Goal: Task Accomplishment & Management: Use online tool/utility

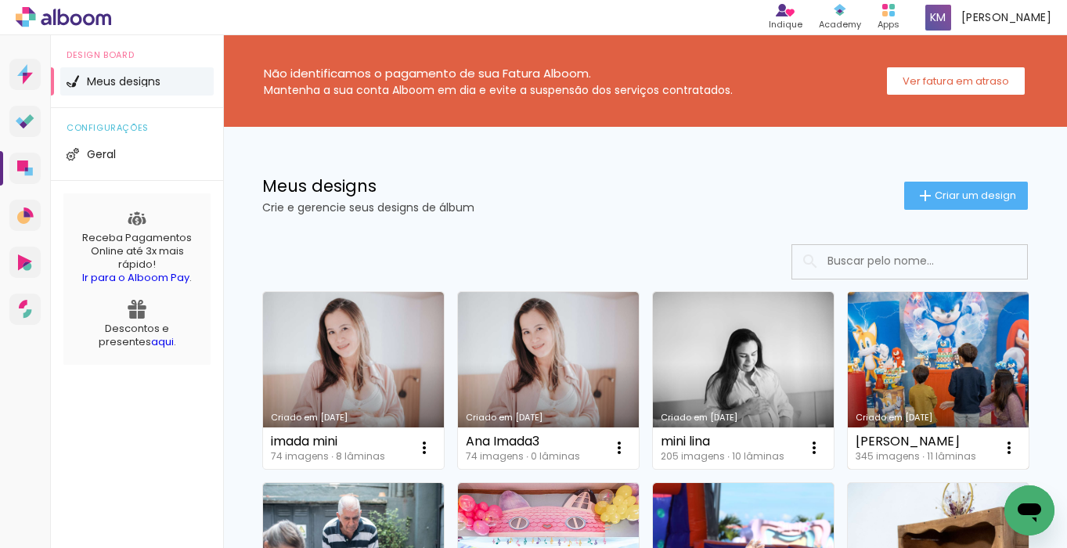
click at [972, 363] on link "Criado em [DATE]" at bounding box center [938, 380] width 181 height 177
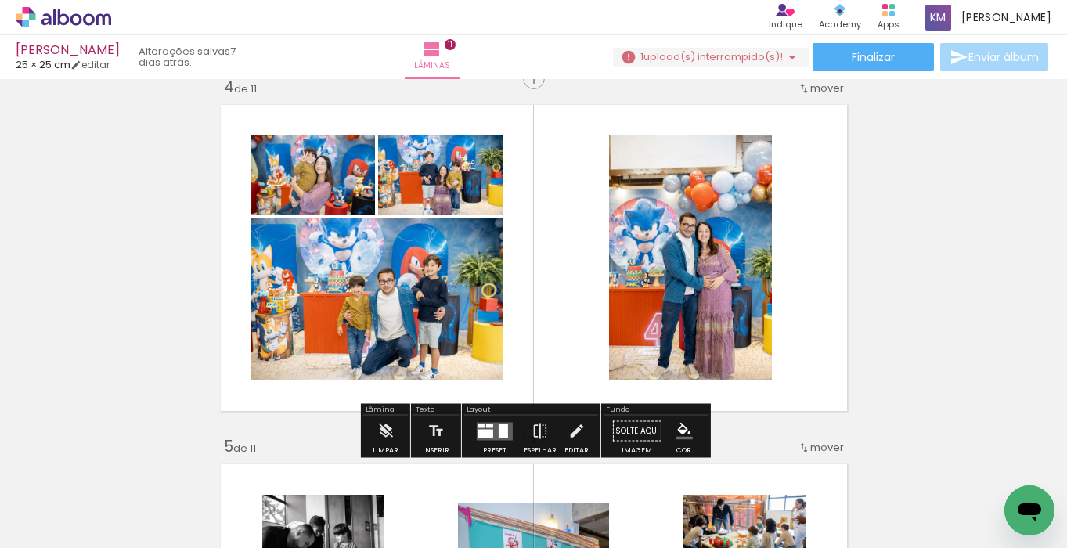
scroll to position [1112, 0]
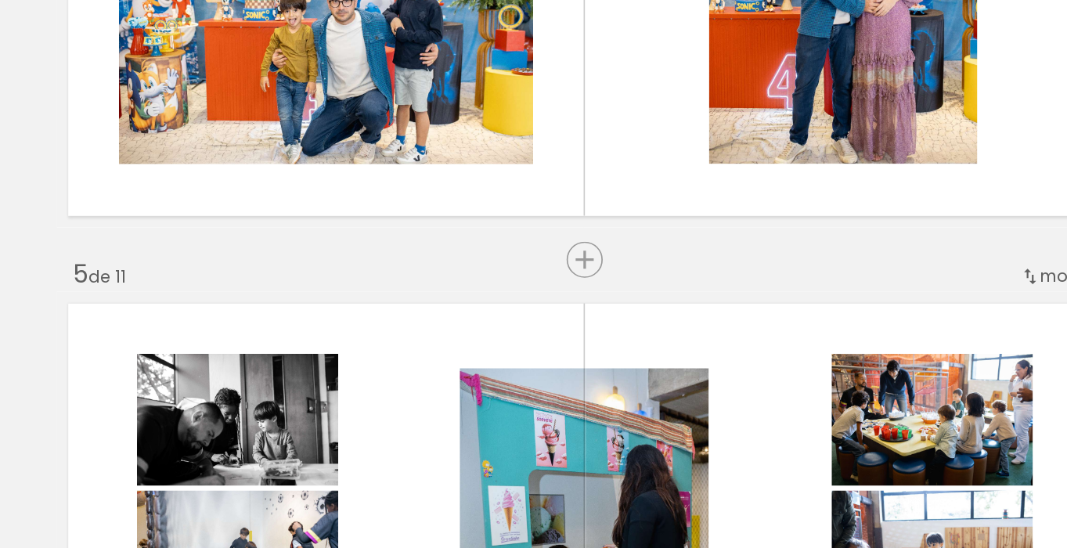
scroll to position [0, 3202]
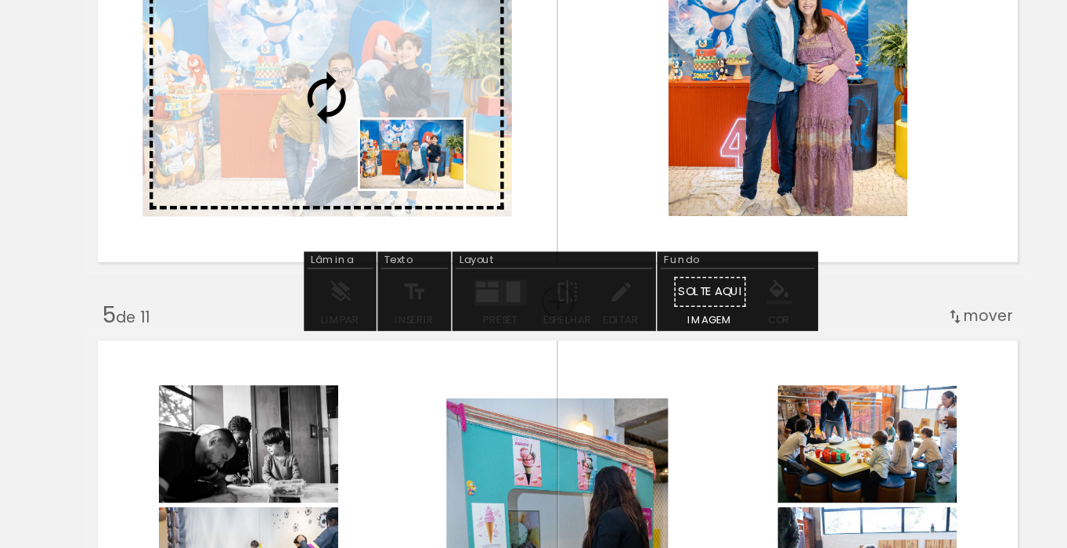
drag, startPoint x: 549, startPoint y: 501, endPoint x: 446, endPoint y: 296, distance: 229.4
click at [446, 296] on quentale-workspace at bounding box center [533, 274] width 1067 height 548
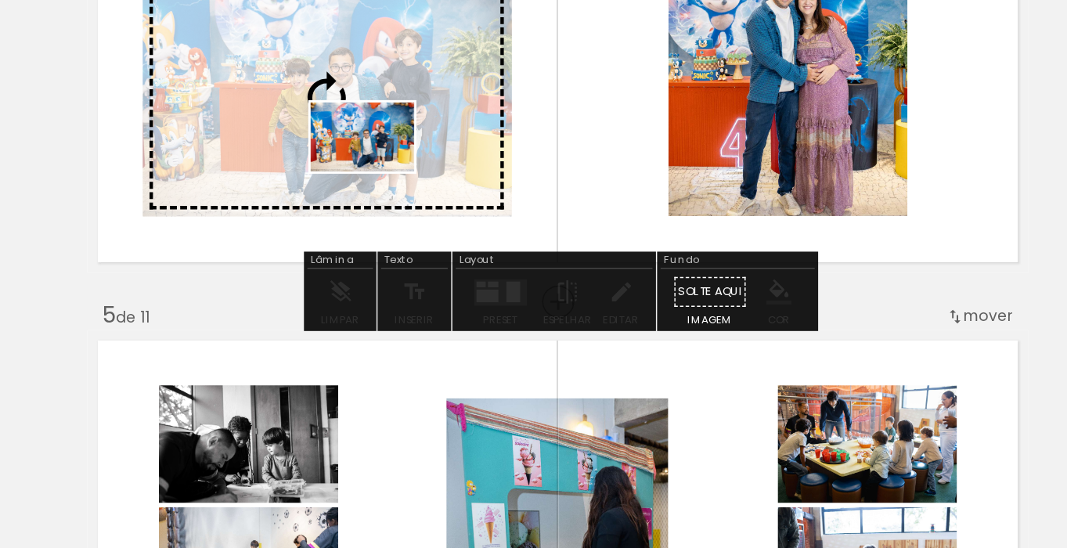
drag, startPoint x: 382, startPoint y: 497, endPoint x: 413, endPoint y: 285, distance: 214.4
click at [413, 285] on quentale-workspace at bounding box center [533, 274] width 1067 height 548
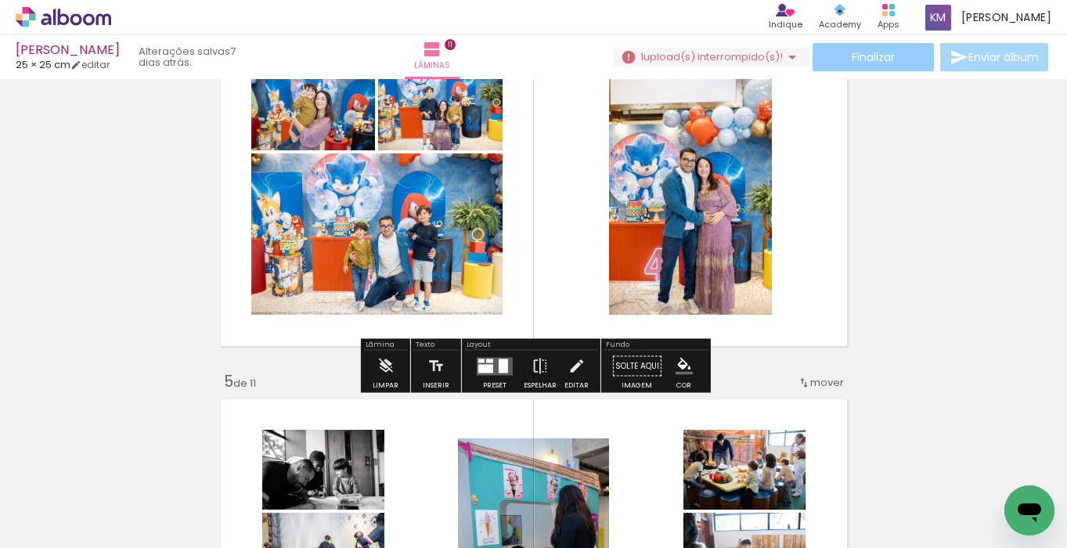
click at [879, 56] on span "Finalizar" at bounding box center [873, 57] width 43 height 11
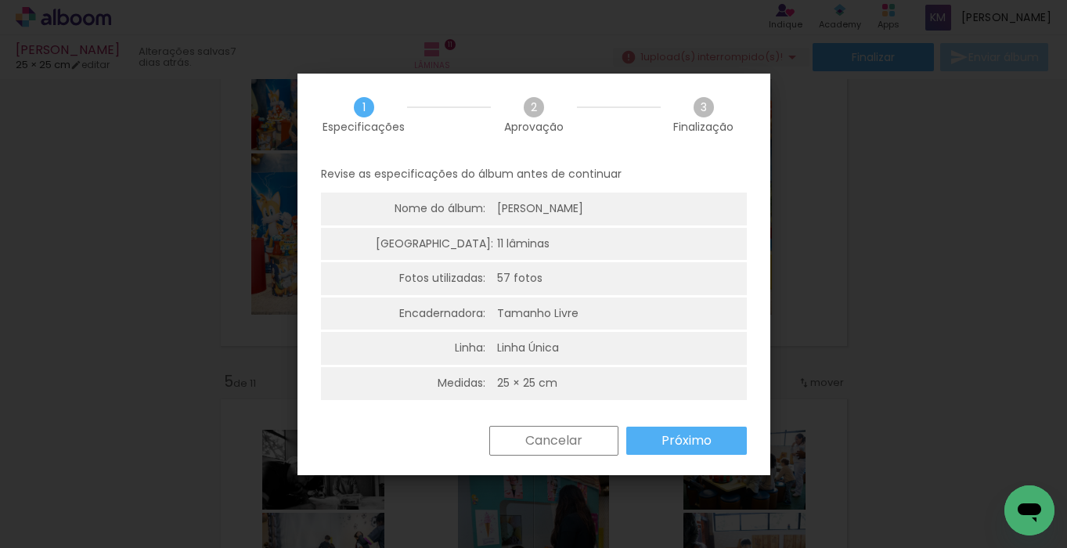
click at [0, 0] on slot "Próximo" at bounding box center [0, 0] width 0 height 0
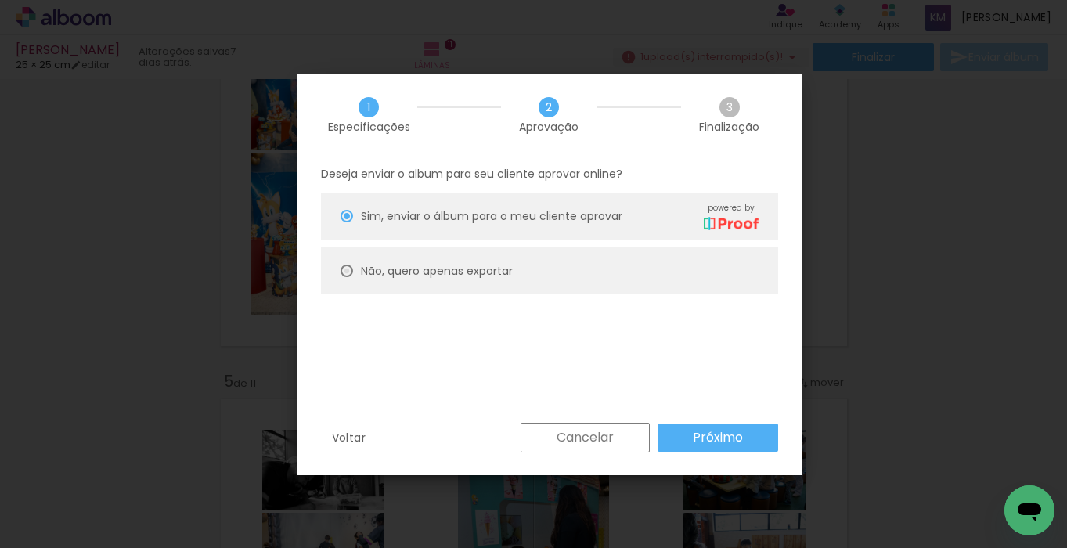
click at [347, 269] on div at bounding box center [347, 271] width 13 height 13
type paper-radio-button "on"
click at [0, 0] on slot "Próximo" at bounding box center [0, 0] width 0 height 0
type input "Alta, 300 DPI"
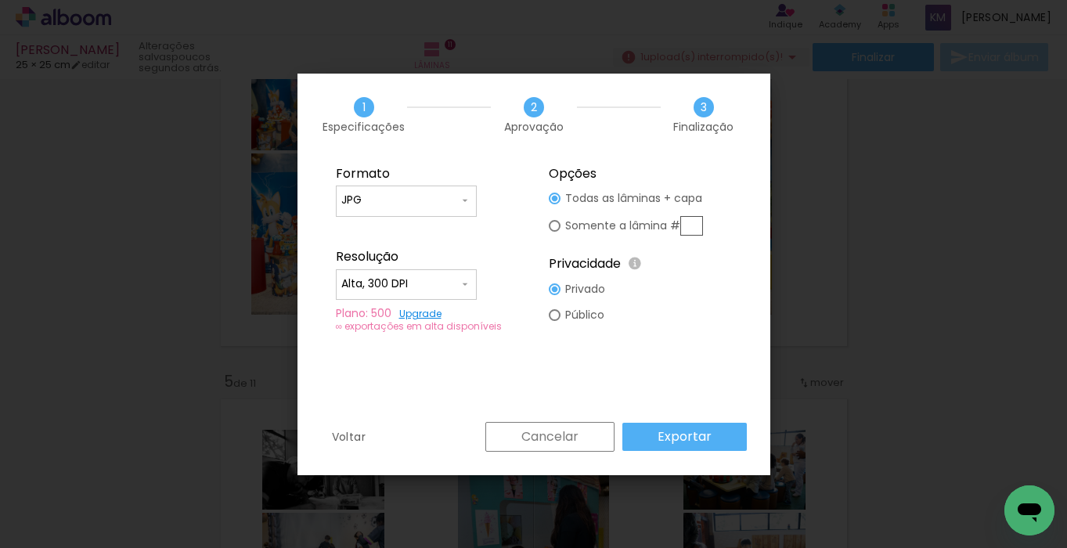
click at [0, 0] on slot "Exportar" at bounding box center [0, 0] width 0 height 0
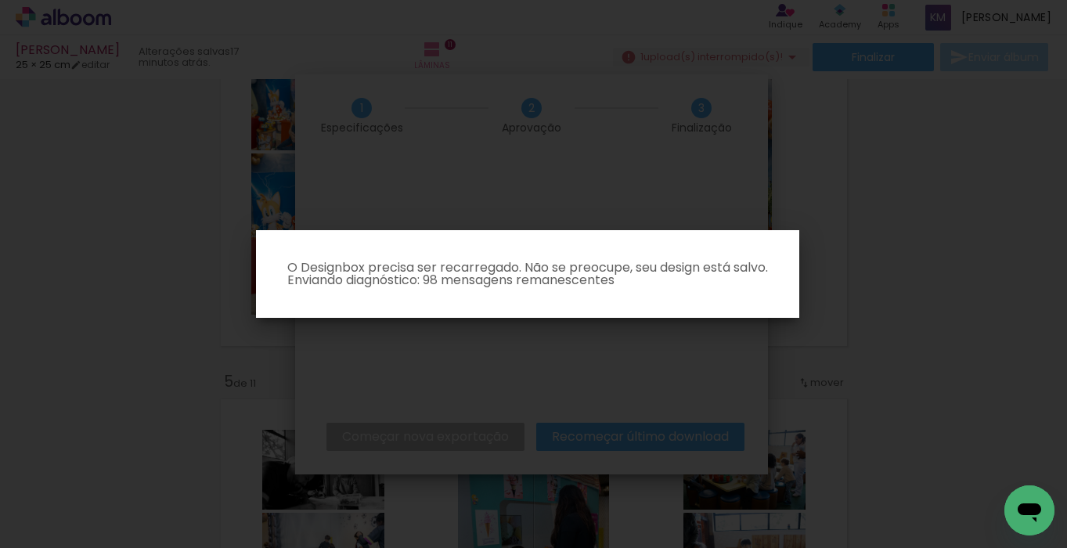
scroll to position [0, 3202]
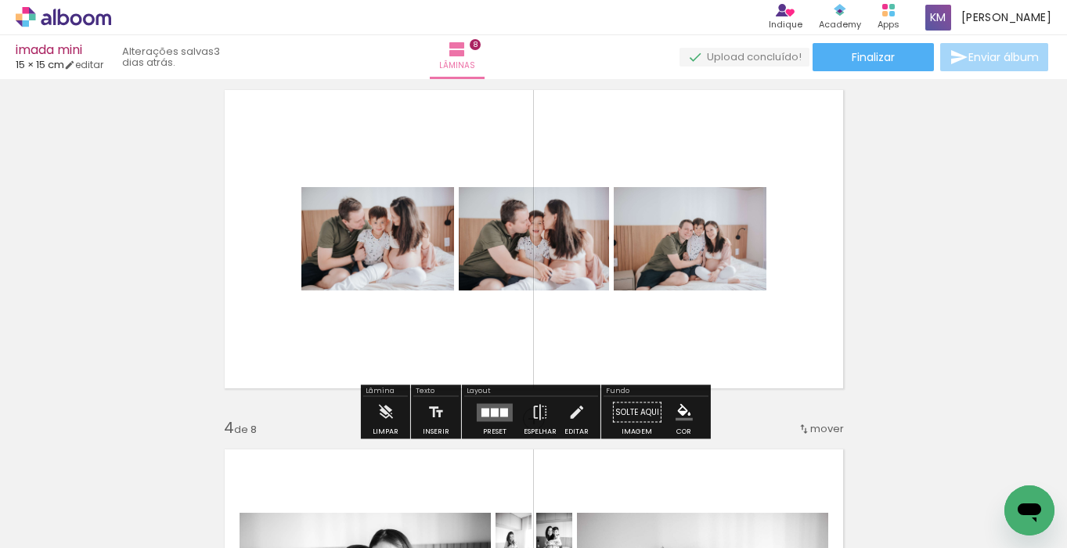
scroll to position [767, 0]
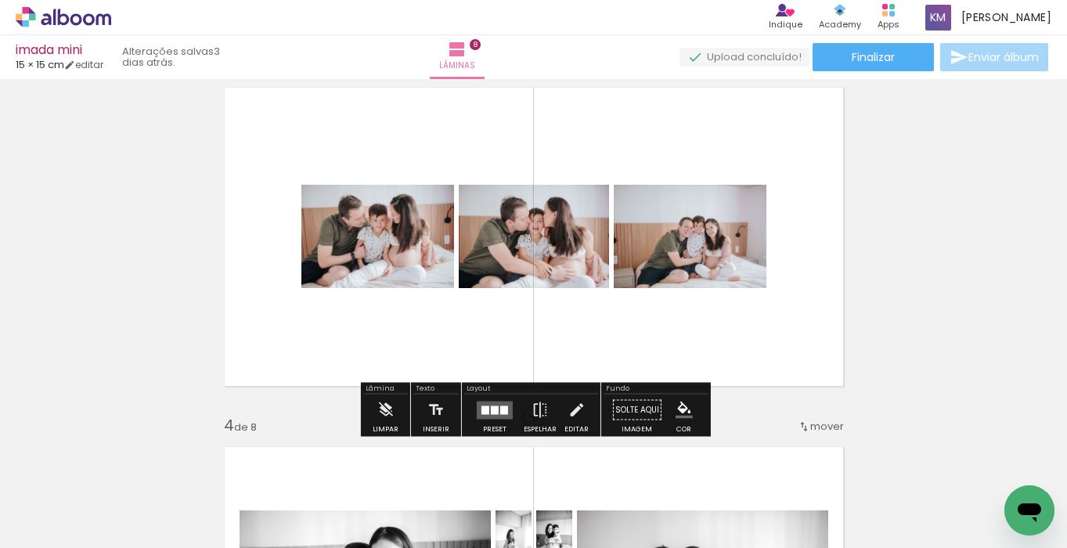
click at [482, 406] on div at bounding box center [486, 410] width 8 height 9
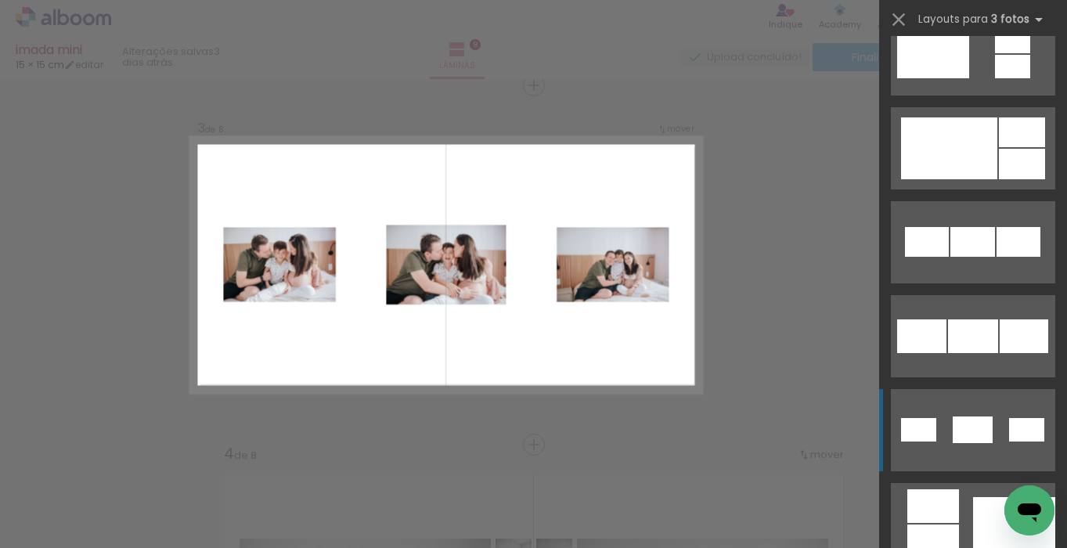
scroll to position [694, 0]
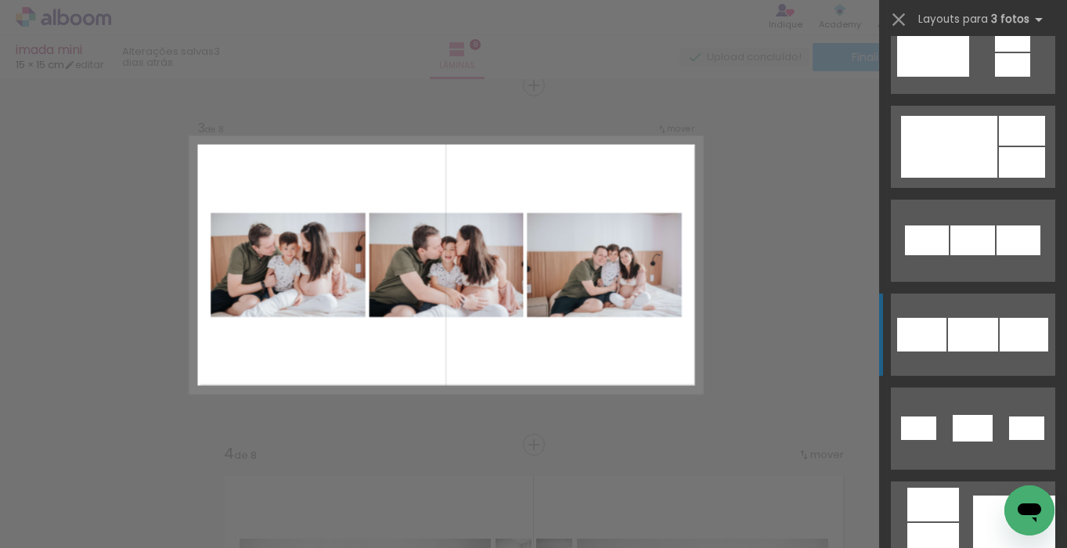
click at [984, 340] on div at bounding box center [973, 335] width 50 height 34
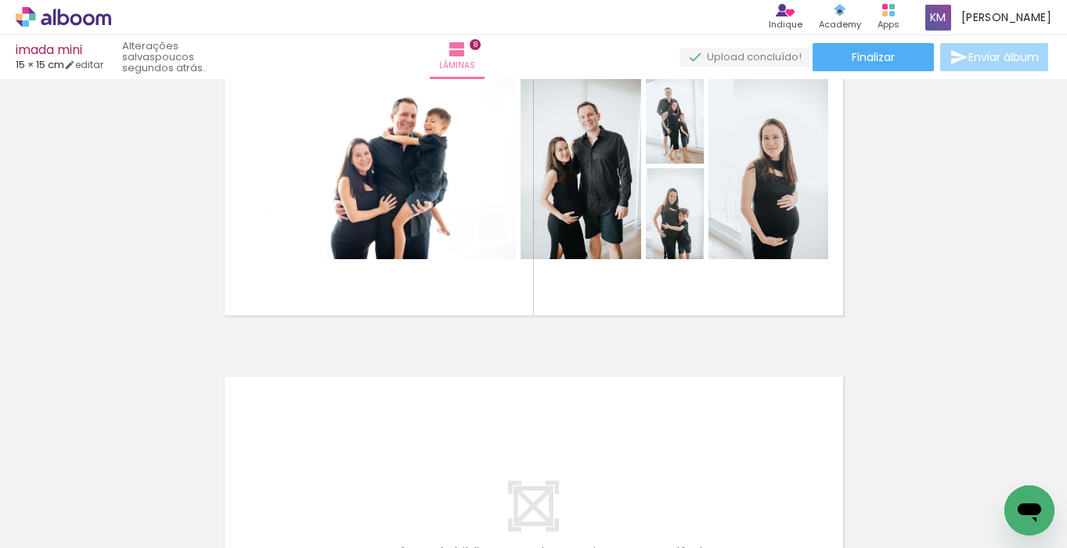
scroll to position [0, 1828]
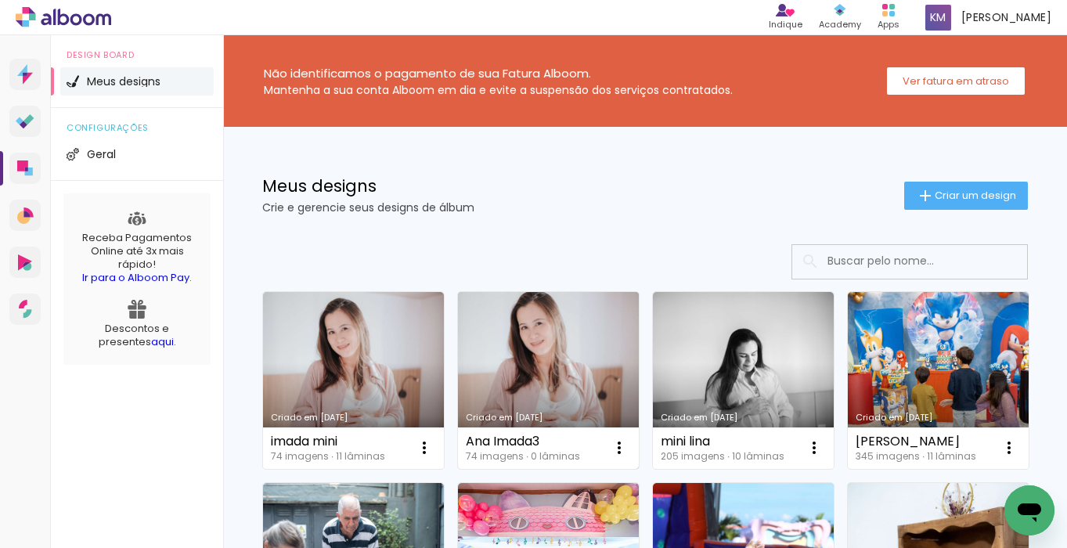
click at [524, 388] on link "Criado em [DATE]" at bounding box center [548, 380] width 181 height 177
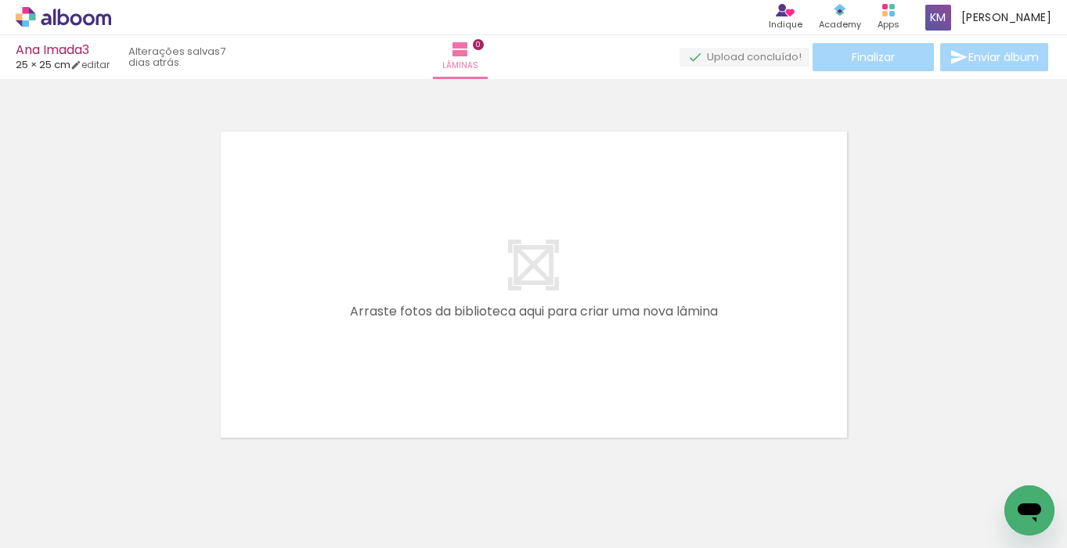
scroll to position [0, 5556]
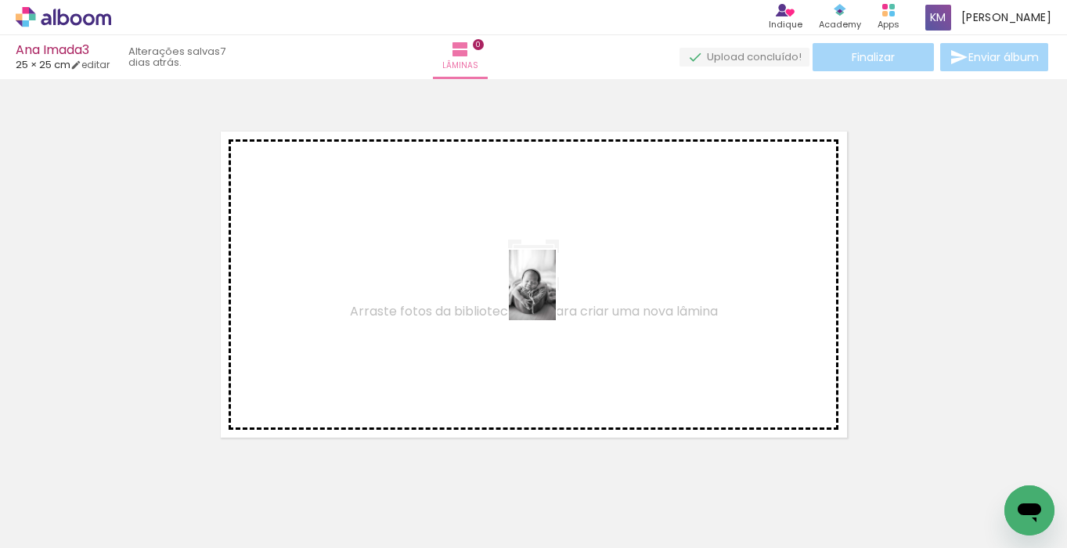
drag, startPoint x: 575, startPoint y: 494, endPoint x: 556, endPoint y: 297, distance: 198.2
click at [556, 297] on quentale-workspace at bounding box center [533, 274] width 1067 height 548
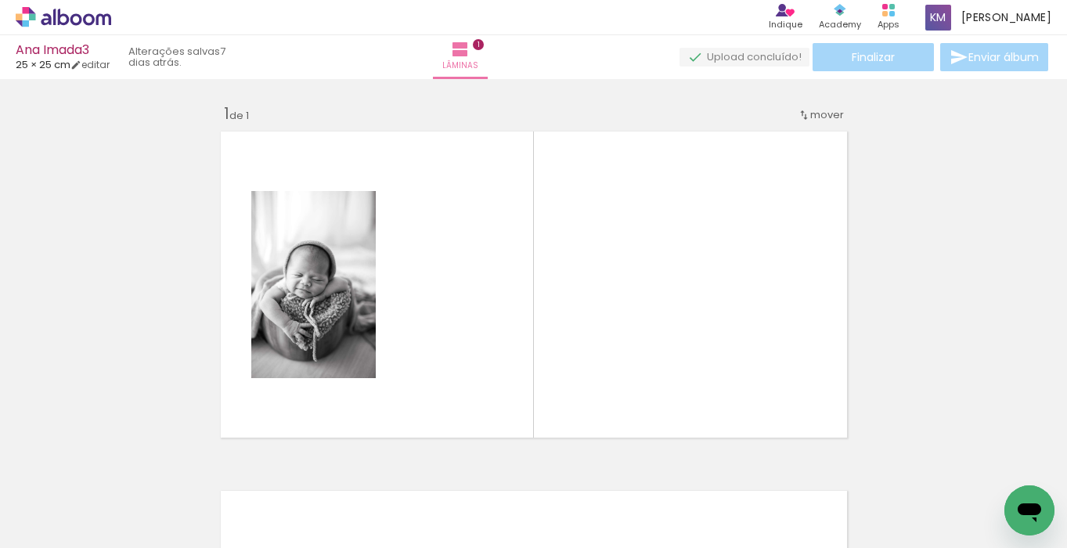
scroll to position [20, 0]
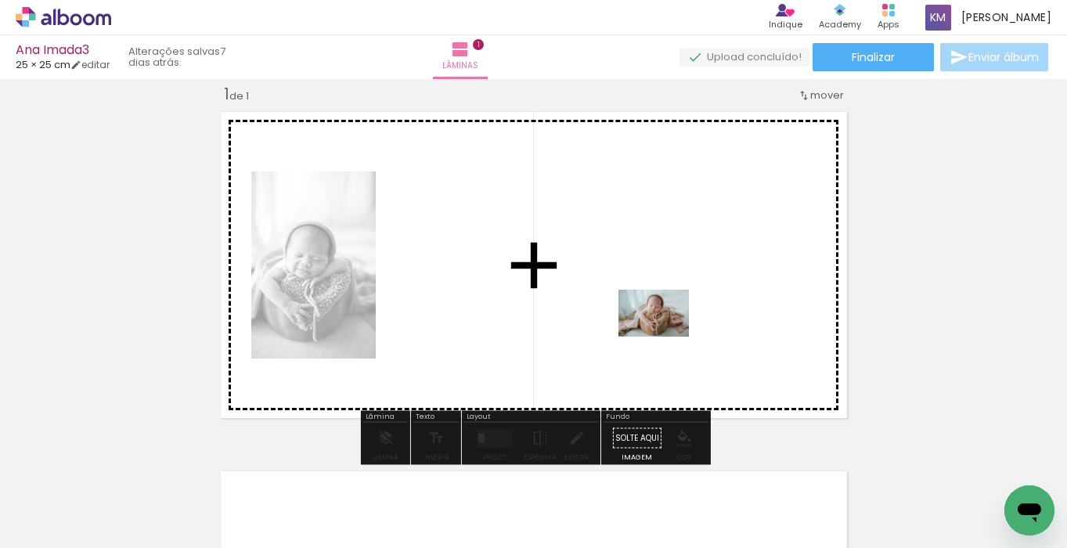
drag, startPoint x: 665, startPoint y: 489, endPoint x: 666, endPoint y: 337, distance: 151.9
click at [666, 337] on quentale-workspace at bounding box center [533, 274] width 1067 height 548
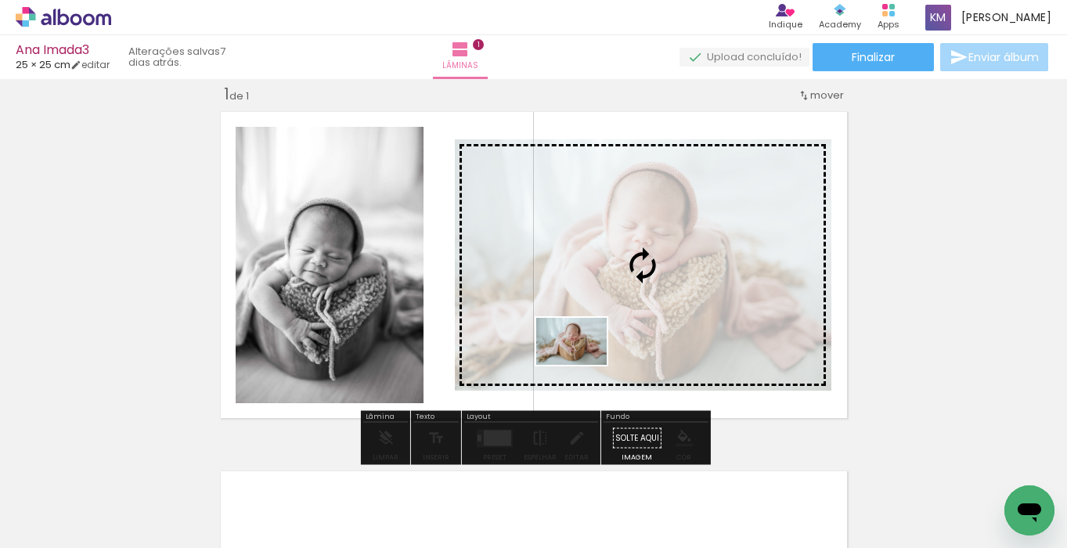
drag, startPoint x: 485, startPoint y: 487, endPoint x: 583, endPoint y: 365, distance: 157.0
click at [583, 365] on quentale-workspace at bounding box center [533, 274] width 1067 height 548
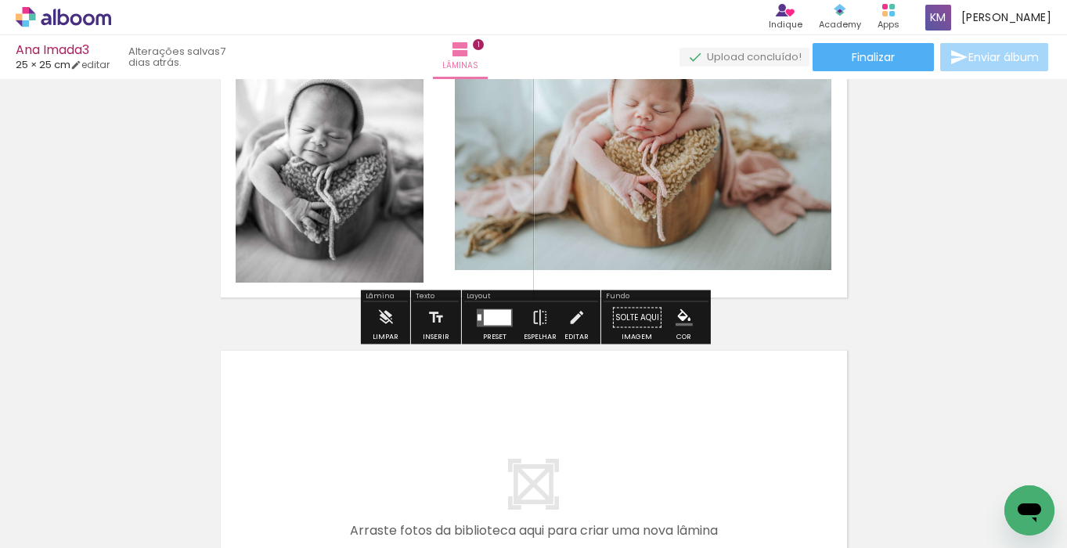
scroll to position [178, 0]
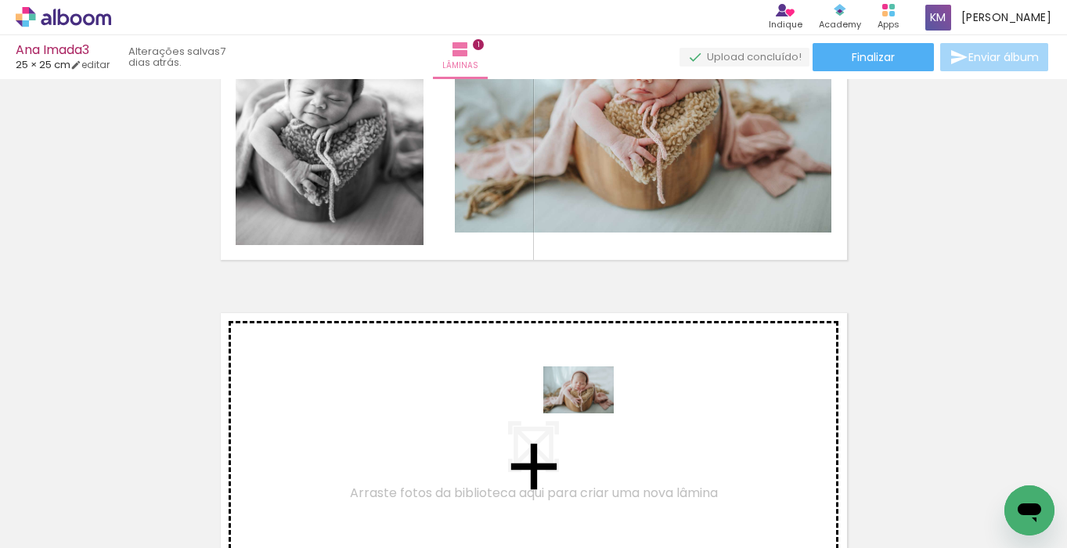
drag, startPoint x: 652, startPoint y: 489, endPoint x: 590, endPoint y: 413, distance: 97.5
click at [590, 413] on quentale-workspace at bounding box center [533, 274] width 1067 height 548
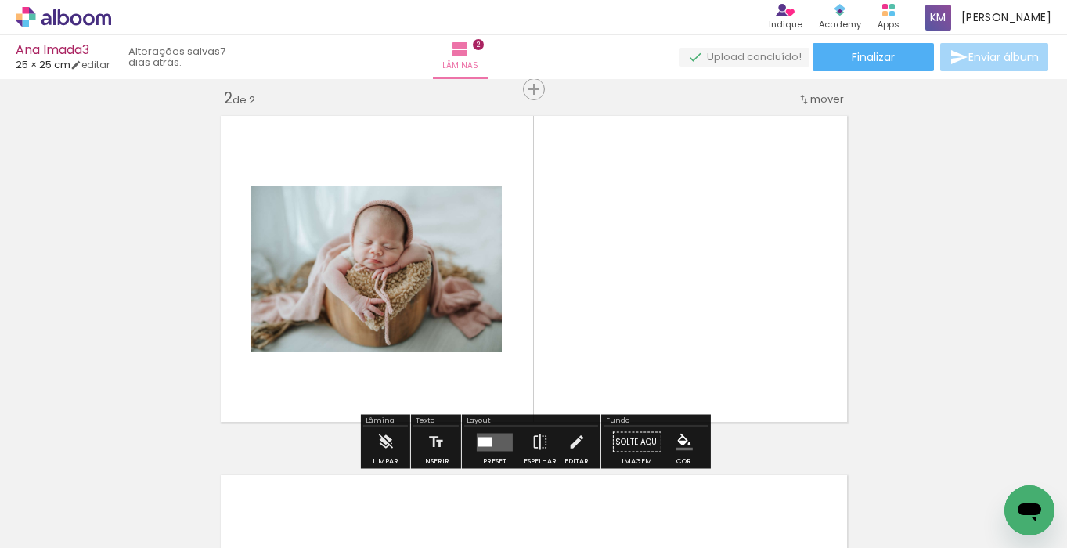
scroll to position [379, 0]
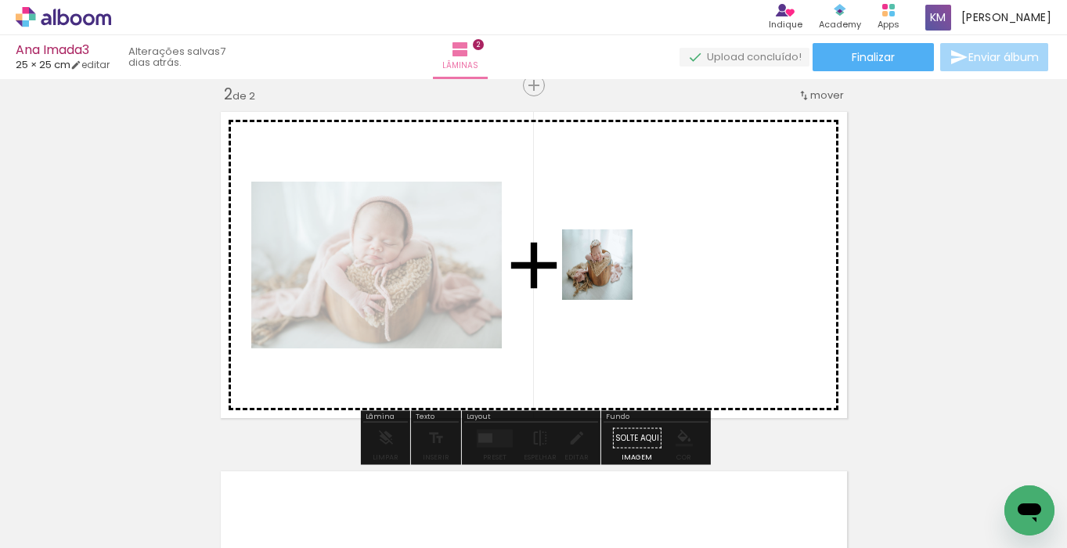
drag, startPoint x: 406, startPoint y: 492, endPoint x: 616, endPoint y: 273, distance: 303.5
click at [616, 273] on quentale-workspace at bounding box center [533, 274] width 1067 height 548
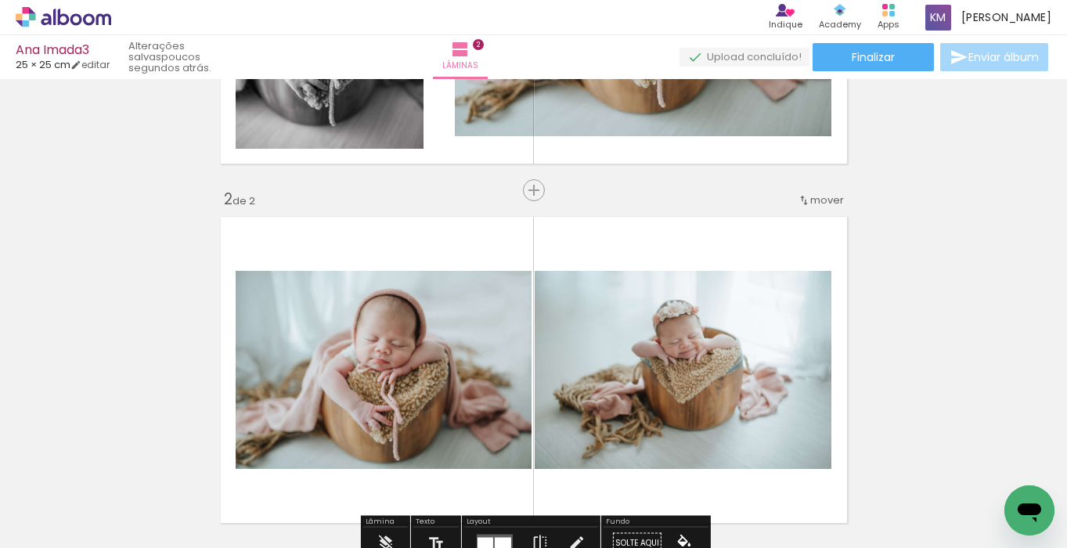
scroll to position [250, 0]
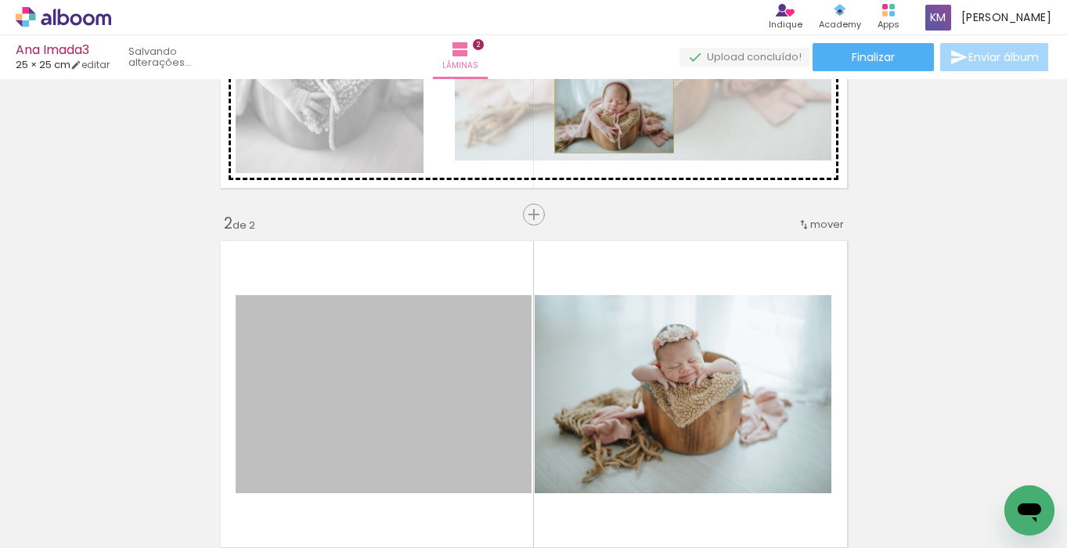
drag, startPoint x: 446, startPoint y: 374, endPoint x: 614, endPoint y: 113, distance: 310.6
click at [614, 113] on div "Inserir lâmina 1 de 2 Inserir lâmina 2 de 2" at bounding box center [533, 374] width 1067 height 1079
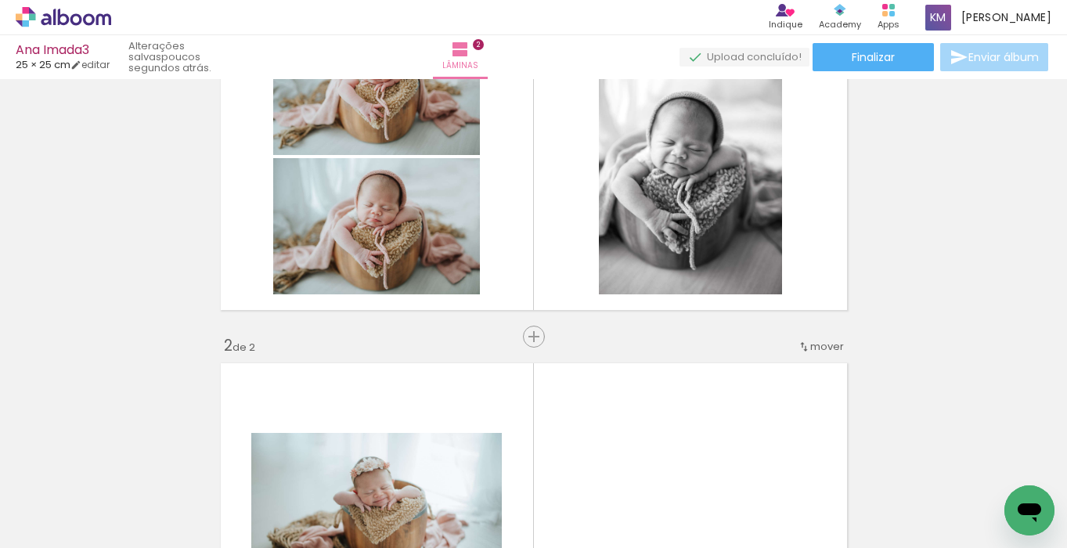
scroll to position [20, 0]
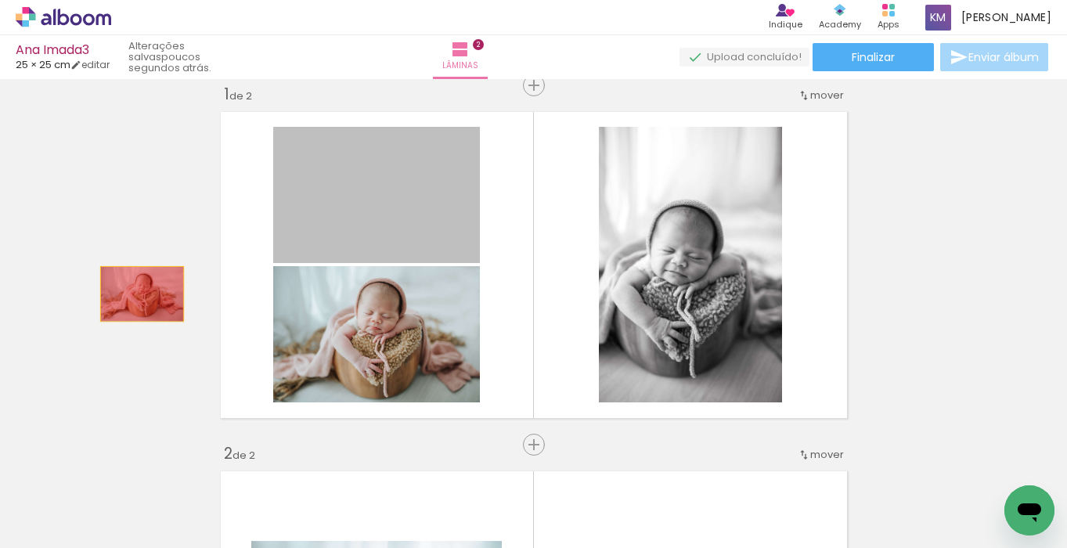
drag, startPoint x: 395, startPoint y: 250, endPoint x: 125, endPoint y: 294, distance: 272.9
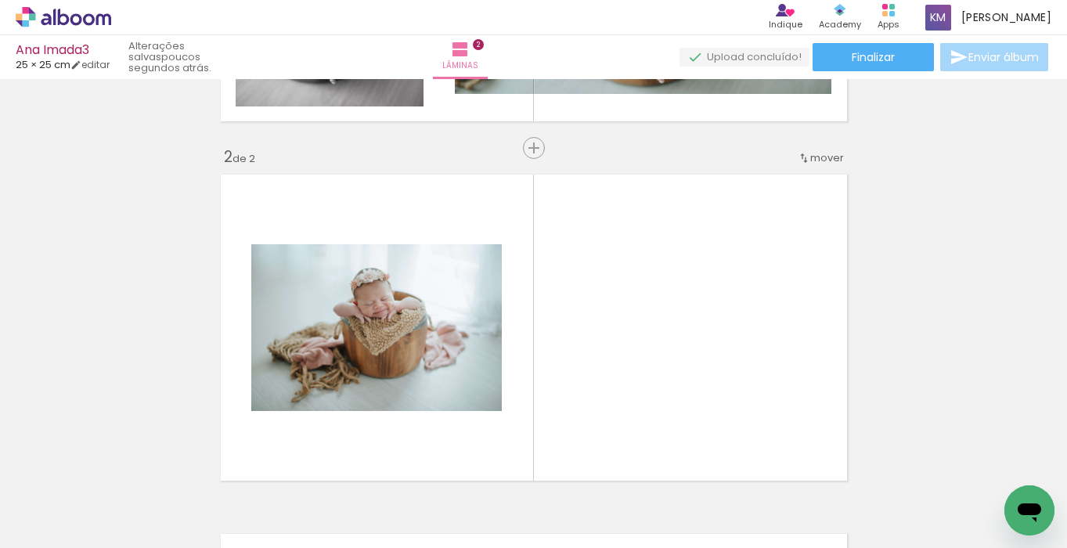
scroll to position [357, 0]
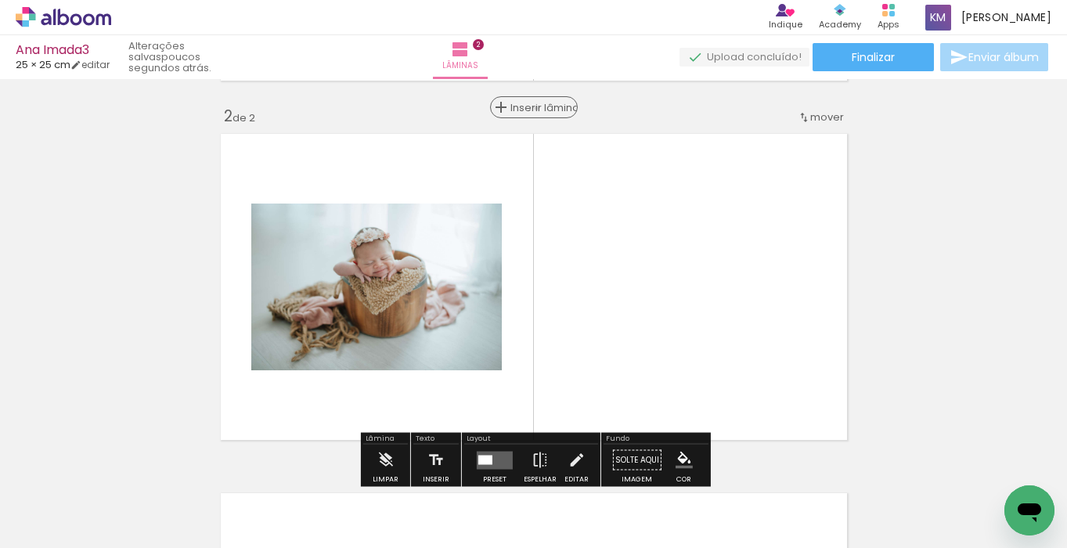
click at [538, 108] on span "Inserir lâmina" at bounding box center [541, 108] width 61 height 10
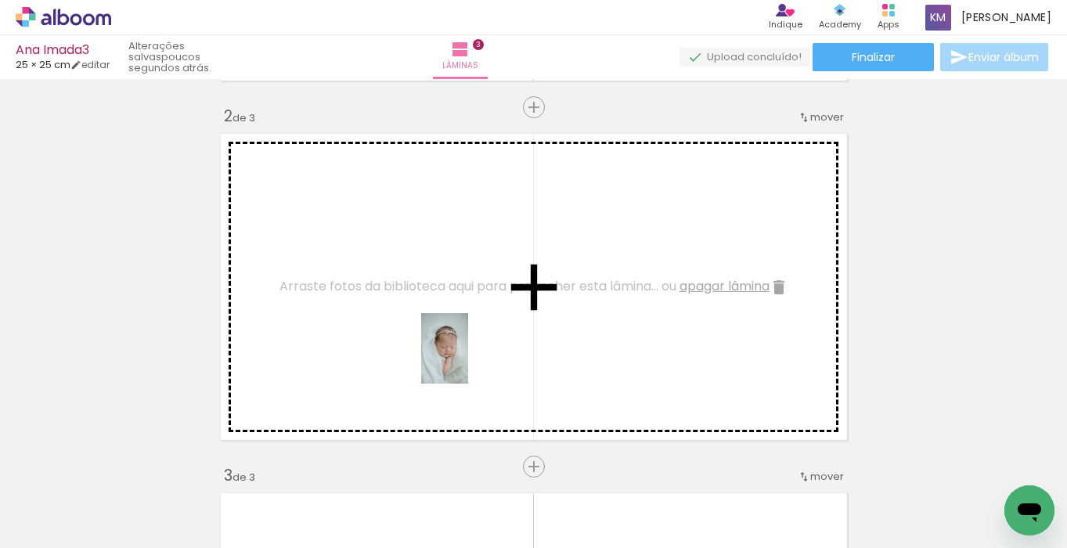
drag, startPoint x: 213, startPoint y: 490, endPoint x: 468, endPoint y: 360, distance: 286.5
click at [468, 360] on quentale-workspace at bounding box center [533, 274] width 1067 height 548
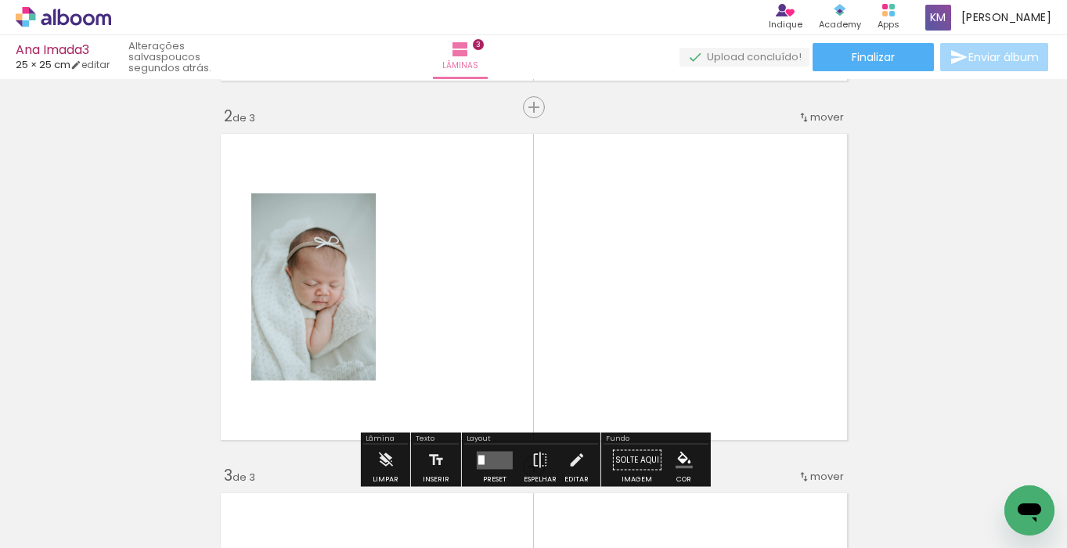
scroll to position [0, 5556]
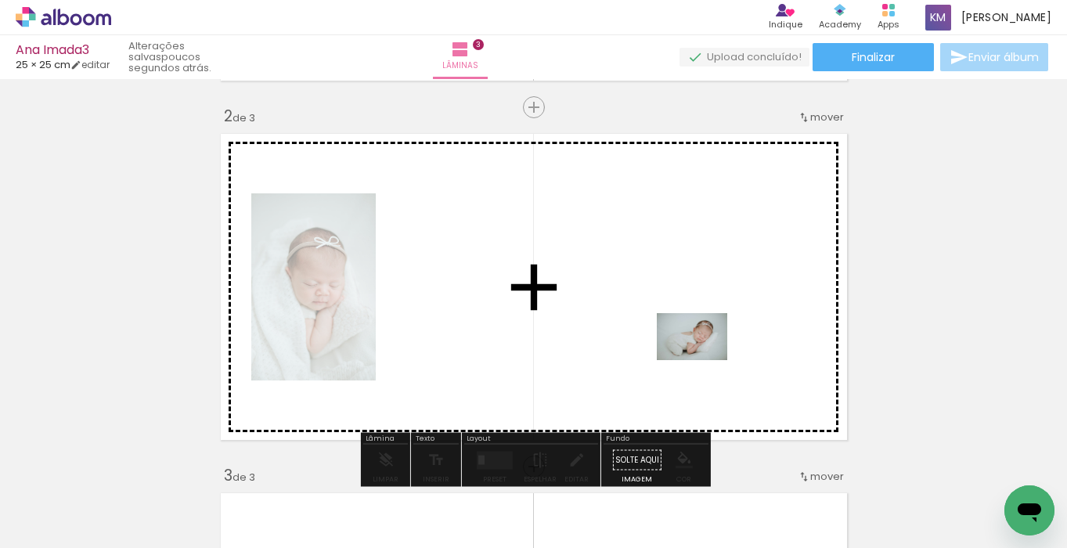
drag, startPoint x: 749, startPoint y: 496, endPoint x: 704, endPoint y: 360, distance: 143.6
click at [704, 360] on quentale-workspace at bounding box center [533, 274] width 1067 height 548
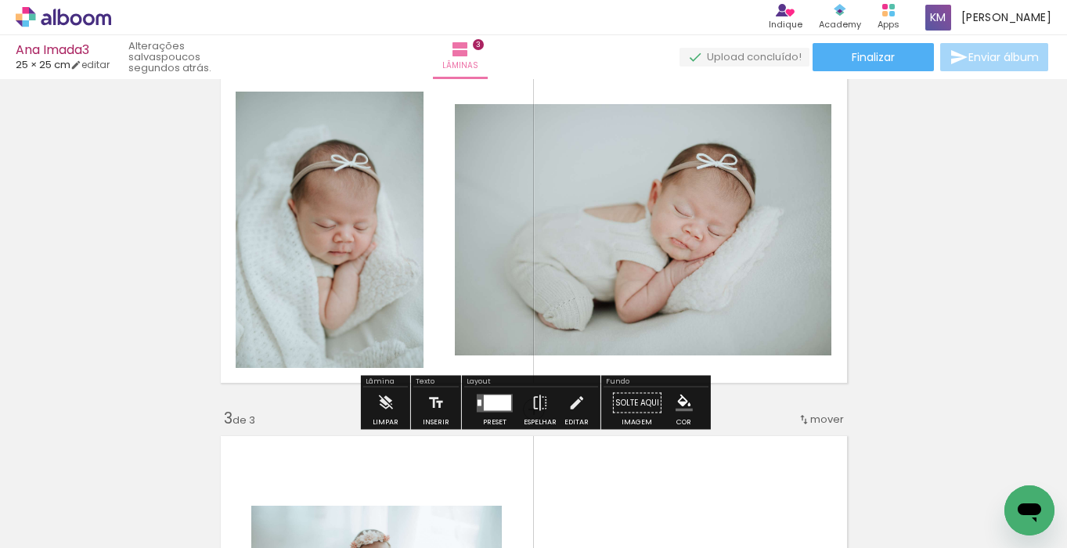
scroll to position [398, 0]
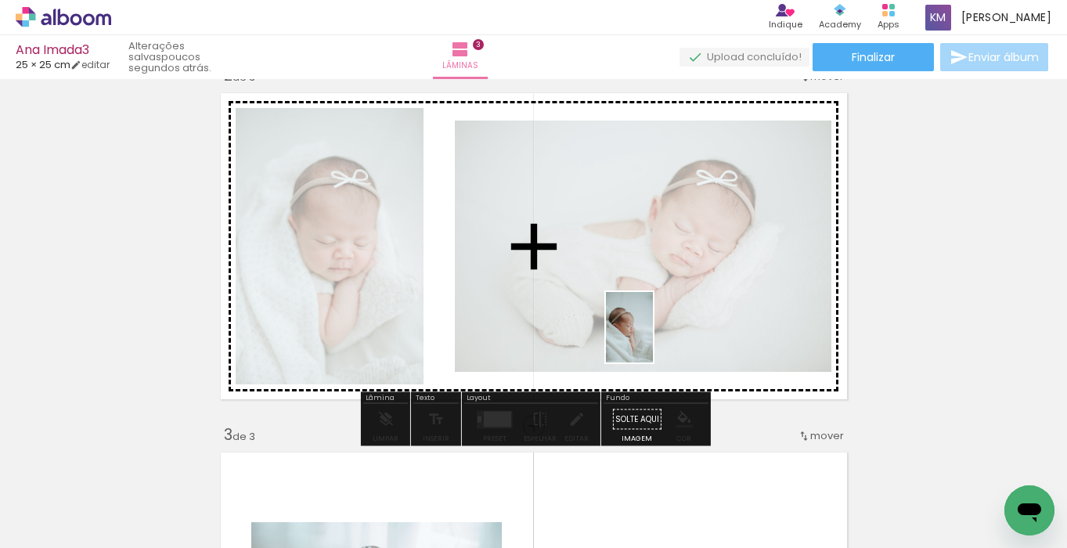
drag, startPoint x: 544, startPoint y: 507, endPoint x: 653, endPoint y: 339, distance: 200.5
click at [653, 339] on quentale-workspace at bounding box center [533, 274] width 1067 height 548
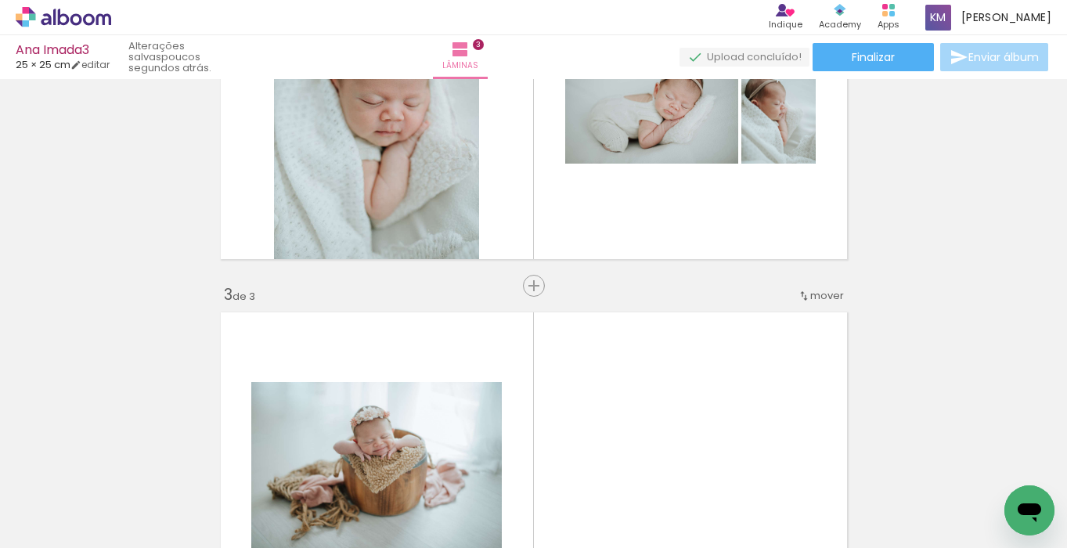
scroll to position [531, 0]
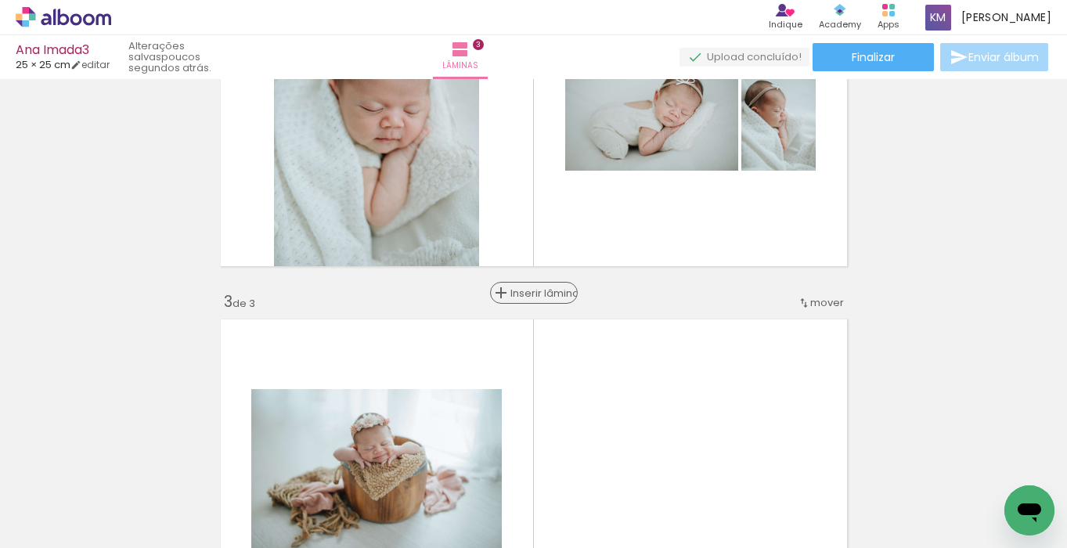
click at [538, 293] on span "Inserir lâmina" at bounding box center [541, 293] width 61 height 10
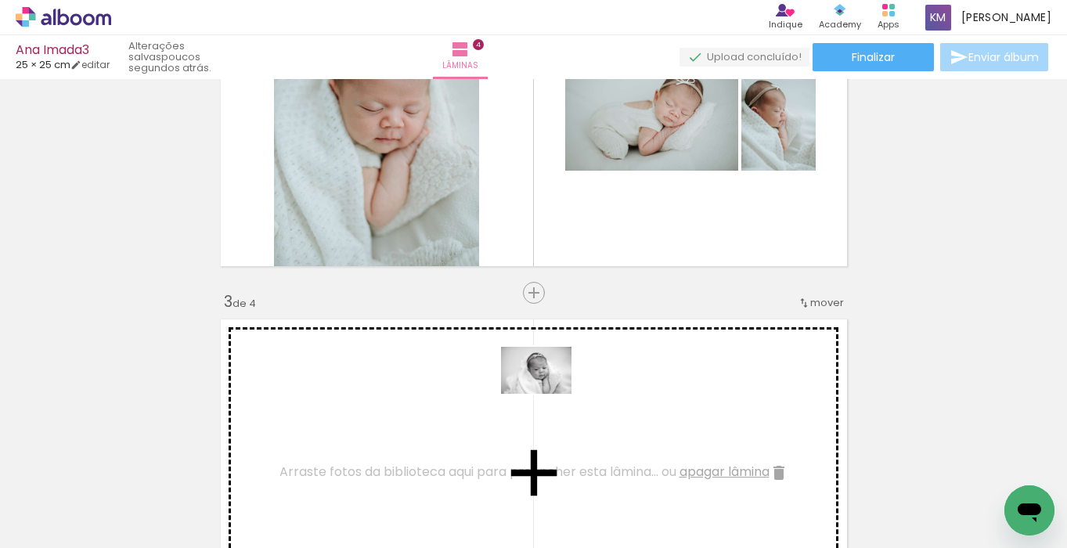
drag, startPoint x: 469, startPoint y: 495, endPoint x: 548, endPoint y: 394, distance: 128.3
click at [548, 394] on quentale-workspace at bounding box center [533, 274] width 1067 height 548
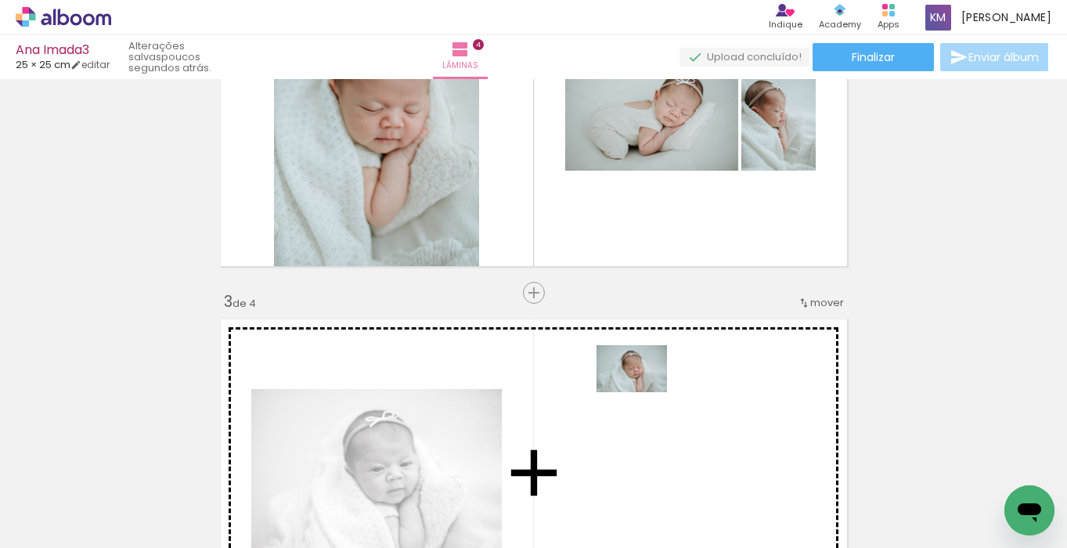
drag, startPoint x: 395, startPoint y: 487, endPoint x: 644, endPoint y: 392, distance: 266.4
click at [644, 392] on quentale-workspace at bounding box center [533, 274] width 1067 height 548
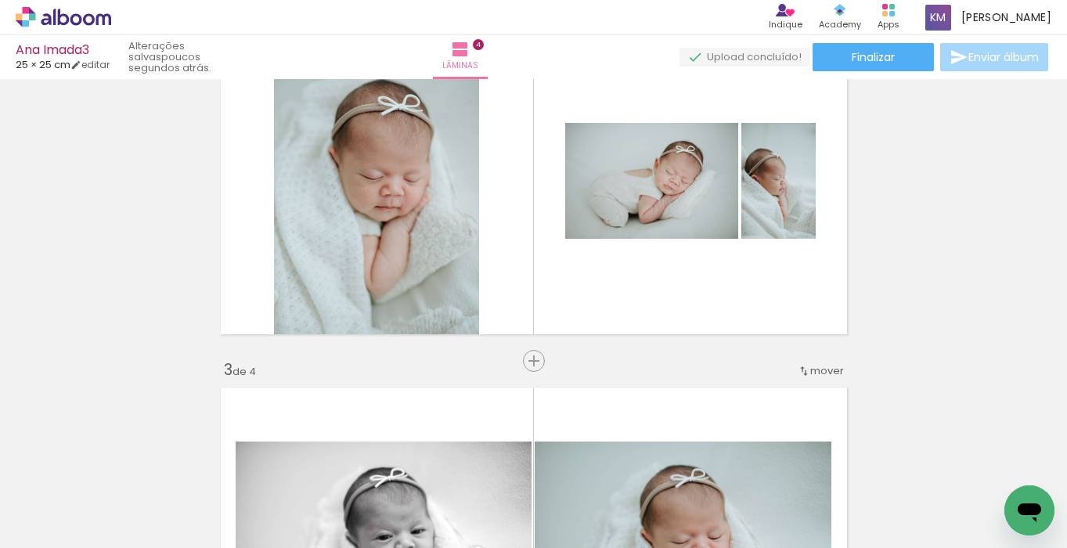
scroll to position [425, 0]
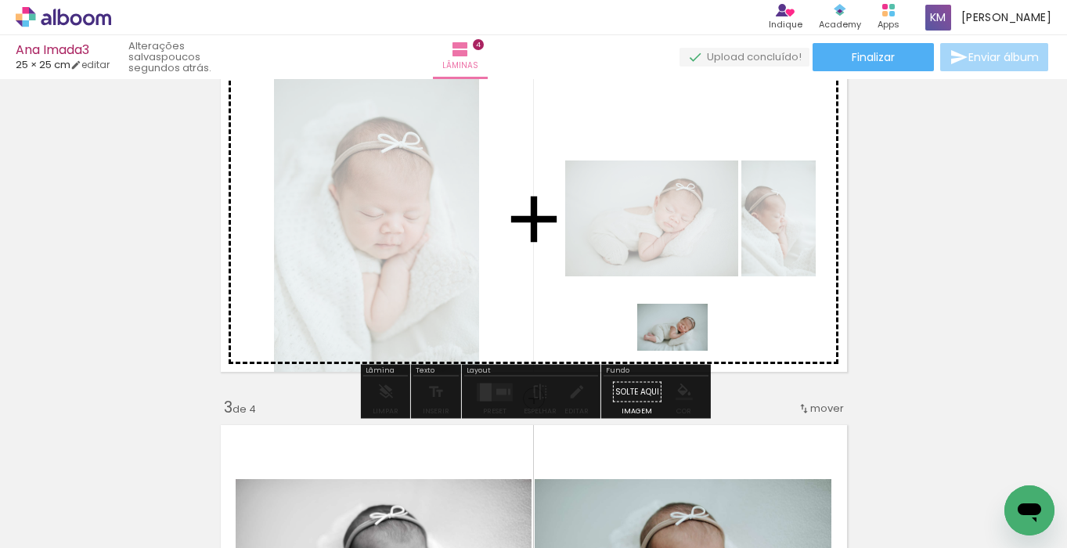
drag, startPoint x: 709, startPoint y: 492, endPoint x: 684, endPoint y: 351, distance: 143.0
click at [684, 351] on quentale-workspace at bounding box center [533, 274] width 1067 height 548
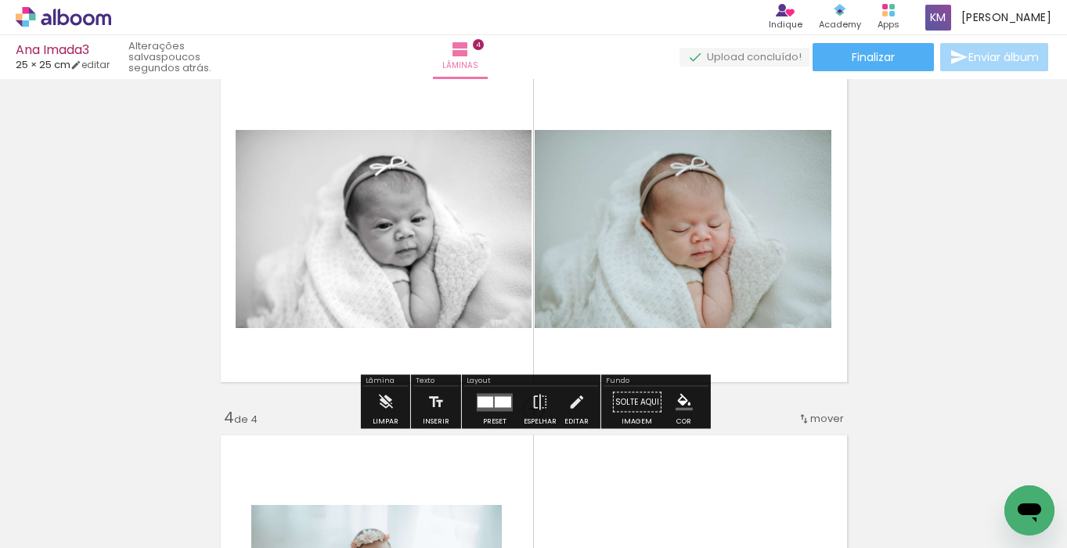
scroll to position [758, 0]
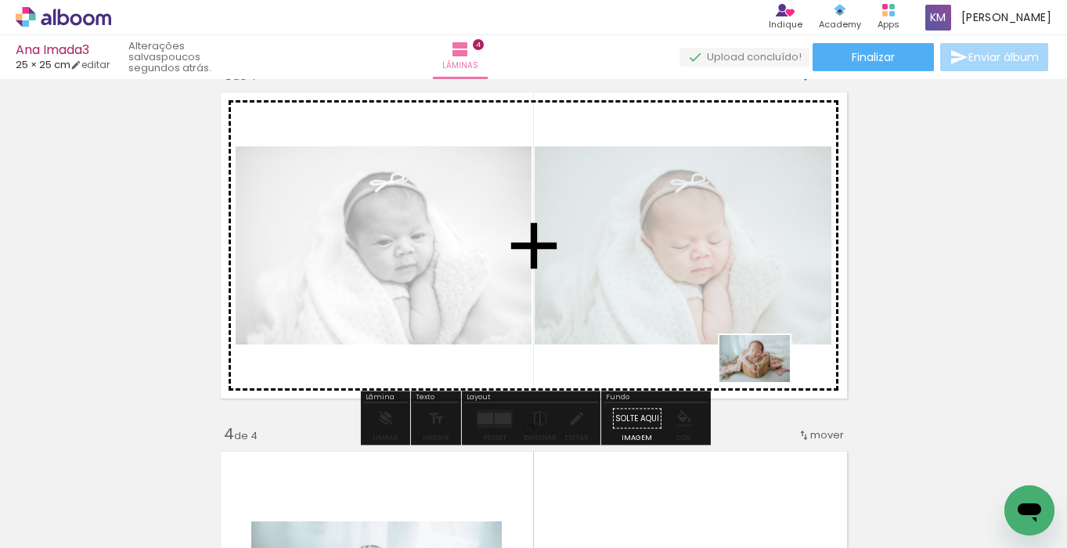
drag, startPoint x: 905, startPoint y: 509, endPoint x: 767, endPoint y: 382, distance: 187.9
click at [767, 382] on quentale-workspace at bounding box center [533, 274] width 1067 height 548
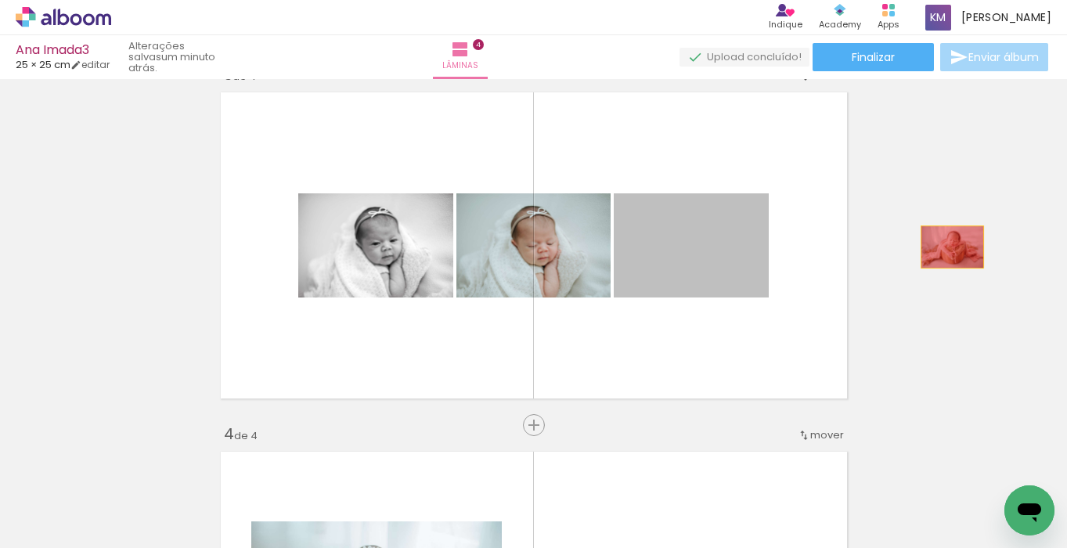
drag, startPoint x: 735, startPoint y: 245, endPoint x: 952, endPoint y: 247, distance: 216.9
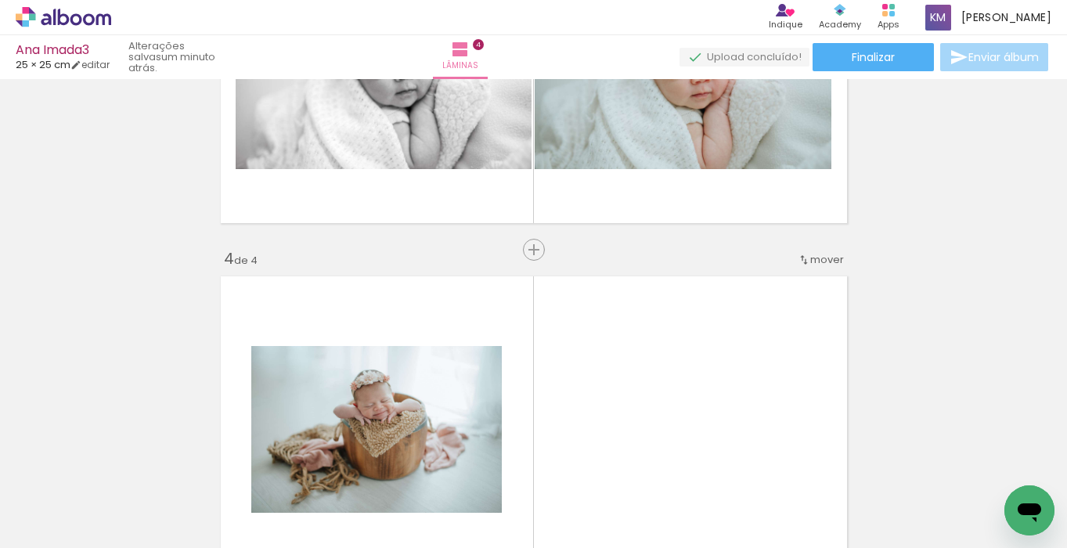
scroll to position [944, 0]
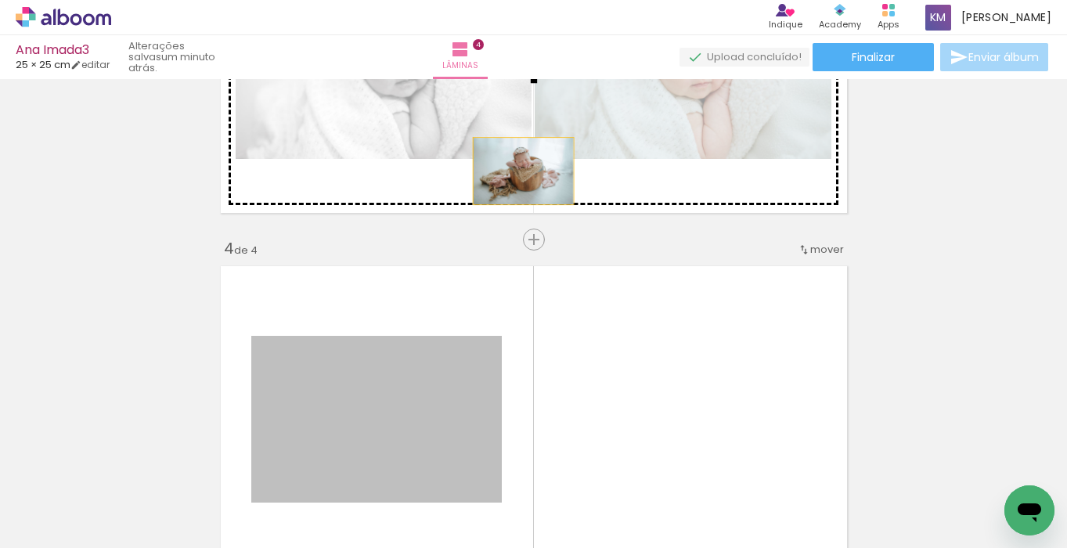
drag, startPoint x: 459, startPoint y: 353, endPoint x: 522, endPoint y: 171, distance: 192.9
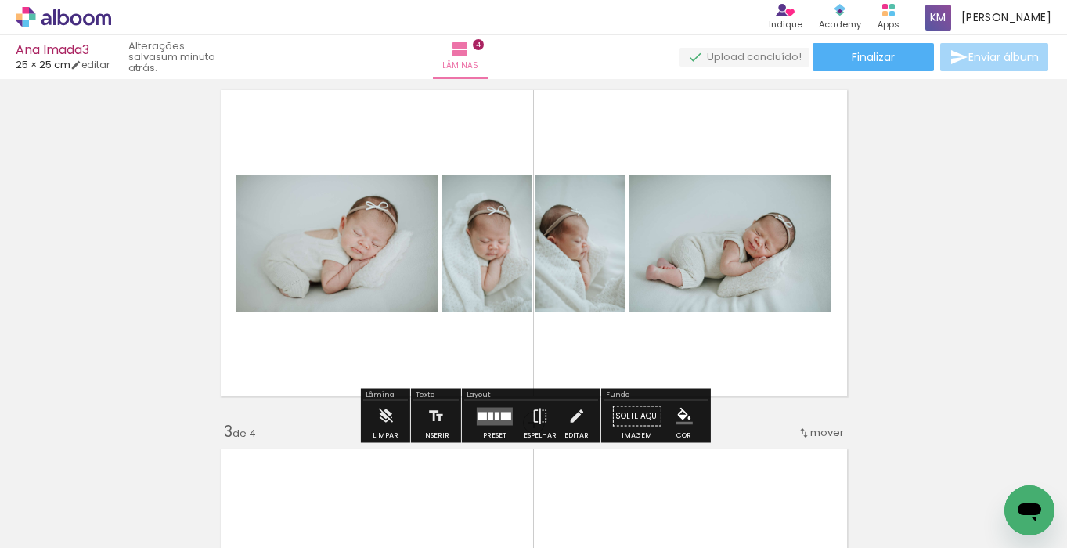
scroll to position [402, 0]
click at [489, 414] on div at bounding box center [491, 415] width 5 height 8
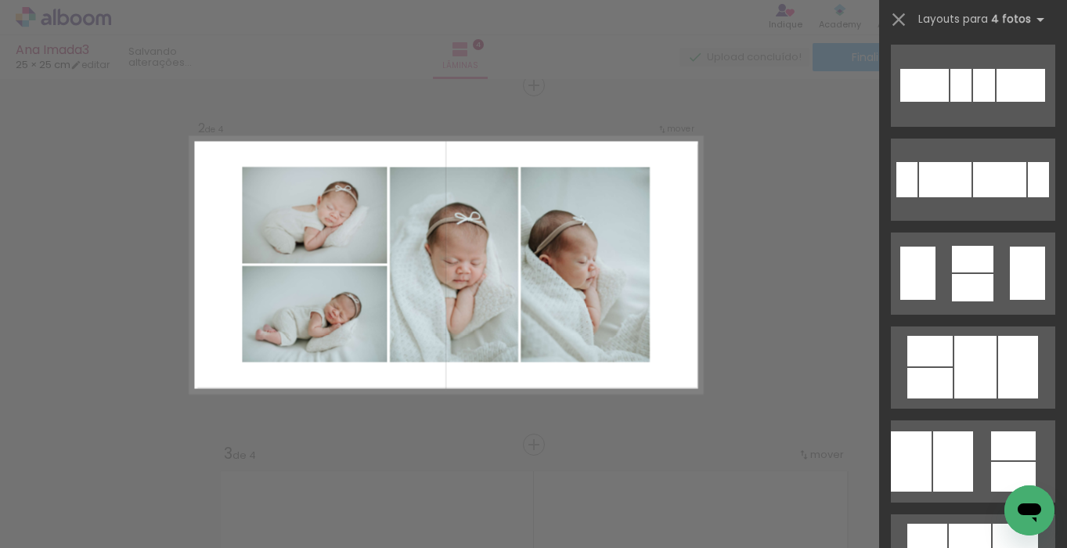
scroll to position [488, 0]
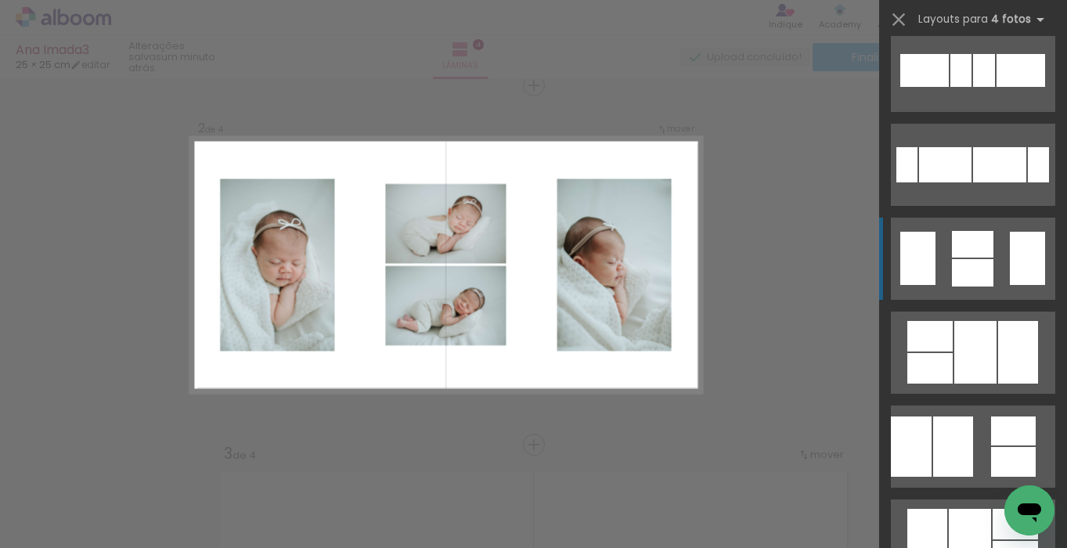
click at [958, 262] on div at bounding box center [973, 272] width 42 height 27
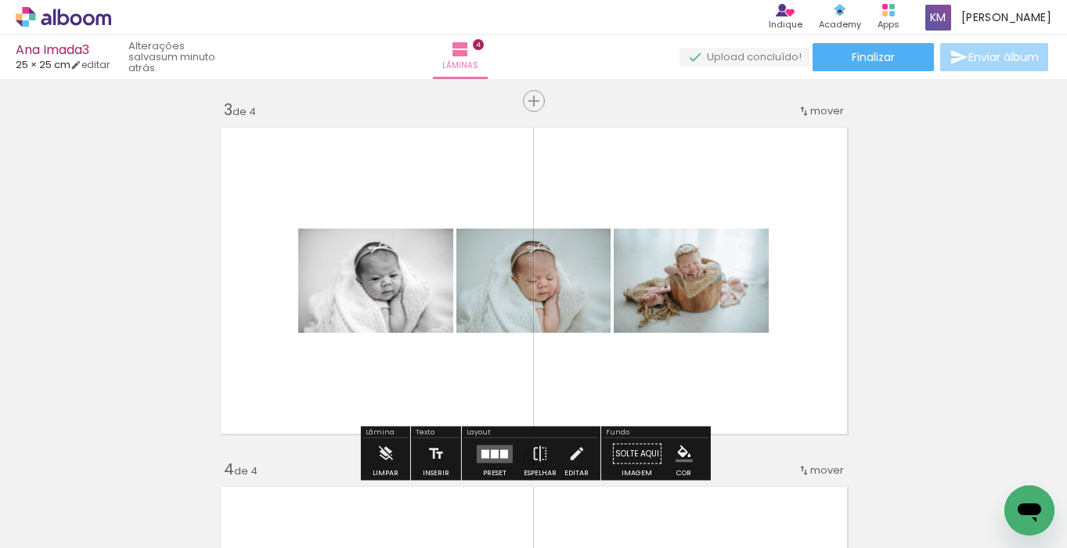
scroll to position [784, 0]
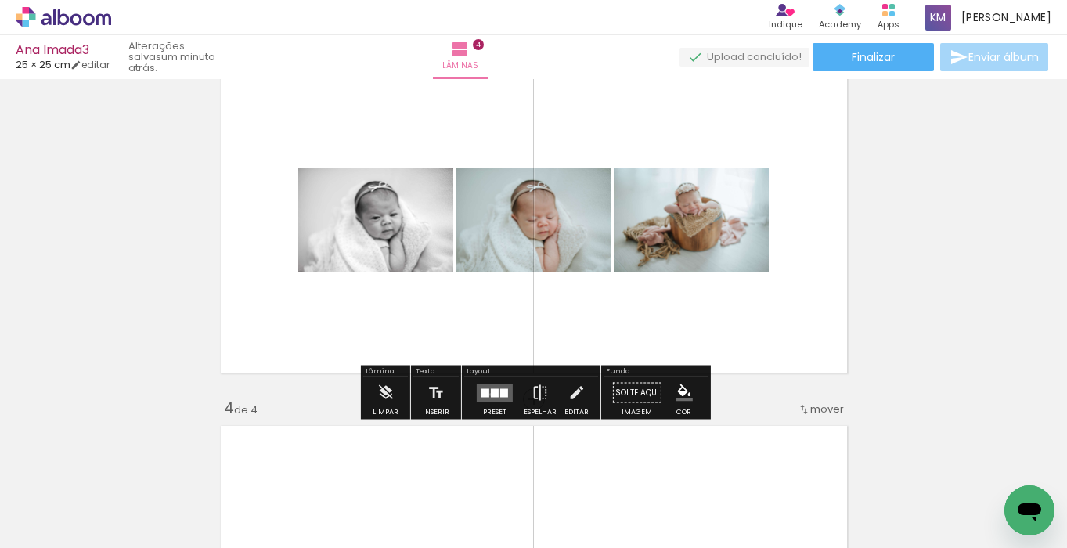
click at [491, 394] on div at bounding box center [495, 392] width 8 height 9
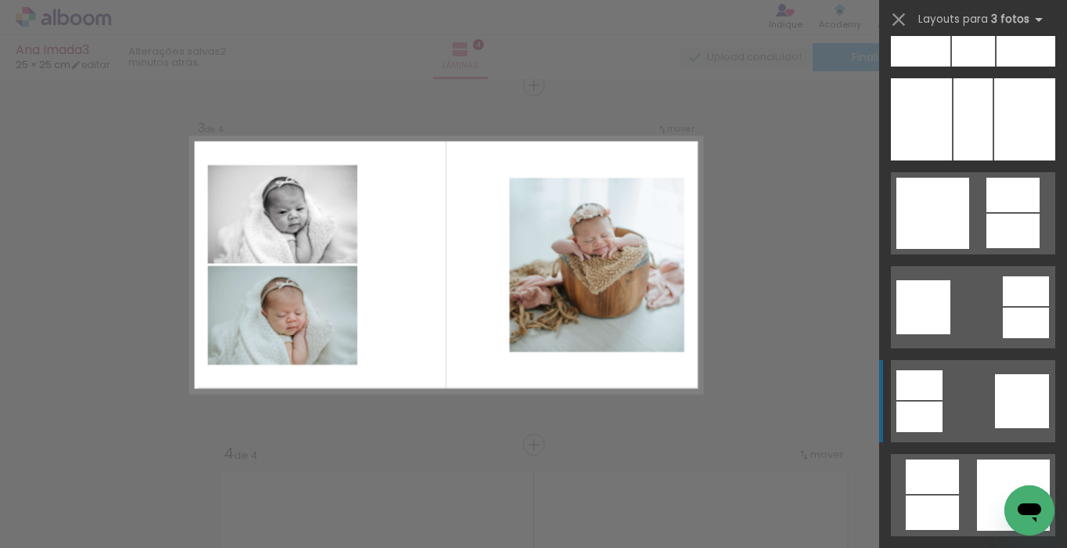
scroll to position [4440, 0]
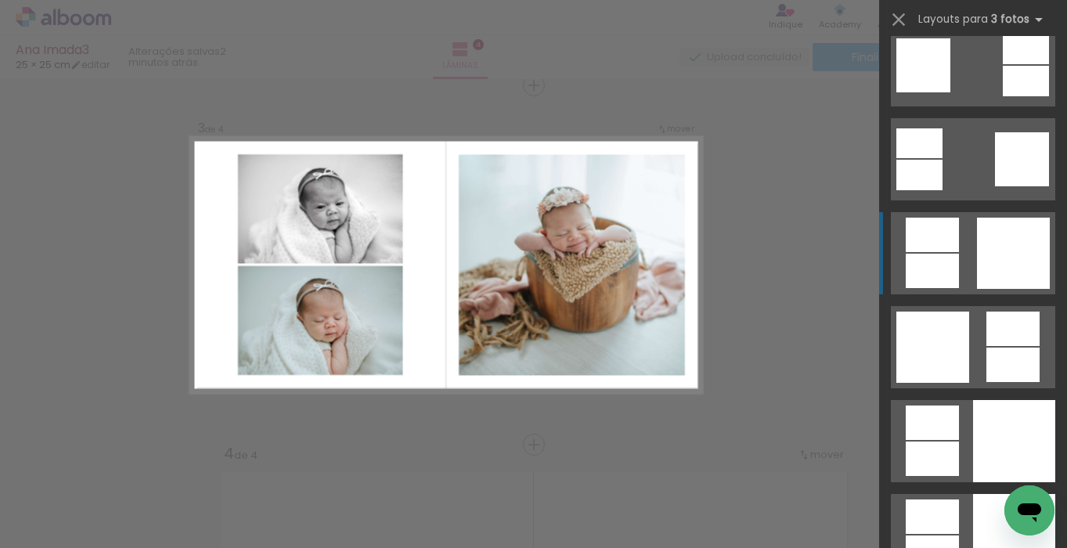
click at [953, 258] on div at bounding box center [932, 271] width 53 height 34
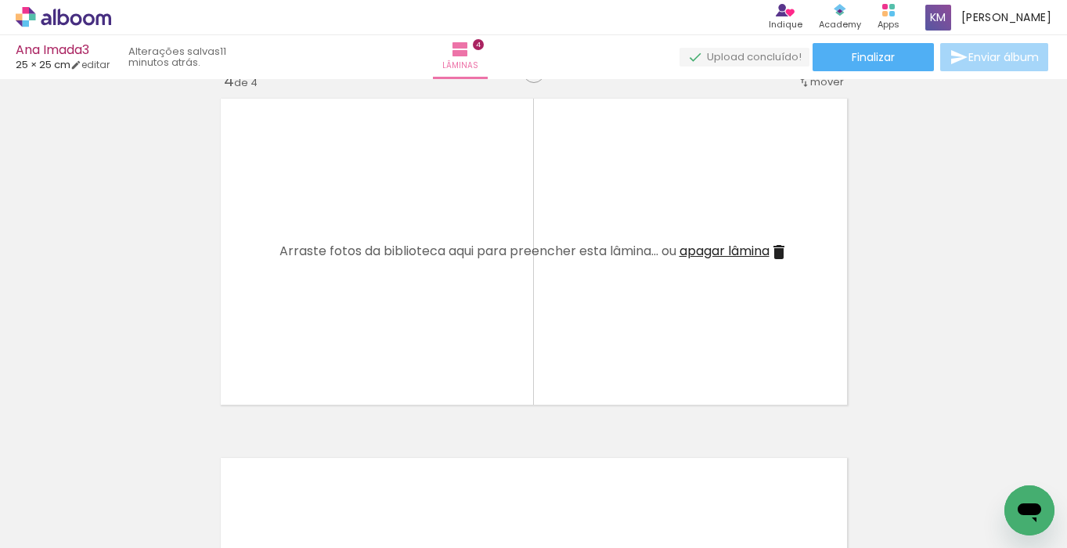
scroll to position [0, 4420]
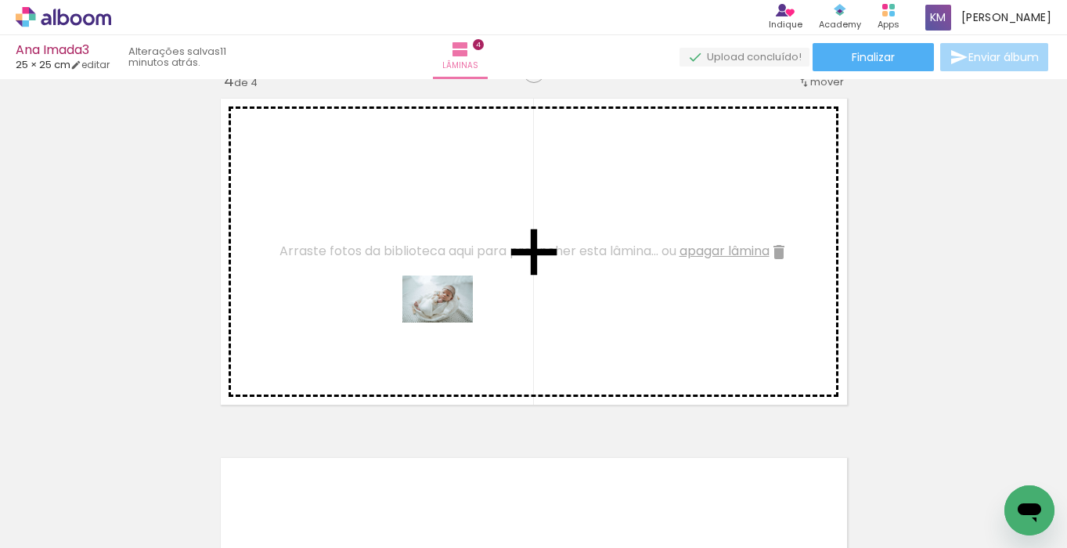
drag, startPoint x: 400, startPoint y: 496, endPoint x: 449, endPoint y: 323, distance: 180.0
click at [449, 323] on quentale-workspace at bounding box center [533, 274] width 1067 height 548
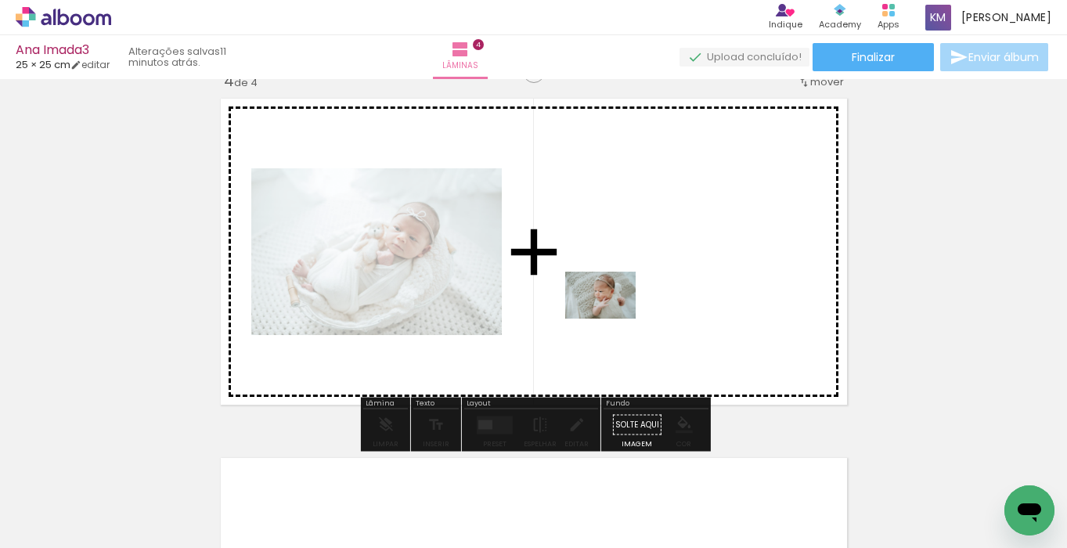
drag, startPoint x: 225, startPoint y: 492, endPoint x: 612, endPoint y: 318, distance: 424.8
click at [612, 318] on quentale-workspace at bounding box center [533, 274] width 1067 height 548
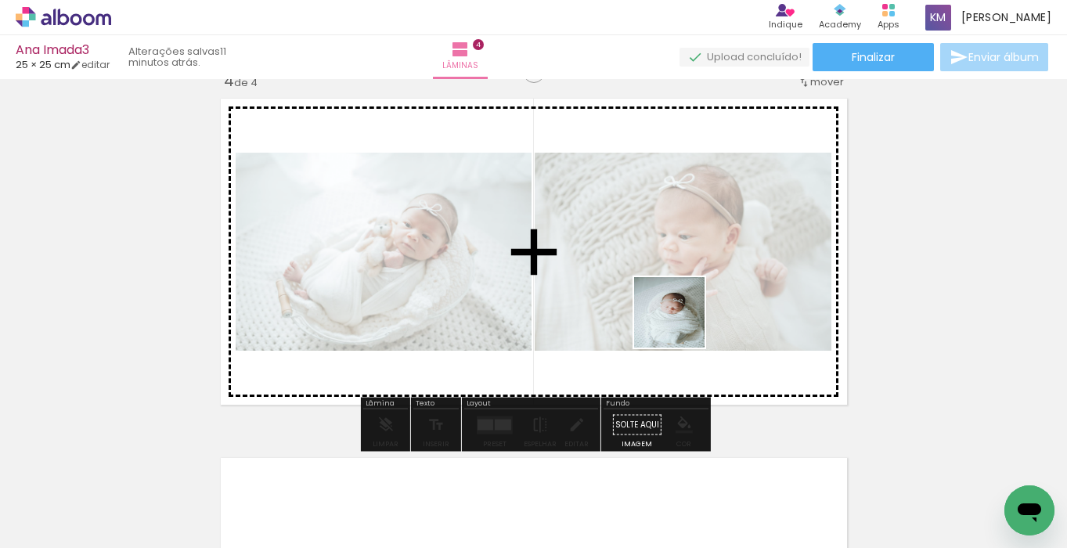
drag, startPoint x: 570, startPoint y: 489, endPoint x: 681, endPoint y: 324, distance: 199.2
click at [681, 324] on quentale-workspace at bounding box center [533, 274] width 1067 height 548
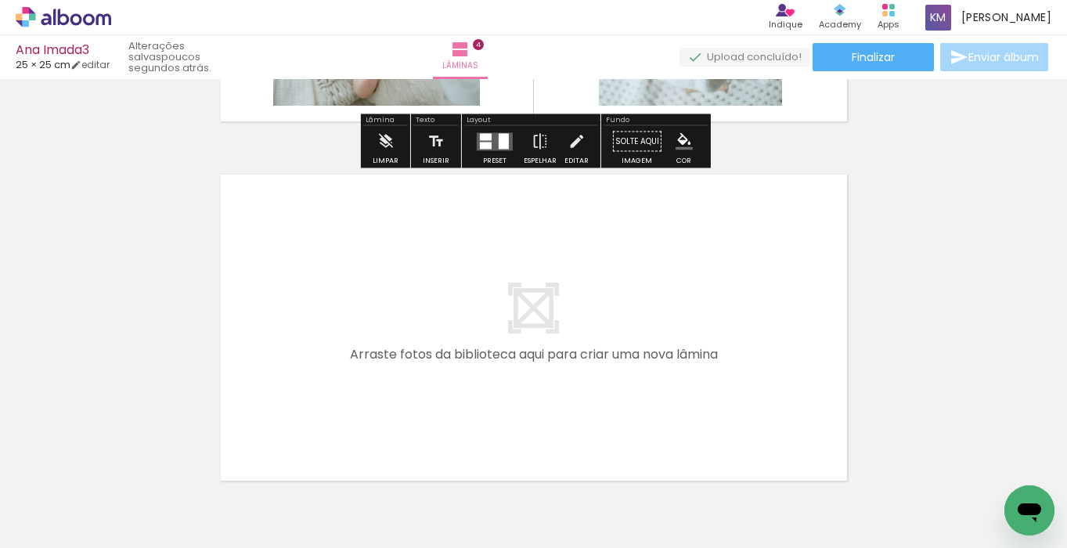
scroll to position [1395, 0]
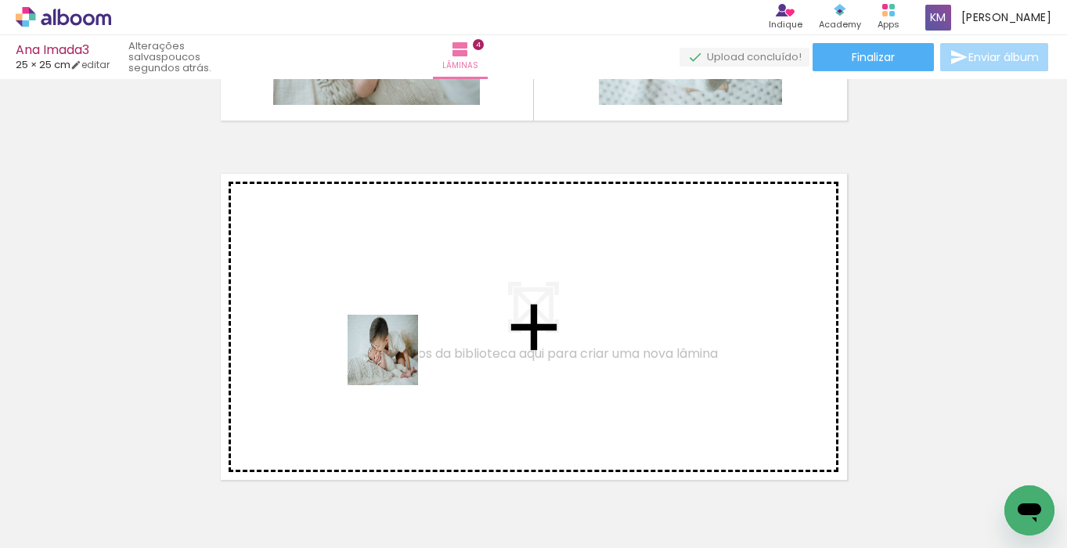
drag, startPoint x: 233, startPoint y: 492, endPoint x: 395, endPoint y: 363, distance: 207.3
click at [395, 363] on quentale-workspace at bounding box center [533, 274] width 1067 height 548
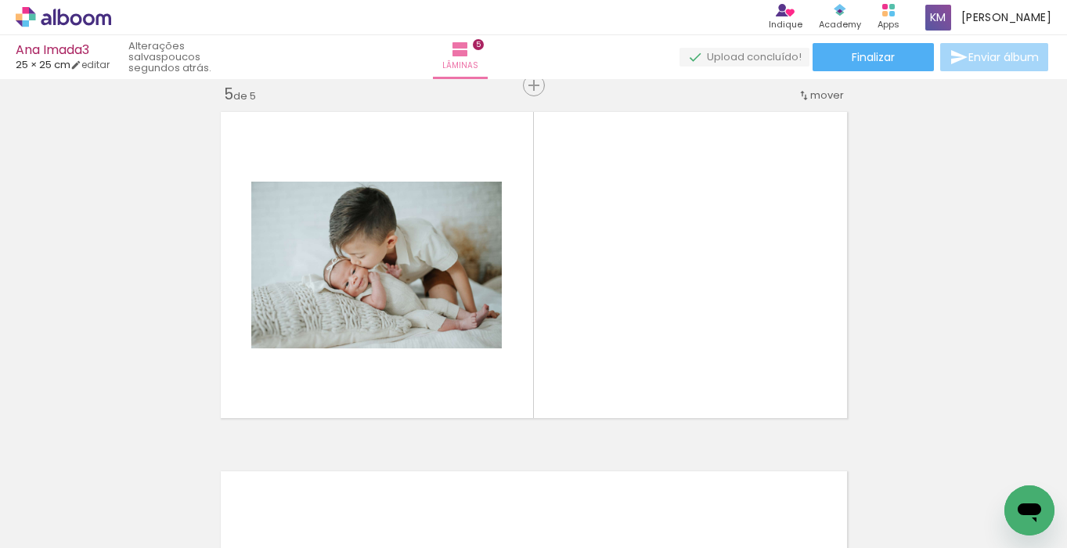
scroll to position [0, 4758]
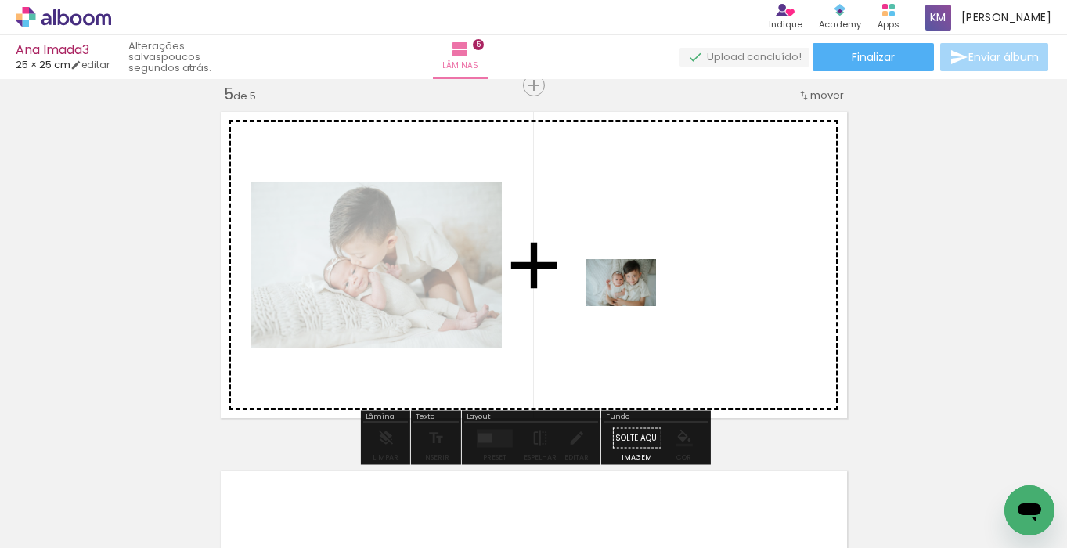
drag, startPoint x: 500, startPoint y: 496, endPoint x: 633, endPoint y: 306, distance: 231.8
click at [633, 306] on quentale-workspace at bounding box center [533, 274] width 1067 height 548
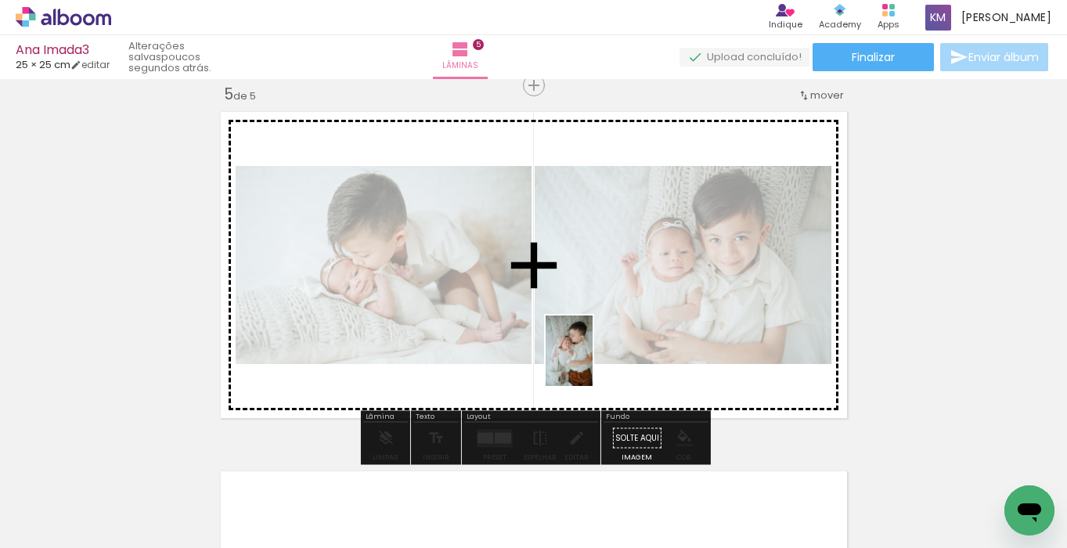
drag, startPoint x: 579, startPoint y: 490, endPoint x: 593, endPoint y: 363, distance: 128.4
click at [593, 363] on quentale-workspace at bounding box center [533, 274] width 1067 height 548
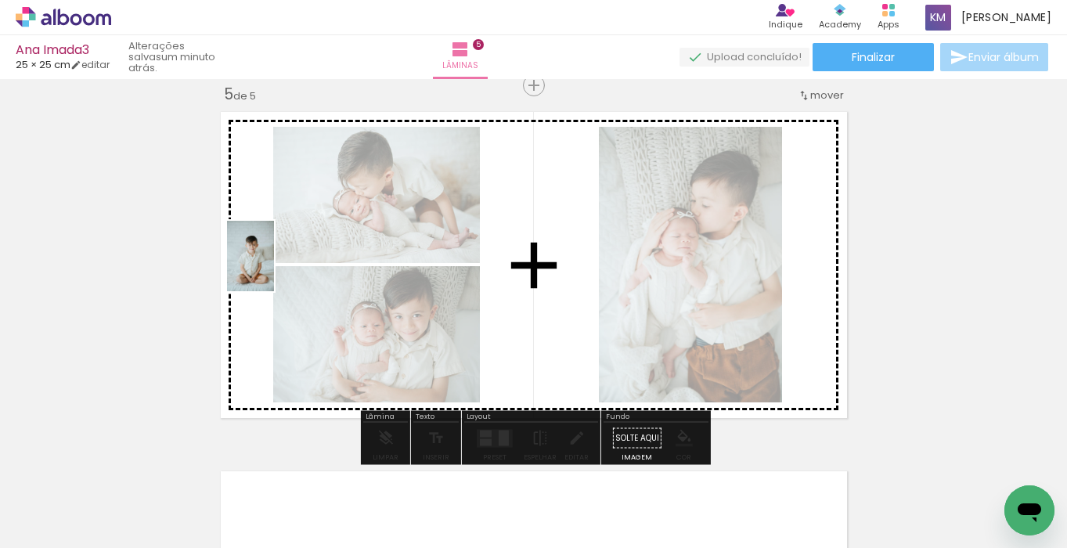
drag, startPoint x: 146, startPoint y: 480, endPoint x: 274, endPoint y: 268, distance: 247.6
click at [274, 268] on quentale-workspace at bounding box center [533, 274] width 1067 height 548
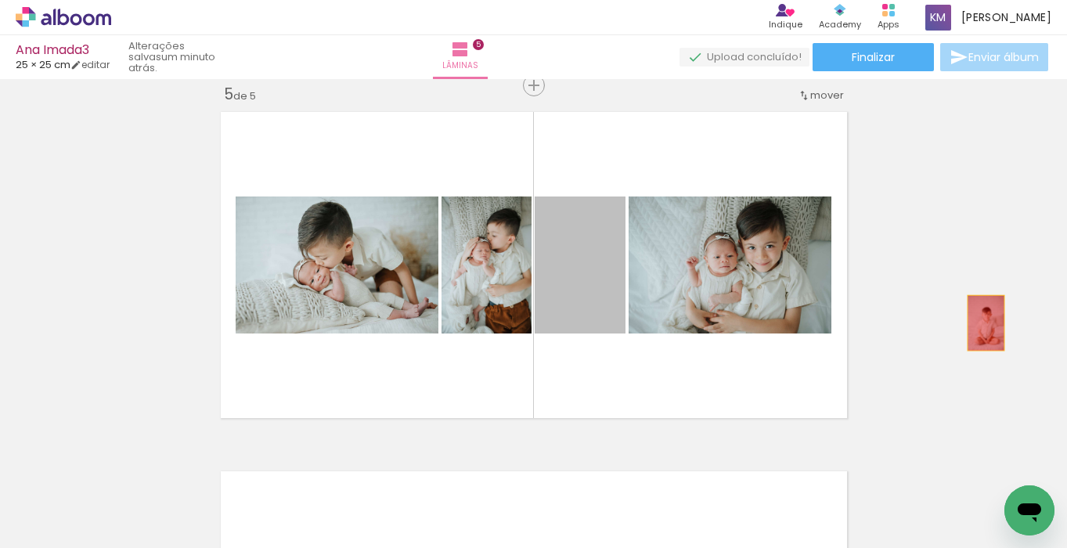
drag, startPoint x: 607, startPoint y: 281, endPoint x: 986, endPoint y: 323, distance: 381.3
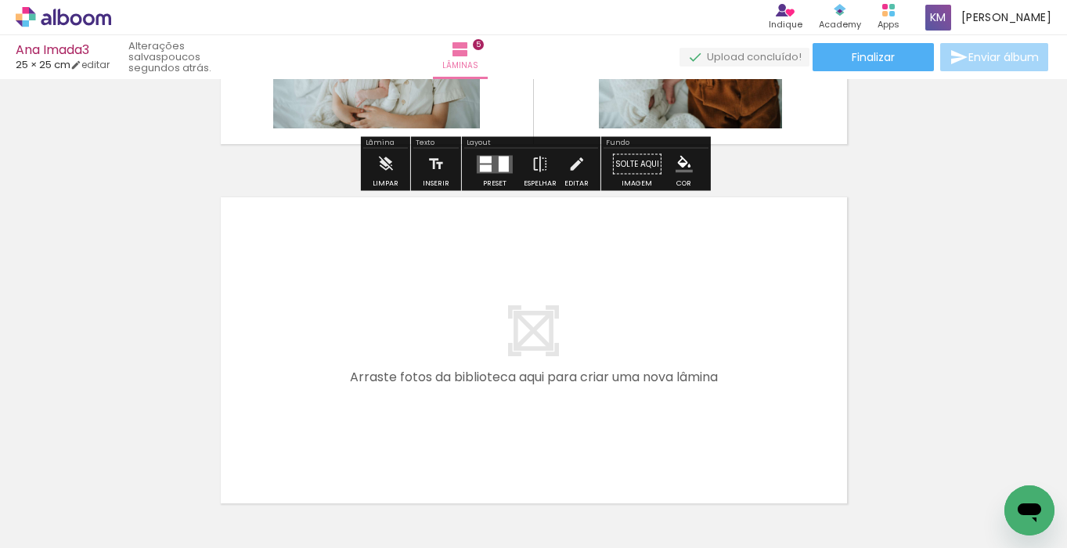
scroll to position [1745, 0]
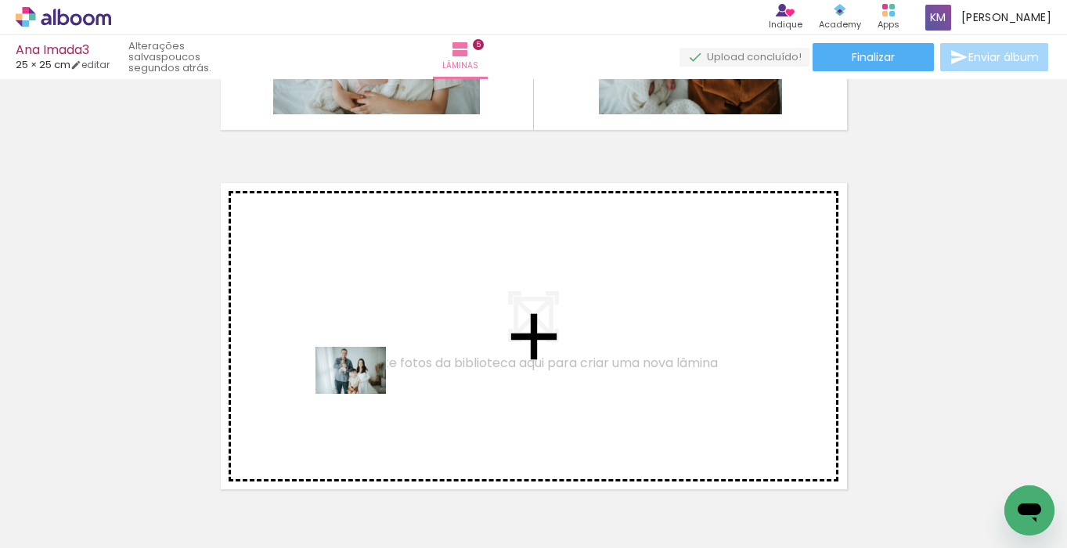
drag, startPoint x: 352, startPoint y: 491, endPoint x: 363, endPoint y: 394, distance: 97.6
click at [363, 394] on quentale-workspace at bounding box center [533, 274] width 1067 height 548
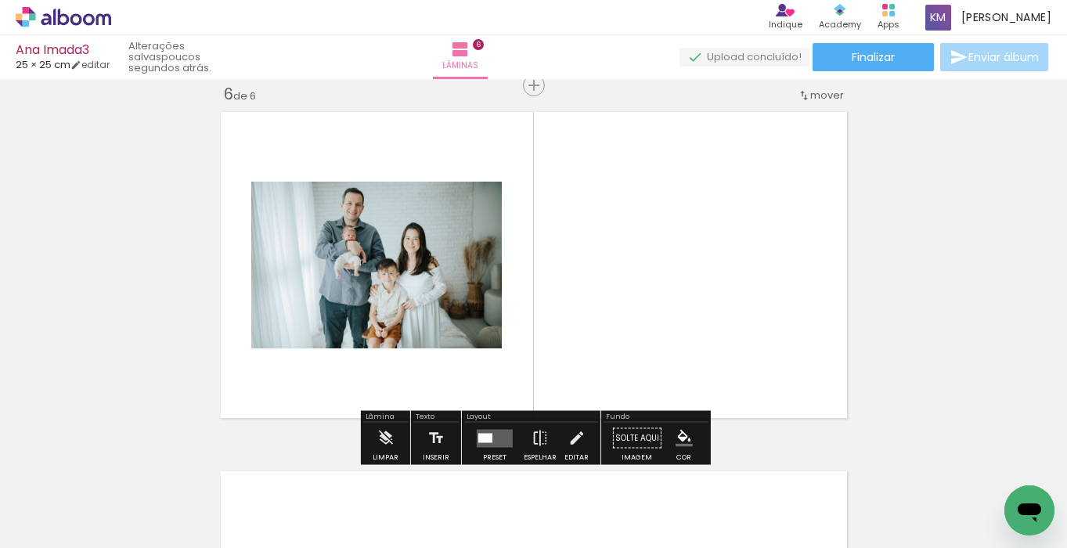
scroll to position [1817, 0]
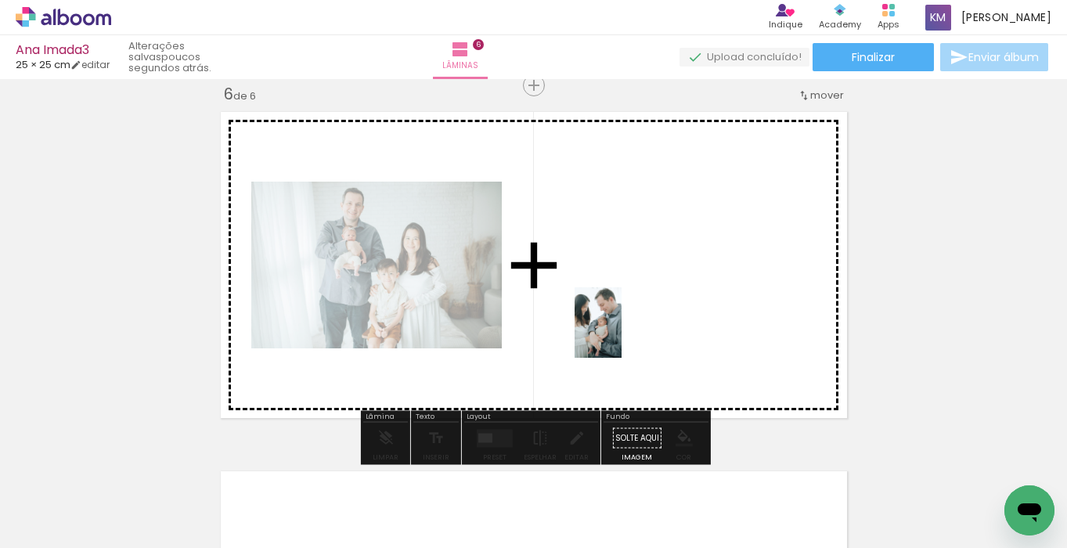
drag, startPoint x: 514, startPoint y: 493, endPoint x: 622, endPoint y: 334, distance: 192.4
click at [622, 334] on quentale-workspace at bounding box center [533, 274] width 1067 height 548
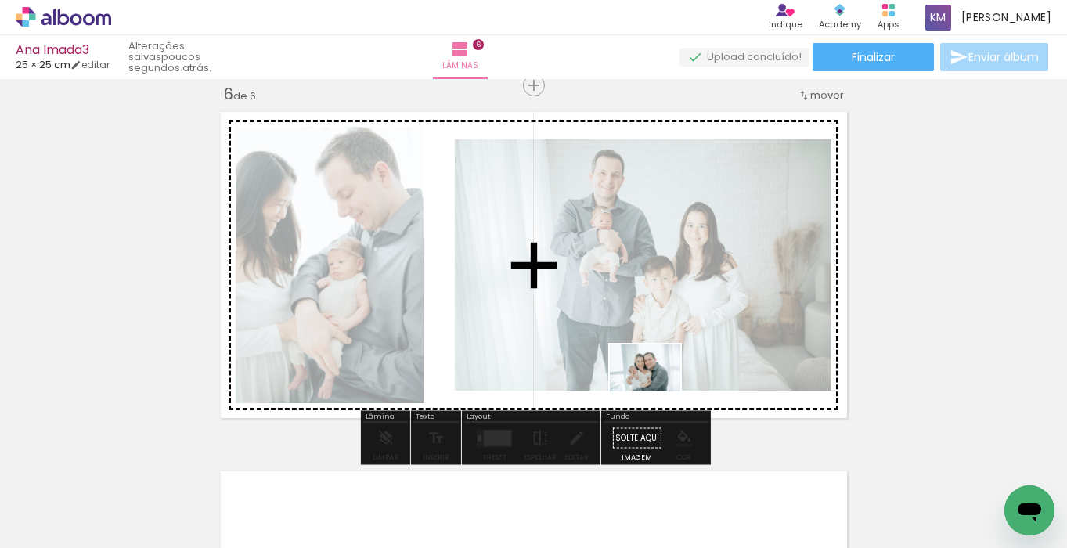
drag, startPoint x: 618, startPoint y: 496, endPoint x: 657, endPoint y: 392, distance: 112.0
click at [657, 392] on quentale-workspace at bounding box center [533, 274] width 1067 height 548
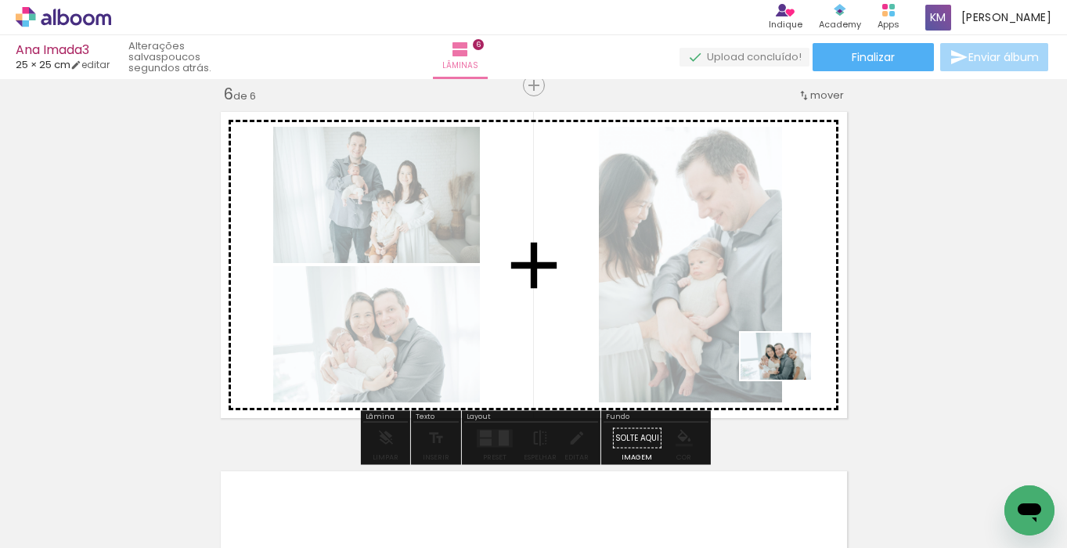
drag, startPoint x: 705, startPoint y: 501, endPoint x: 790, endPoint y: 380, distance: 148.4
click at [790, 380] on quentale-workspace at bounding box center [533, 274] width 1067 height 548
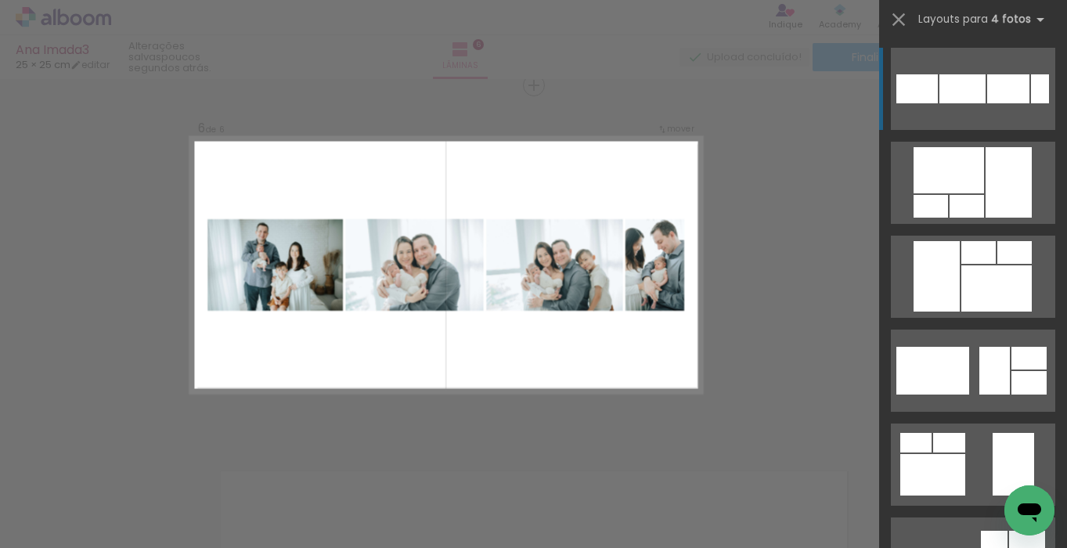
scroll to position [0, 3330]
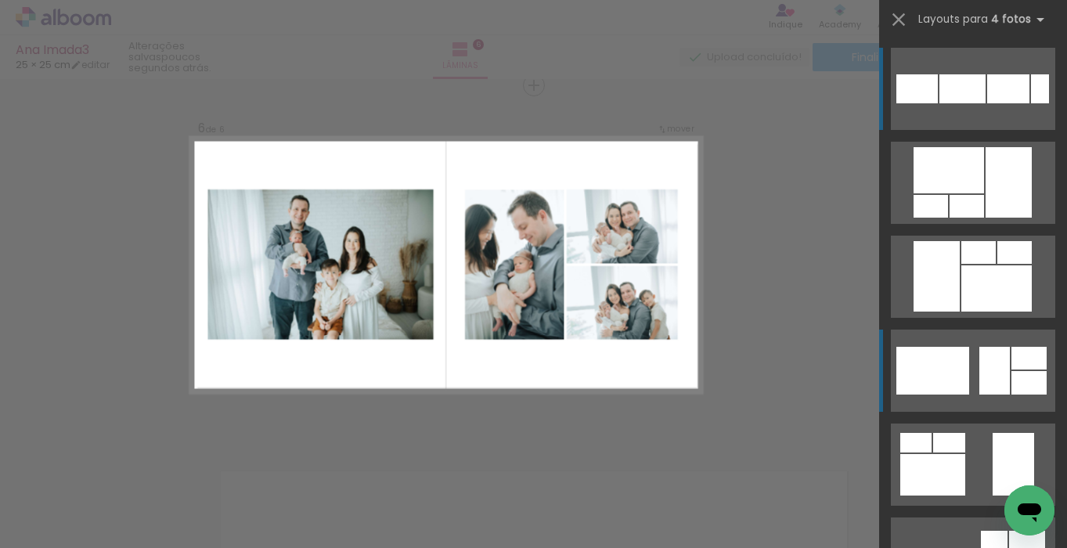
click at [960, 371] on div at bounding box center [933, 371] width 73 height 48
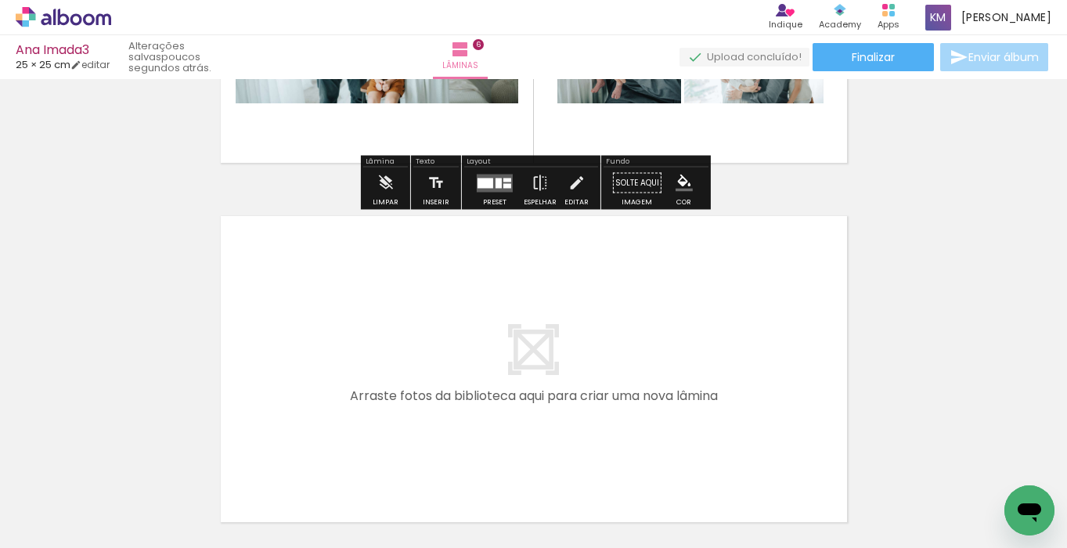
scroll to position [2073, 0]
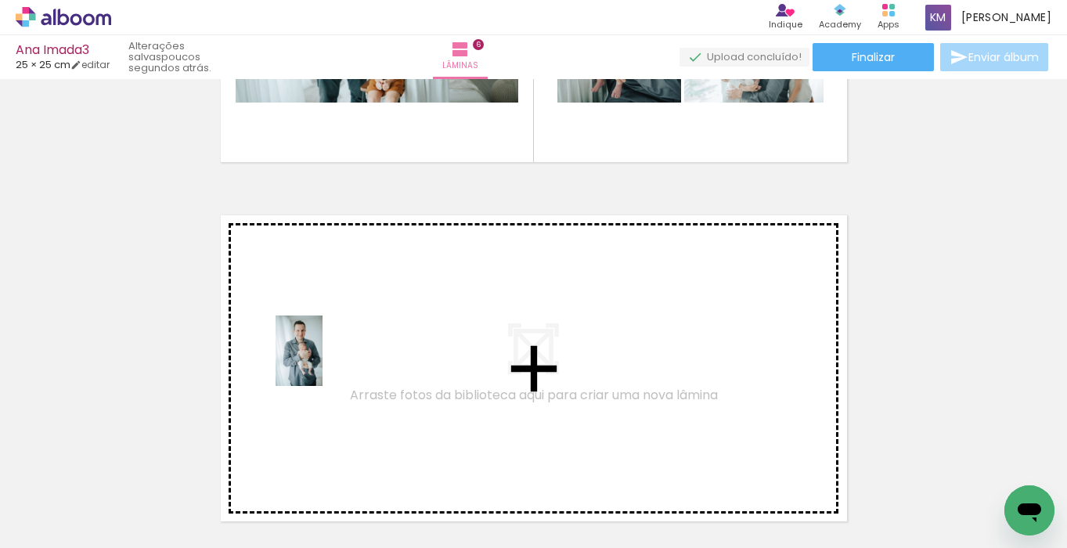
drag, startPoint x: 266, startPoint y: 479, endPoint x: 323, endPoint y: 363, distance: 129.6
click at [323, 363] on quentale-workspace at bounding box center [533, 274] width 1067 height 548
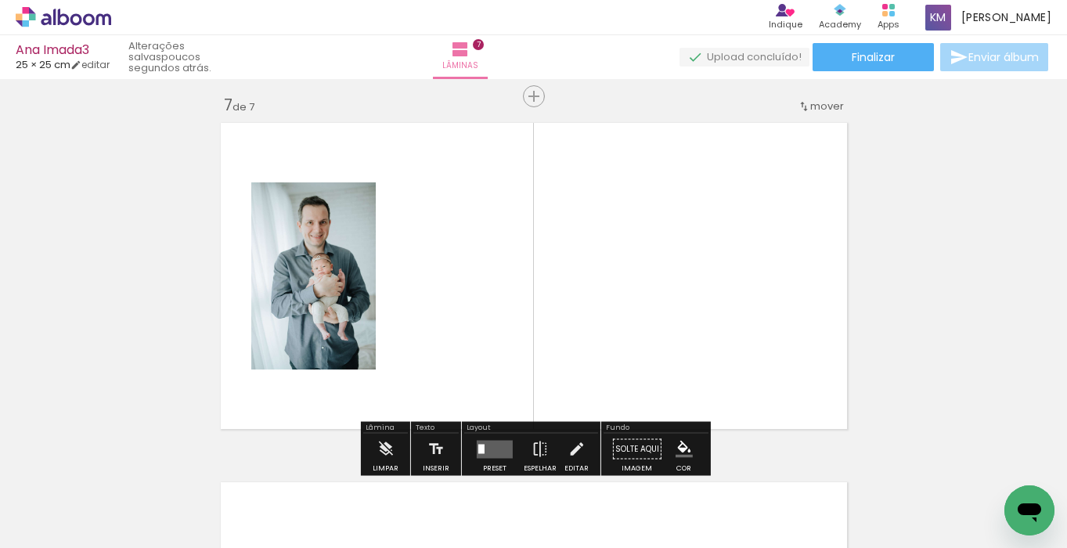
scroll to position [2176, 0]
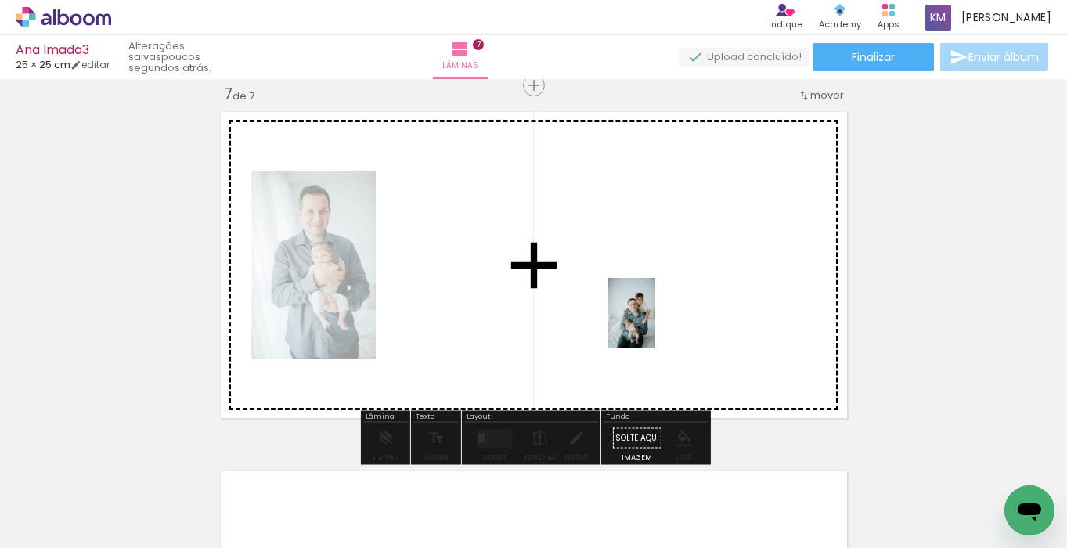
drag, startPoint x: 875, startPoint y: 497, endPoint x: 655, endPoint y: 325, distance: 279.5
click at [655, 325] on quentale-workspace at bounding box center [533, 274] width 1067 height 548
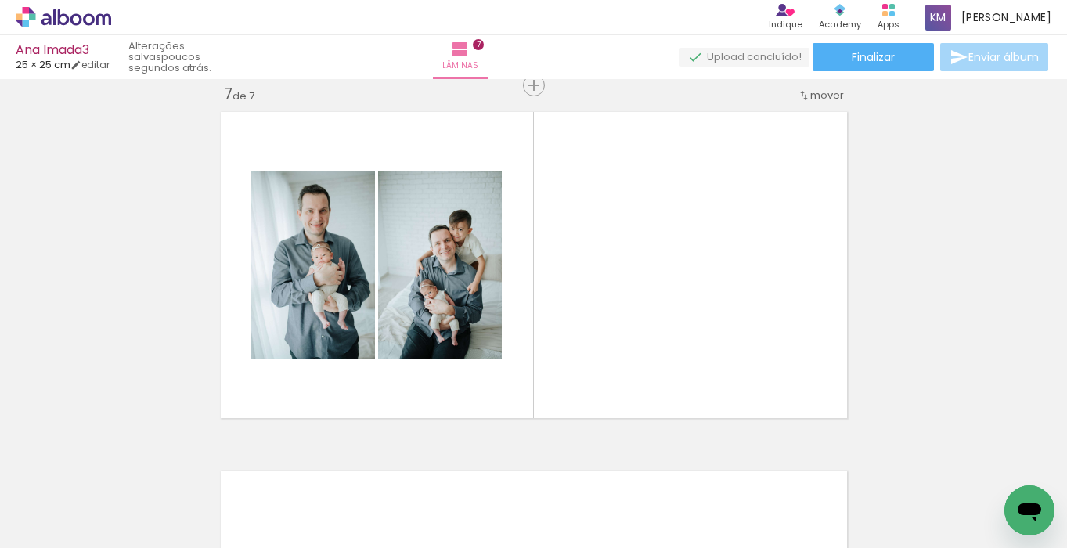
scroll to position [0, 3223]
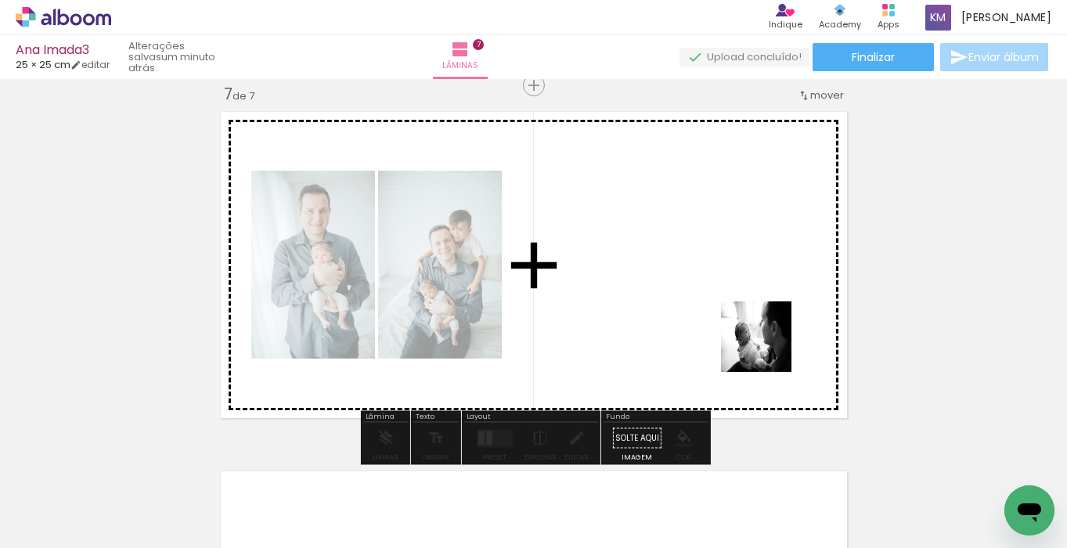
drag, startPoint x: 875, startPoint y: 493, endPoint x: 760, endPoint y: 324, distance: 203.9
click at [760, 324] on quentale-workspace at bounding box center [533, 274] width 1067 height 548
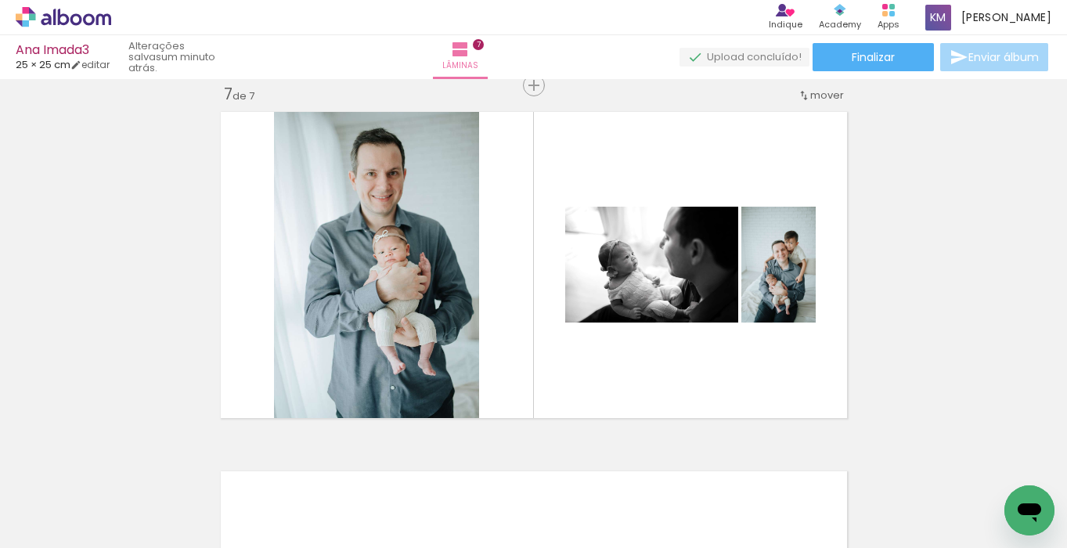
scroll to position [0, 3360]
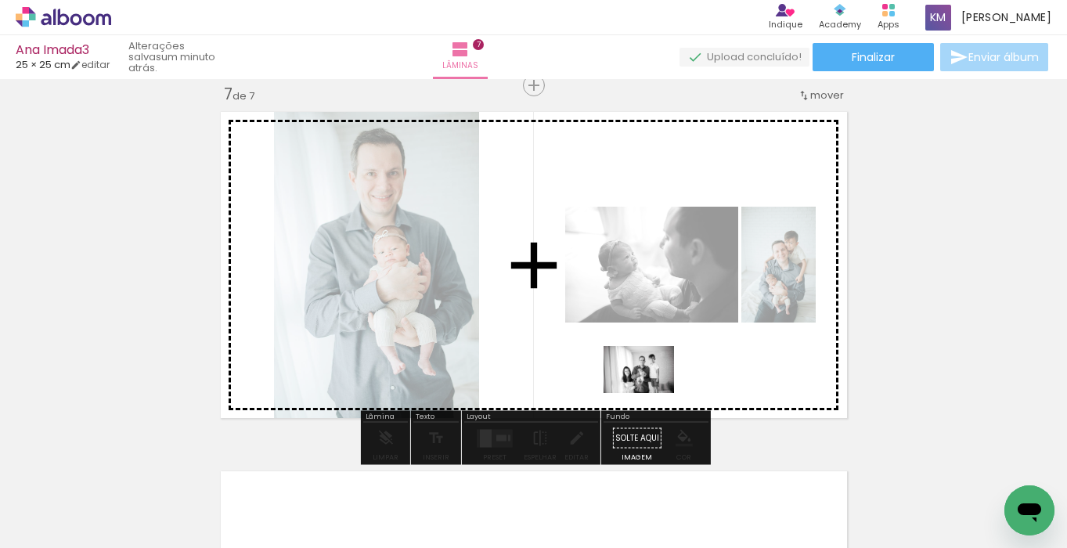
drag, startPoint x: 424, startPoint y: 499, endPoint x: 651, endPoint y: 393, distance: 250.5
click at [651, 393] on quentale-workspace at bounding box center [533, 274] width 1067 height 548
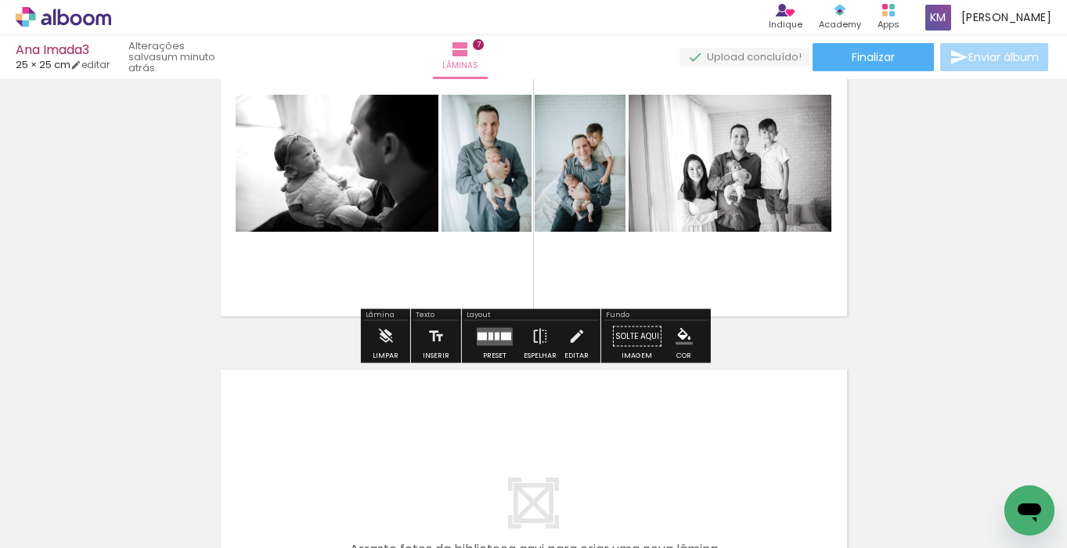
scroll to position [2282, 0]
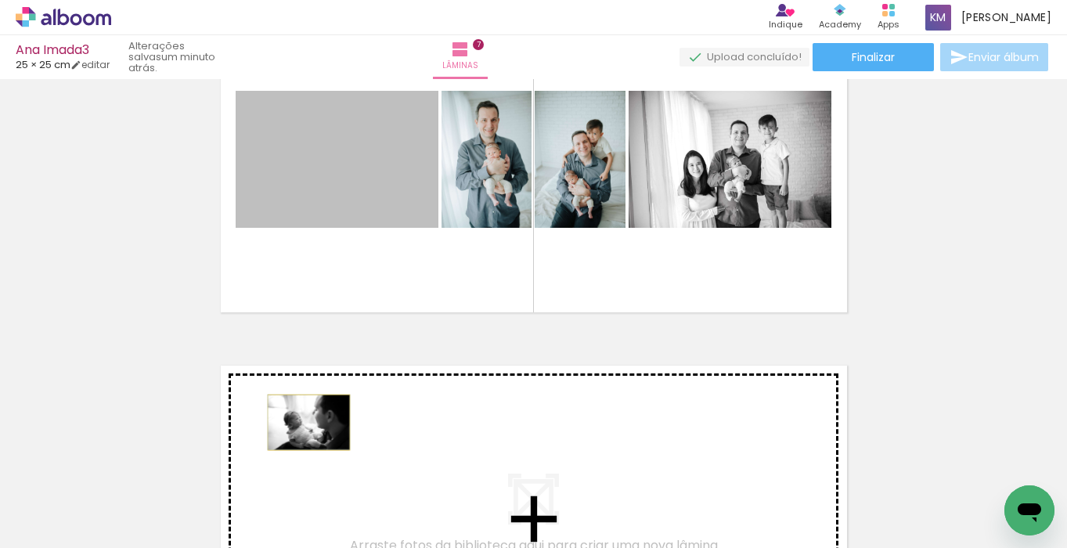
drag, startPoint x: 309, startPoint y: 194, endPoint x: 309, endPoint y: 422, distance: 227.9
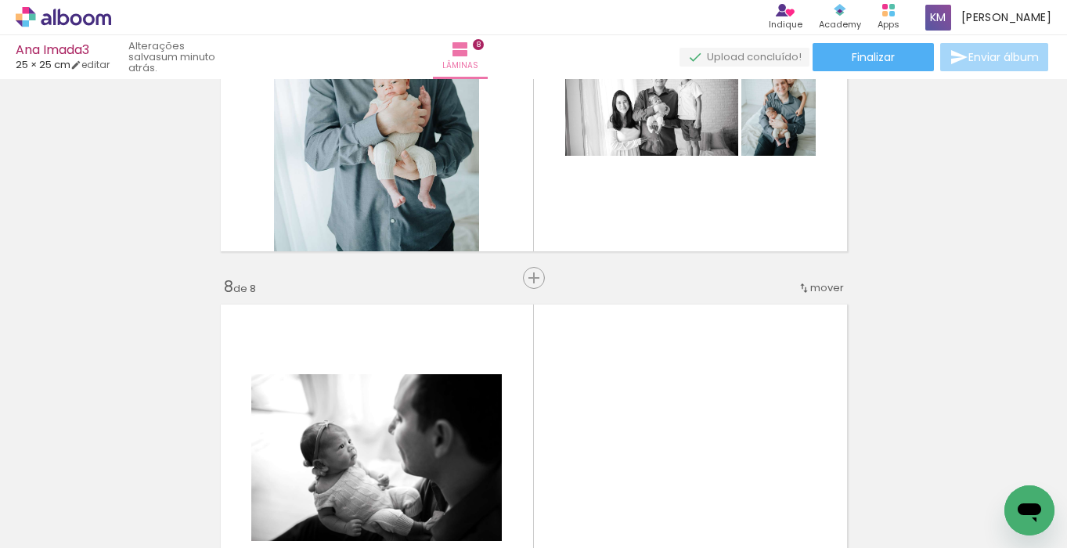
scroll to position [2313, 0]
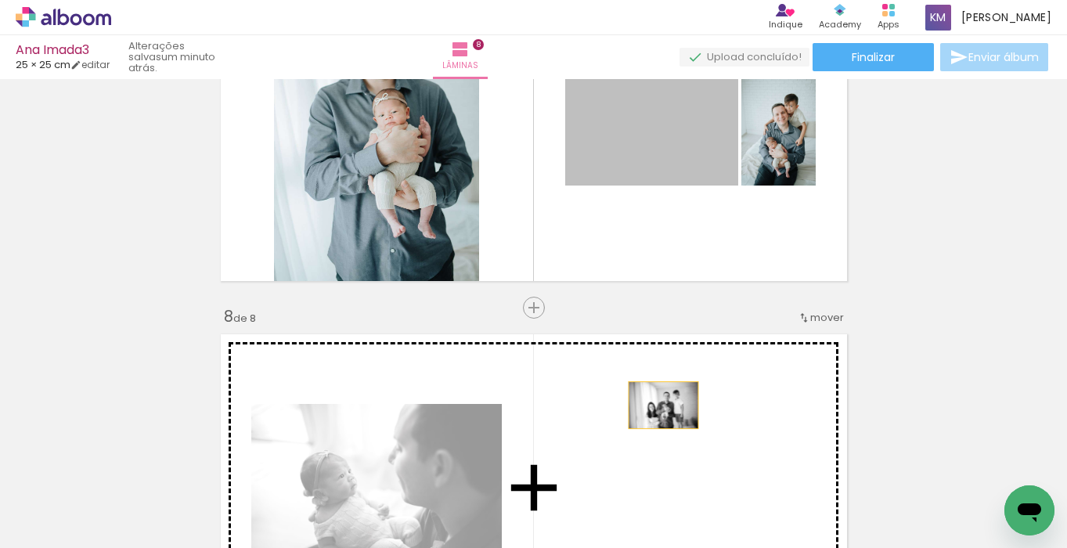
drag, startPoint x: 694, startPoint y: 146, endPoint x: 663, endPoint y: 405, distance: 260.2
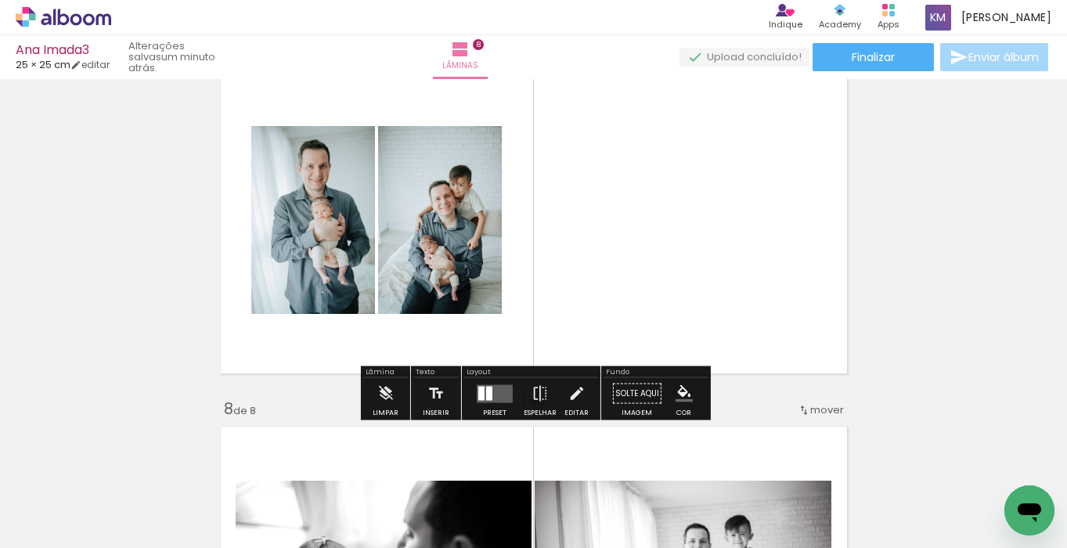
scroll to position [2220, 0]
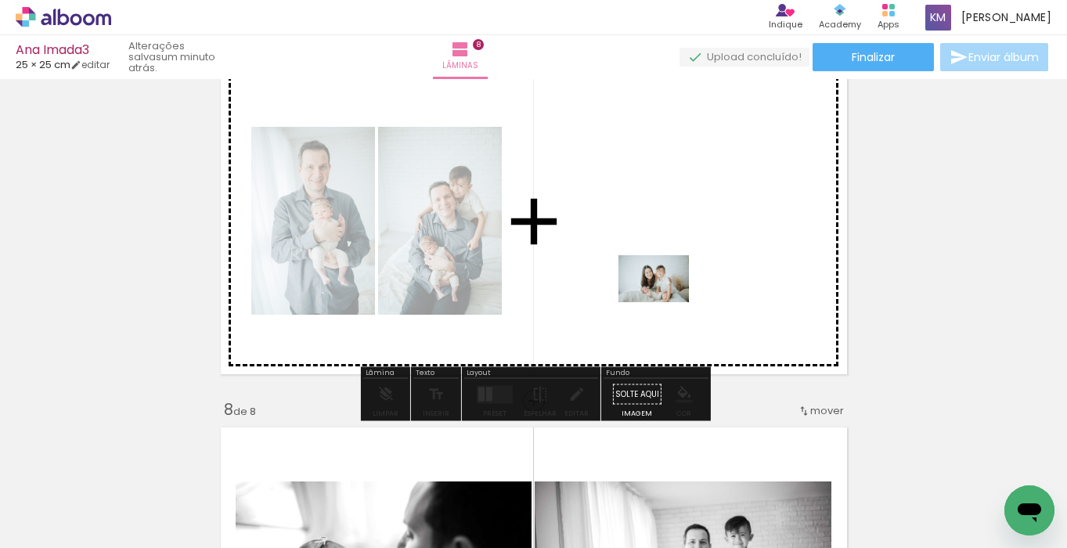
drag, startPoint x: 574, startPoint y: 500, endPoint x: 666, endPoint y: 302, distance: 217.6
click at [666, 302] on quentale-workspace at bounding box center [533, 274] width 1067 height 548
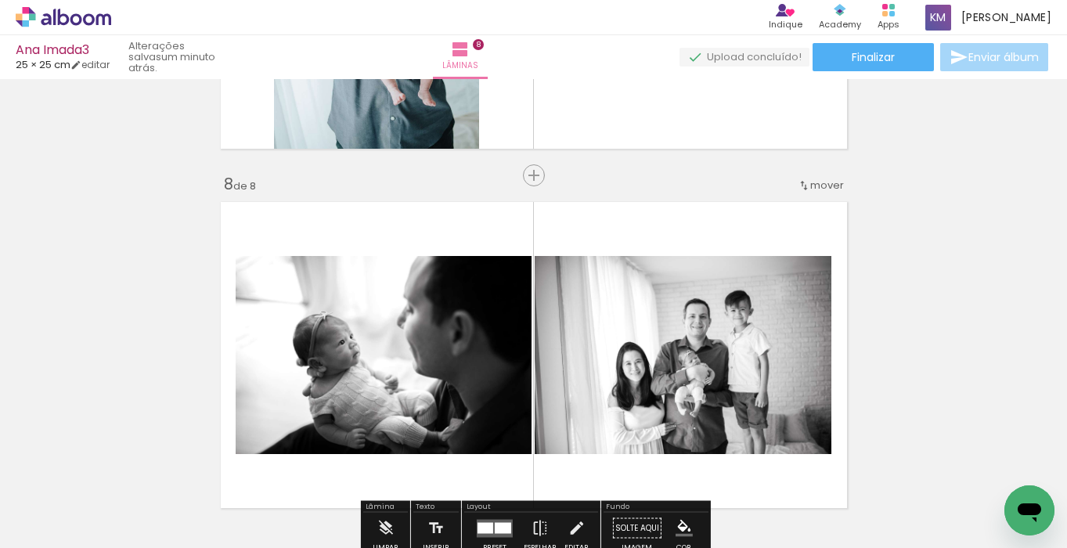
scroll to position [2448, 0]
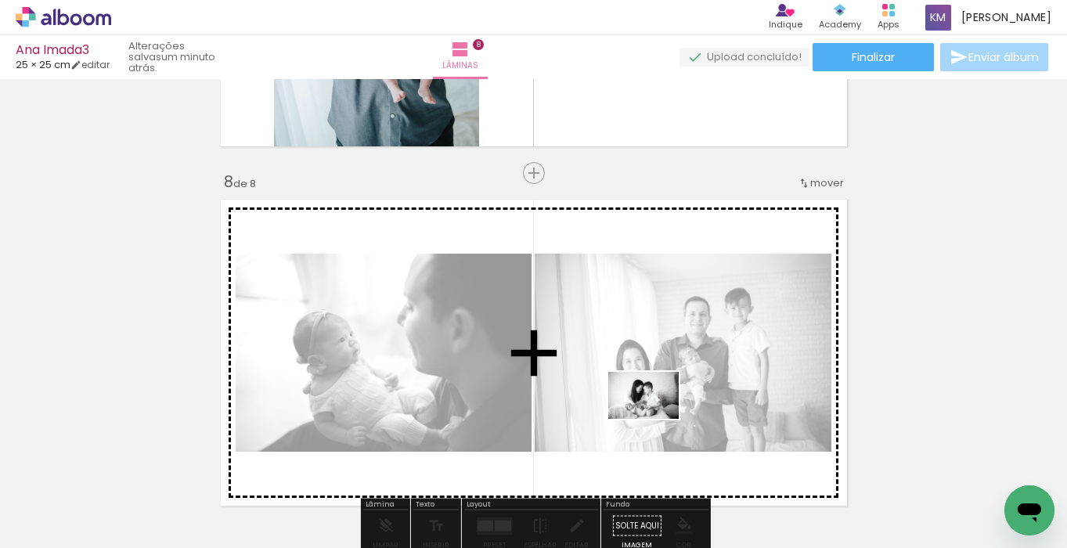
drag, startPoint x: 654, startPoint y: 494, endPoint x: 655, endPoint y: 418, distance: 76.0
click at [655, 418] on quentale-workspace at bounding box center [533, 274] width 1067 height 548
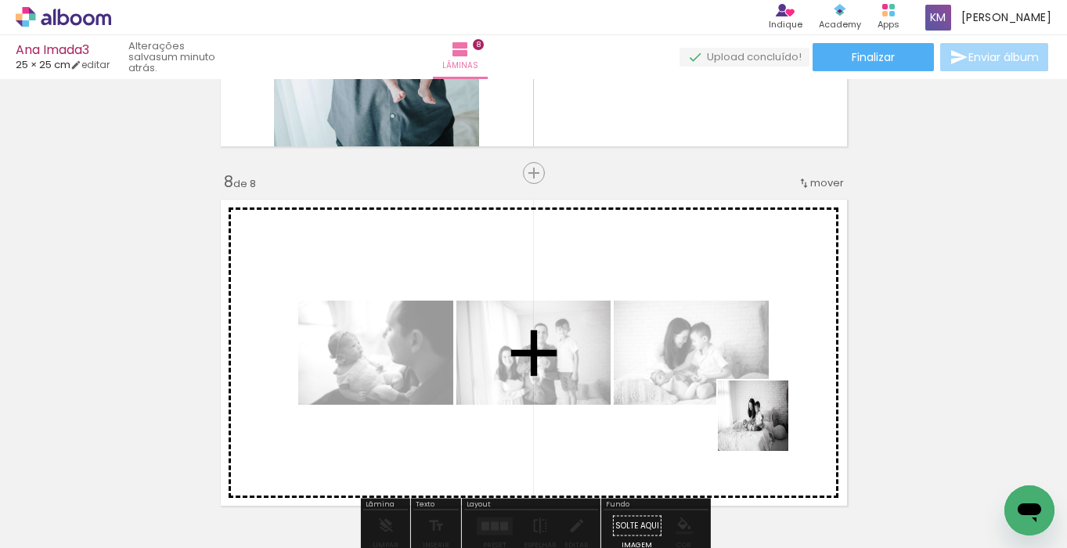
drag, startPoint x: 741, startPoint y: 493, endPoint x: 765, endPoint y: 428, distance: 69.4
click at [765, 428] on quentale-workspace at bounding box center [533, 274] width 1067 height 548
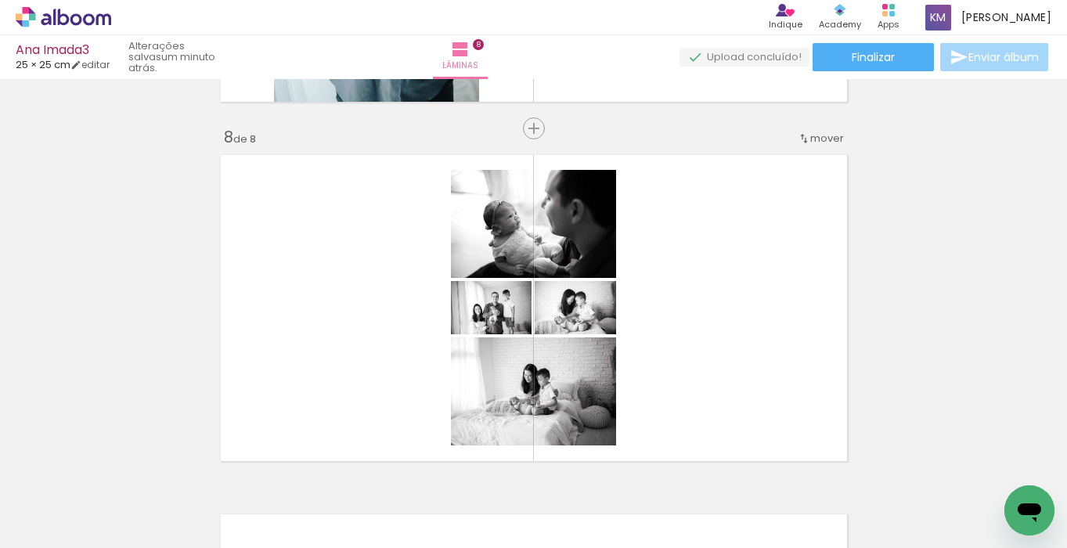
scroll to position [0, 4381]
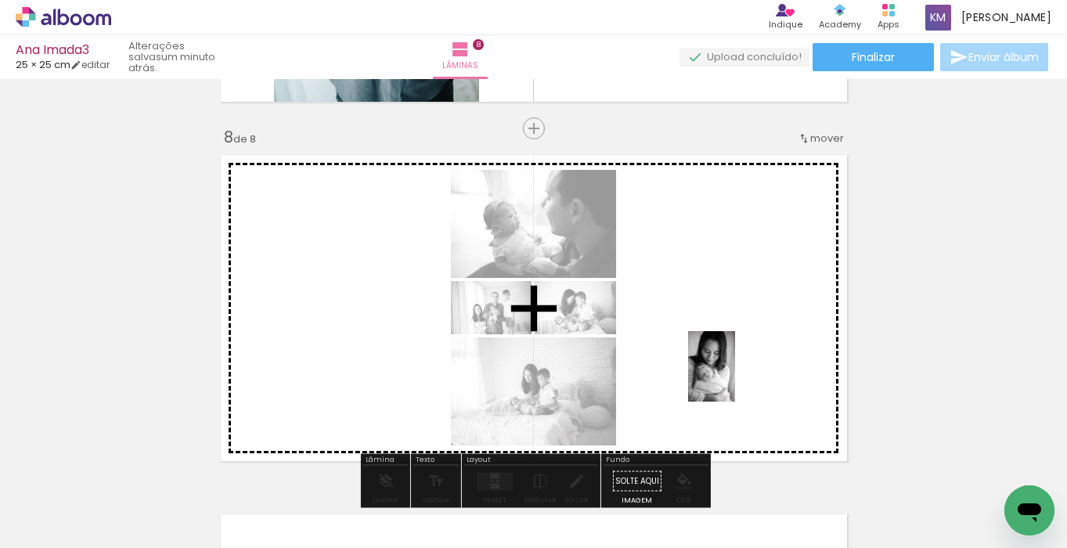
drag, startPoint x: 698, startPoint y: 495, endPoint x: 735, endPoint y: 378, distance: 122.6
click at [735, 378] on quentale-workspace at bounding box center [533, 274] width 1067 height 548
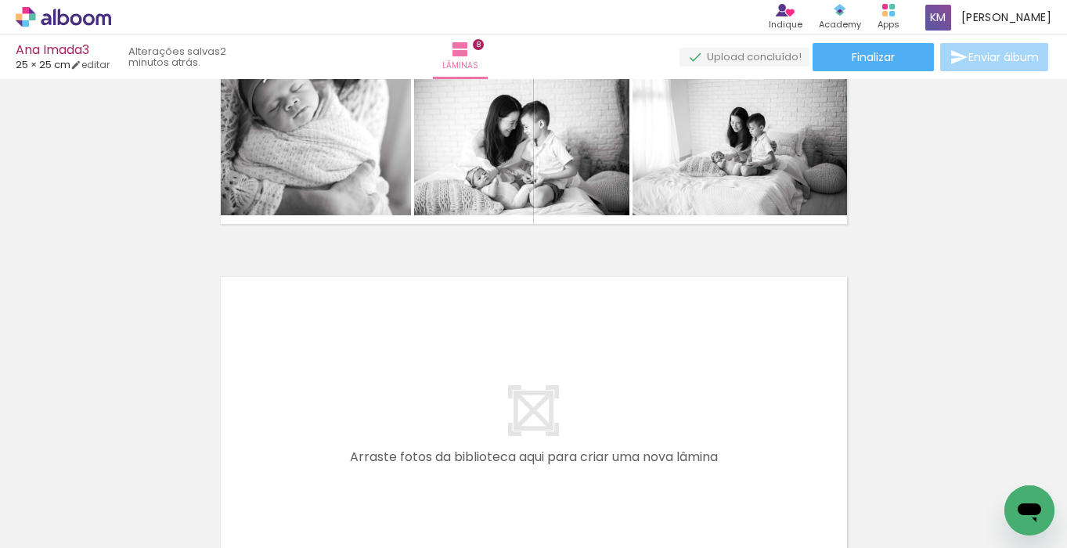
scroll to position [2741, 0]
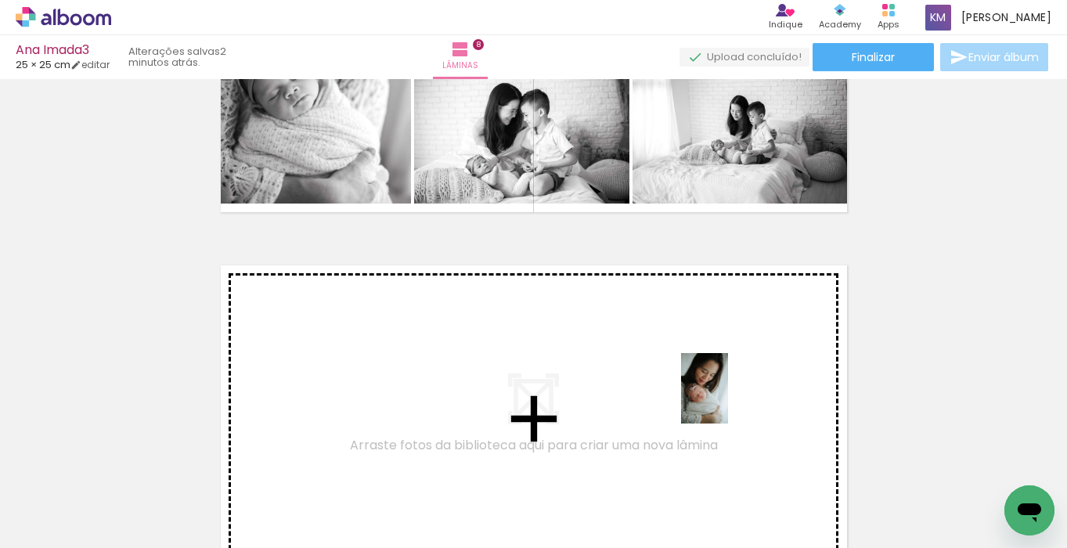
drag, startPoint x: 785, startPoint y: 504, endPoint x: 728, endPoint y: 400, distance: 118.4
click at [728, 400] on quentale-workspace at bounding box center [533, 274] width 1067 height 548
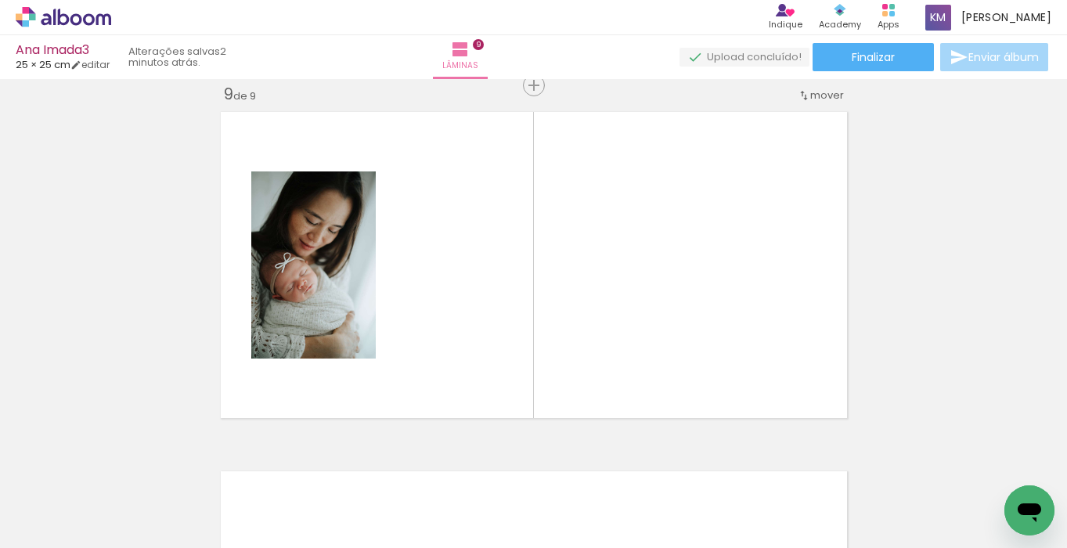
scroll to position [2895, 0]
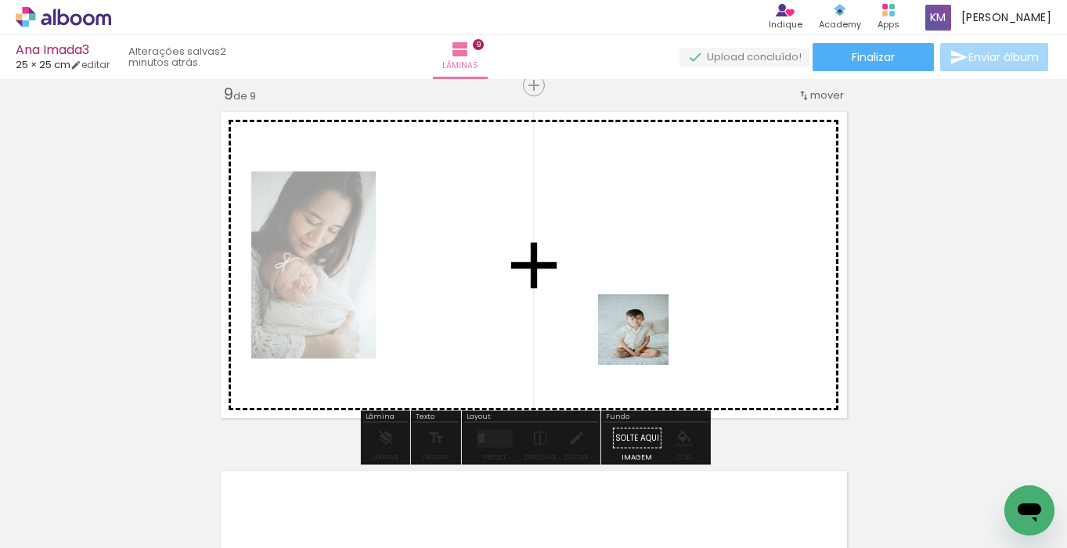
drag, startPoint x: 517, startPoint y: 495, endPoint x: 650, endPoint y: 338, distance: 205.5
click at [650, 338] on quentale-workspace at bounding box center [533, 274] width 1067 height 548
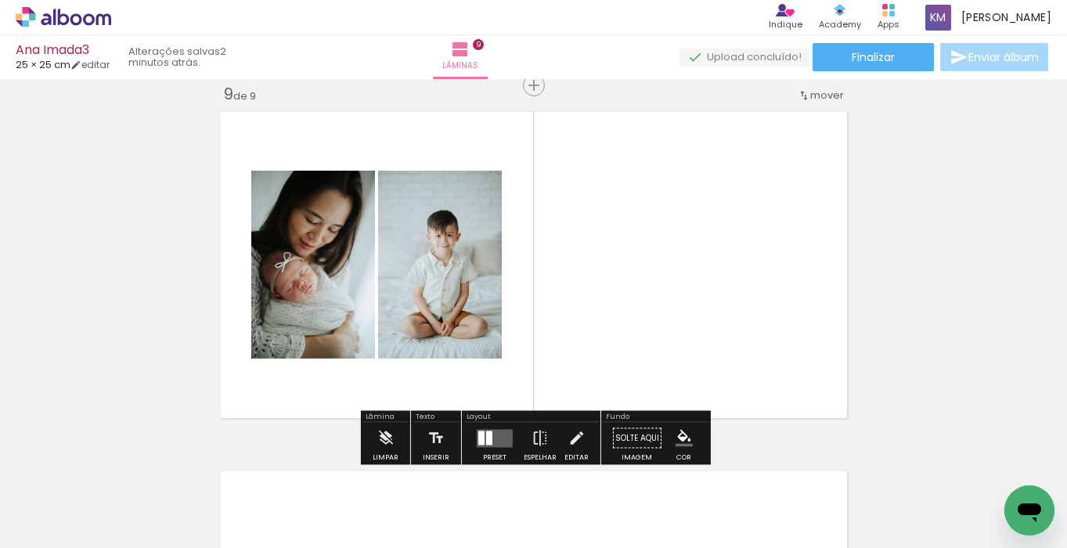
scroll to position [0, 4748]
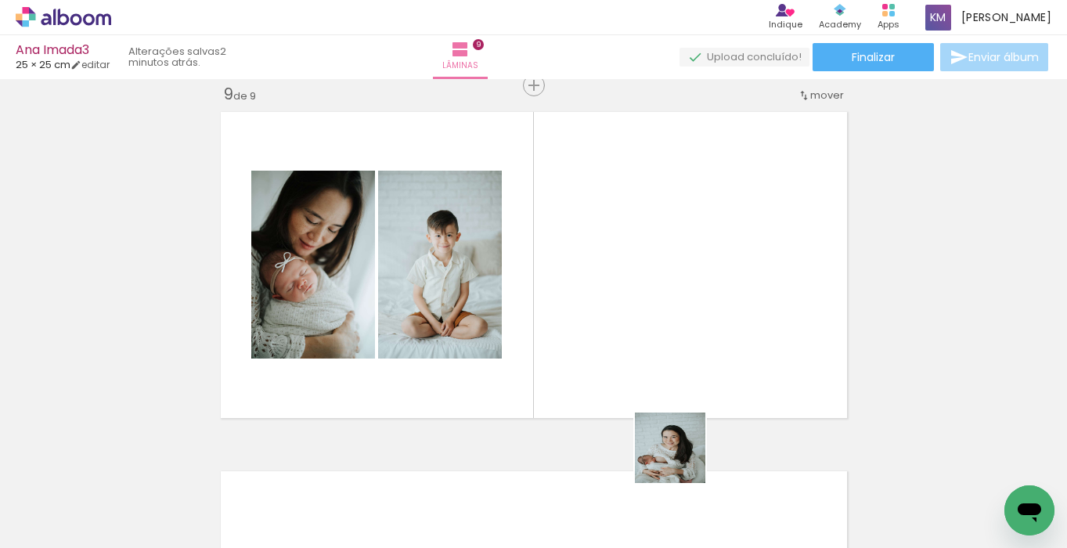
drag, startPoint x: 679, startPoint y: 498, endPoint x: 711, endPoint y: 348, distance: 153.7
click at [711, 348] on quentale-workspace at bounding box center [533, 274] width 1067 height 548
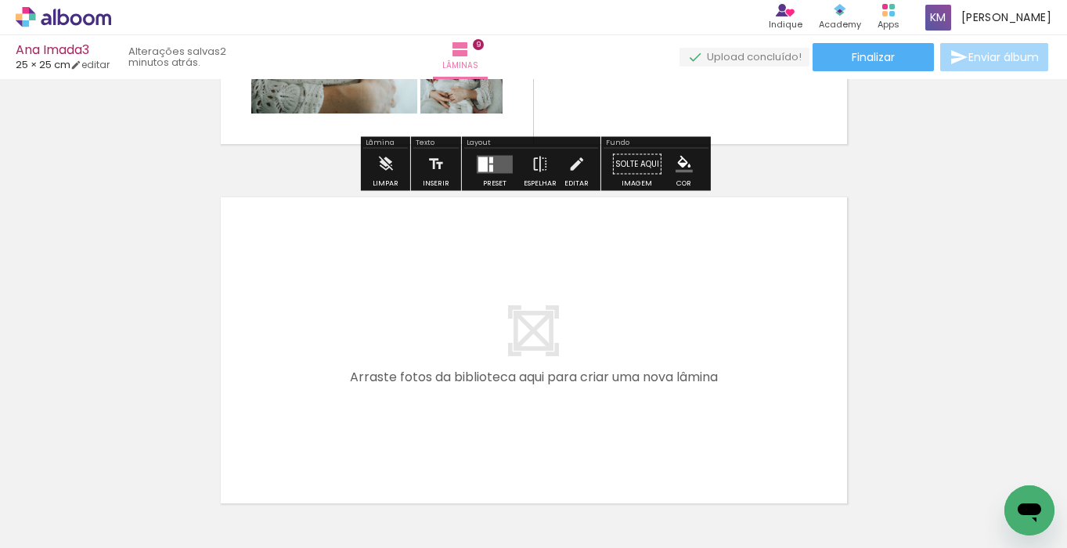
scroll to position [3186, 0]
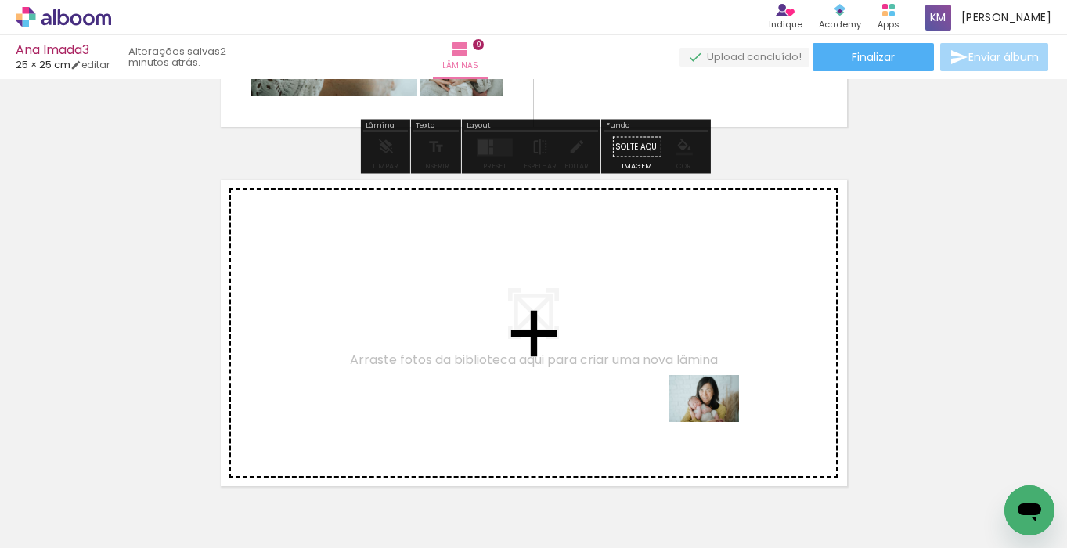
drag, startPoint x: 821, startPoint y: 490, endPoint x: 716, endPoint y: 422, distance: 125.8
click at [716, 422] on quentale-workspace at bounding box center [533, 274] width 1067 height 548
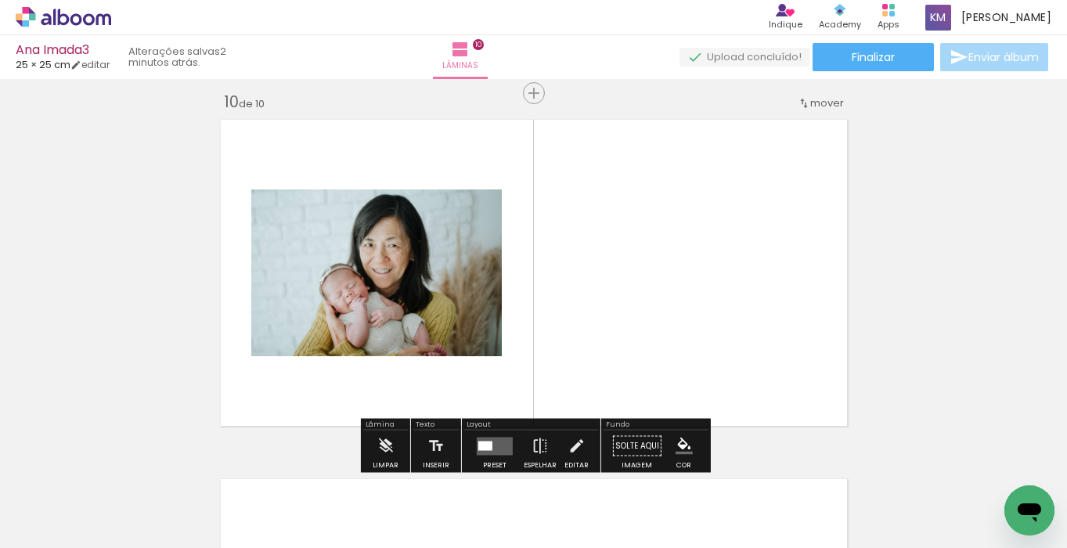
scroll to position [3254, 0]
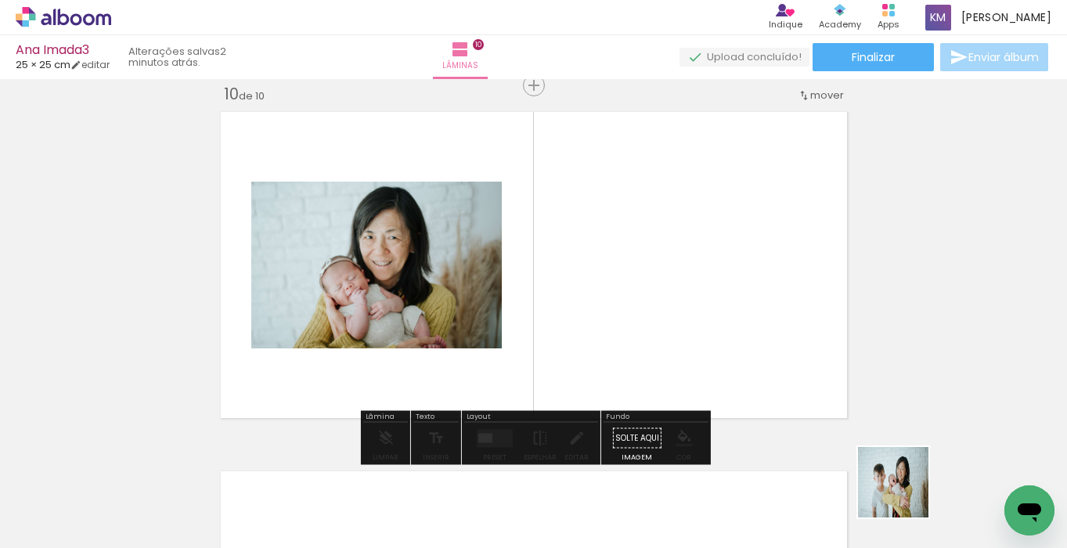
drag, startPoint x: 905, startPoint y: 494, endPoint x: 743, endPoint y: 410, distance: 182.5
click at [743, 410] on quentale-workspace at bounding box center [533, 274] width 1067 height 548
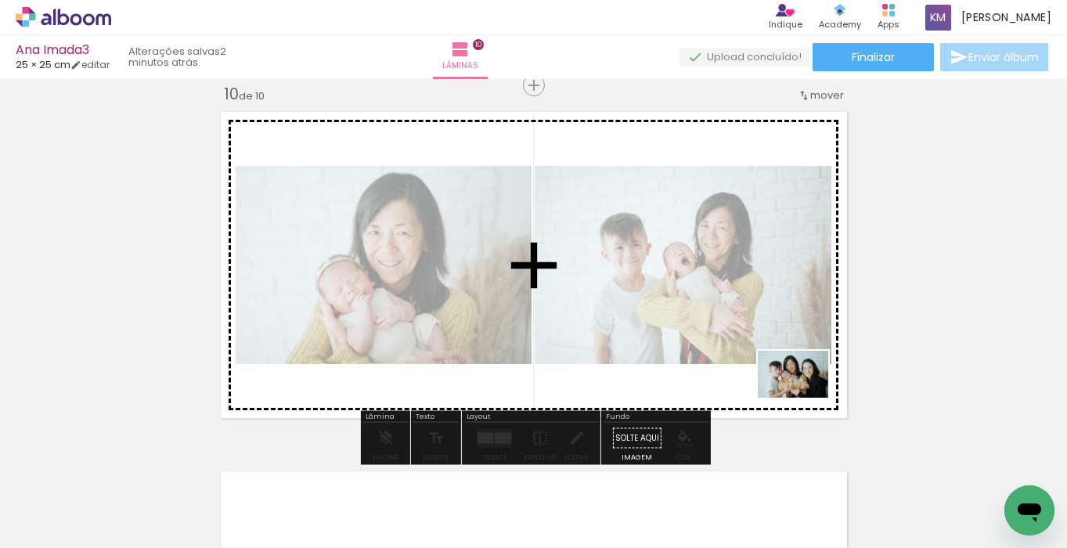
drag, startPoint x: 998, startPoint y: 495, endPoint x: 805, endPoint y: 398, distance: 215.7
click at [805, 398] on quentale-workspace at bounding box center [533, 274] width 1067 height 548
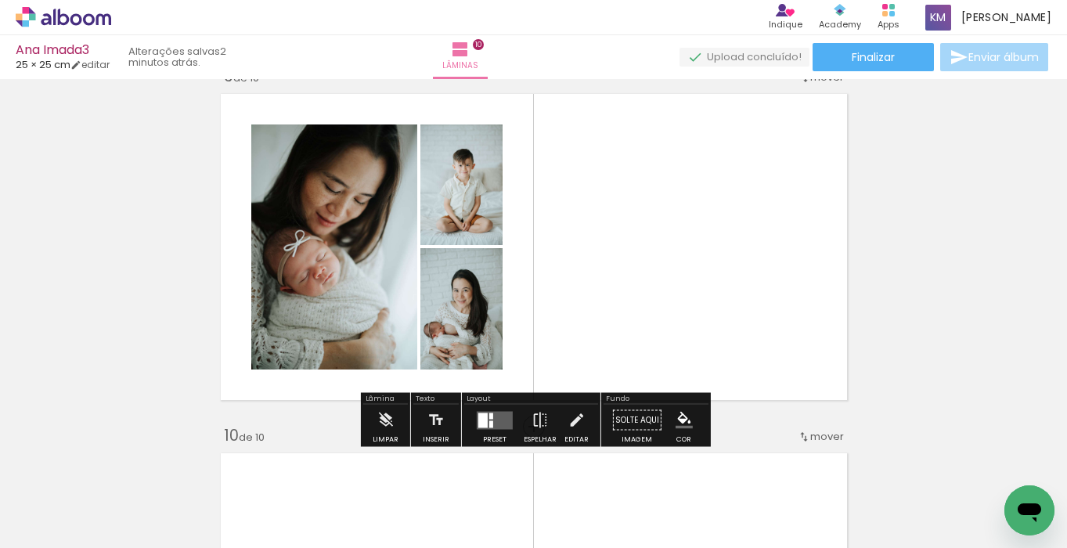
scroll to position [2929, 0]
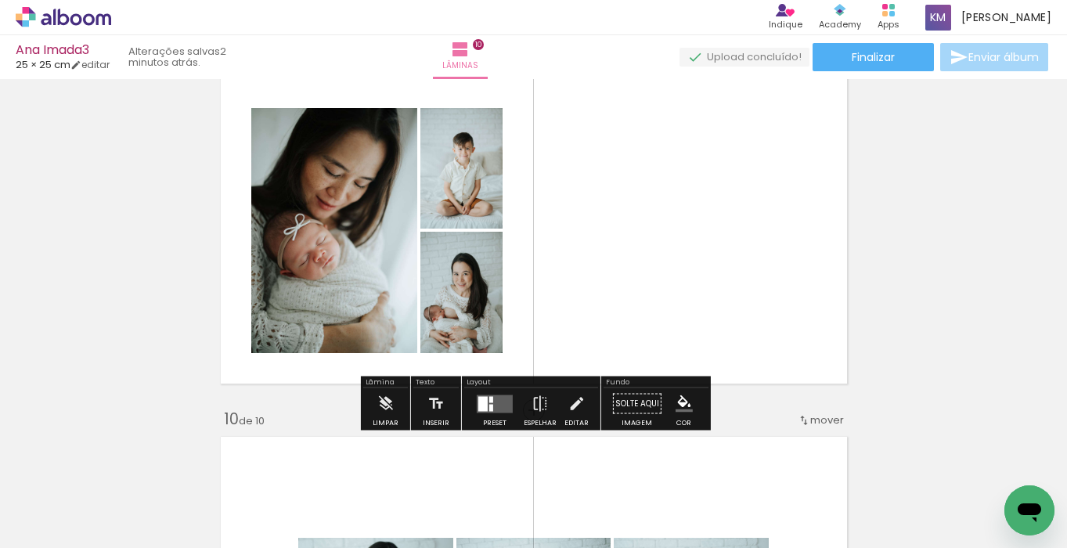
click at [489, 397] on div at bounding box center [491, 399] width 4 height 6
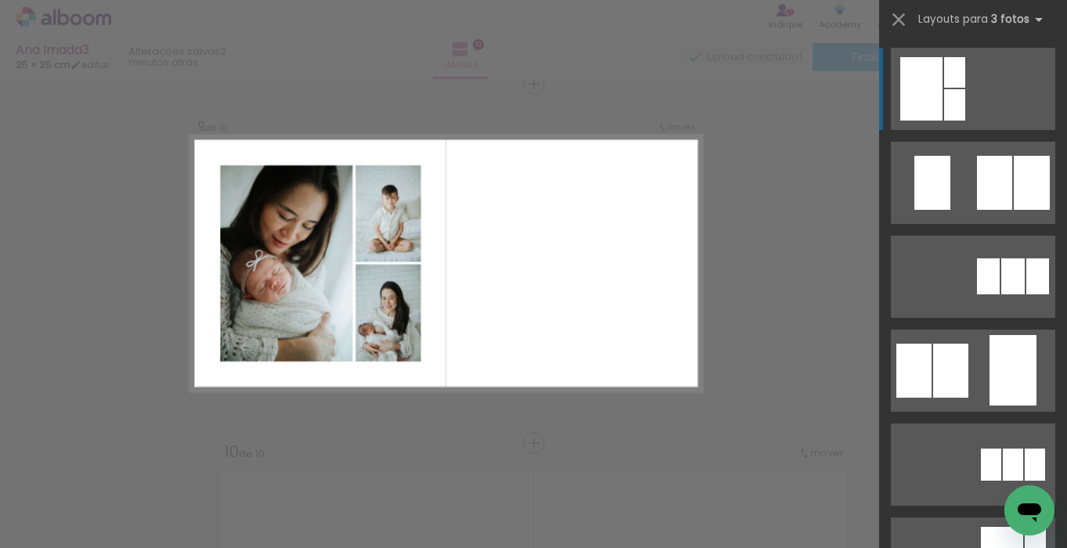
scroll to position [2895, 0]
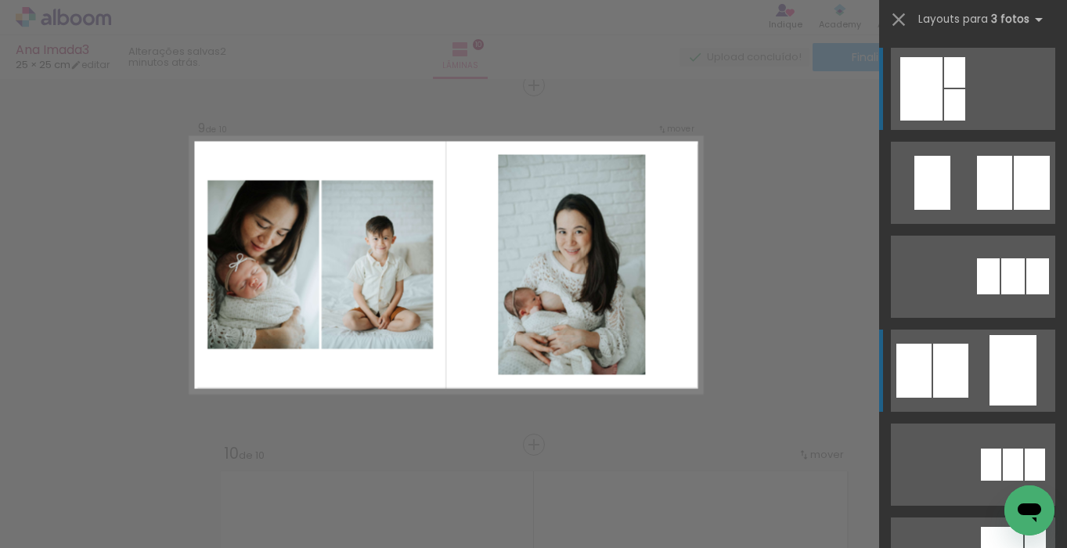
click at [962, 370] on div at bounding box center [950, 371] width 35 height 54
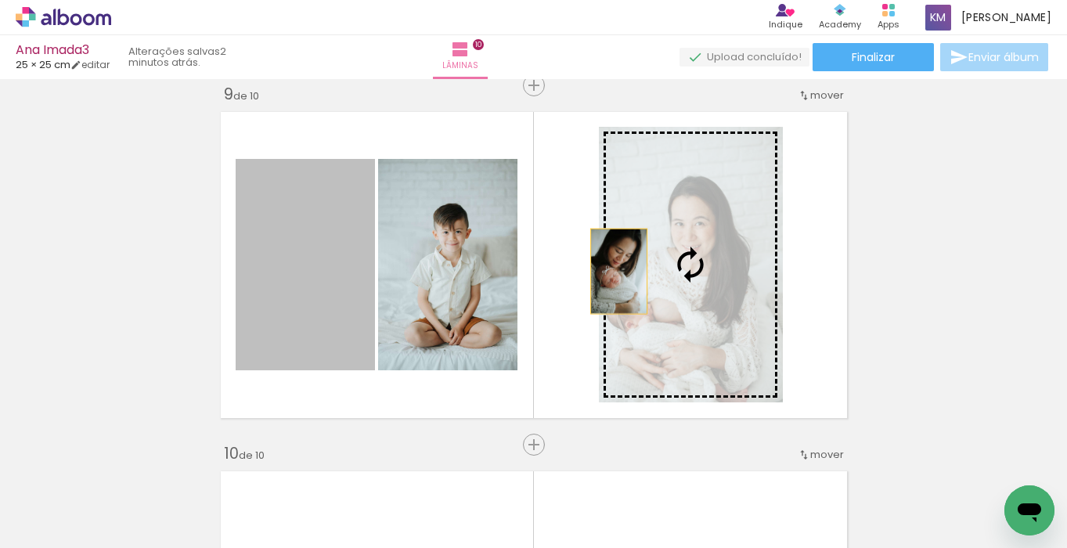
drag, startPoint x: 326, startPoint y: 315, endPoint x: 632, endPoint y: 273, distance: 309.0
click at [0, 0] on slot at bounding box center [0, 0] width 0 height 0
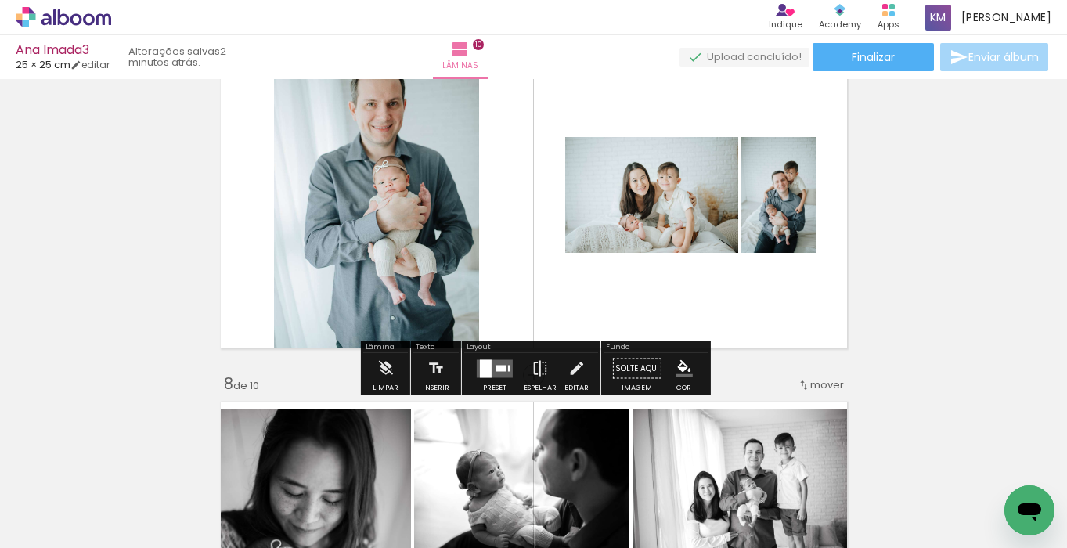
scroll to position [2203, 0]
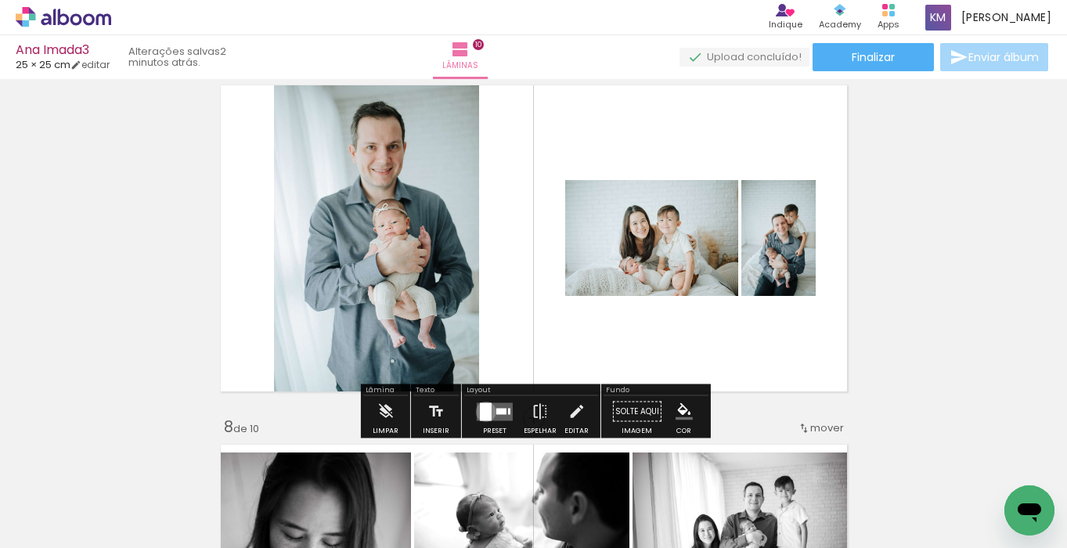
click at [482, 411] on div at bounding box center [486, 411] width 12 height 18
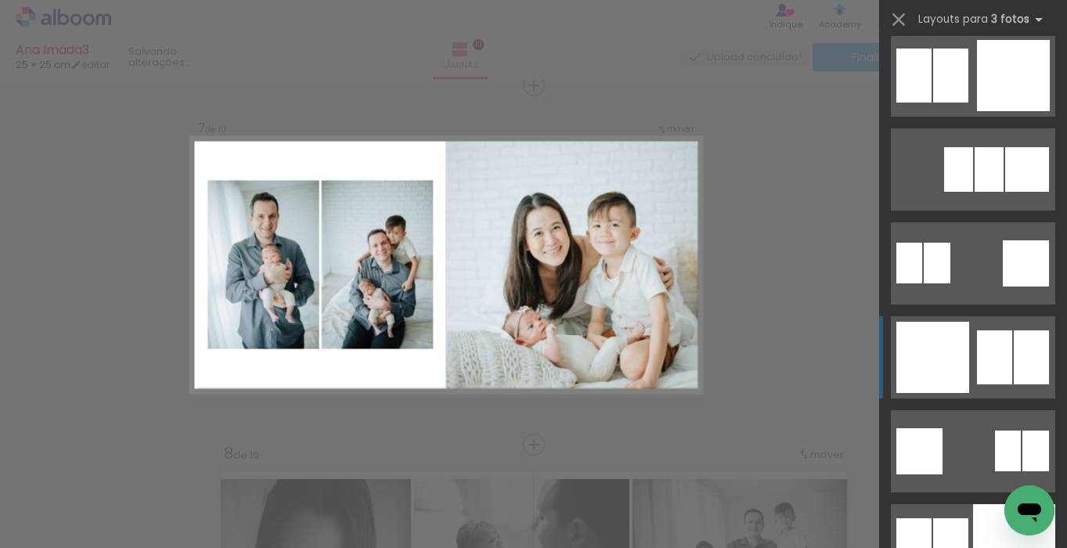
scroll to position [4133, 0]
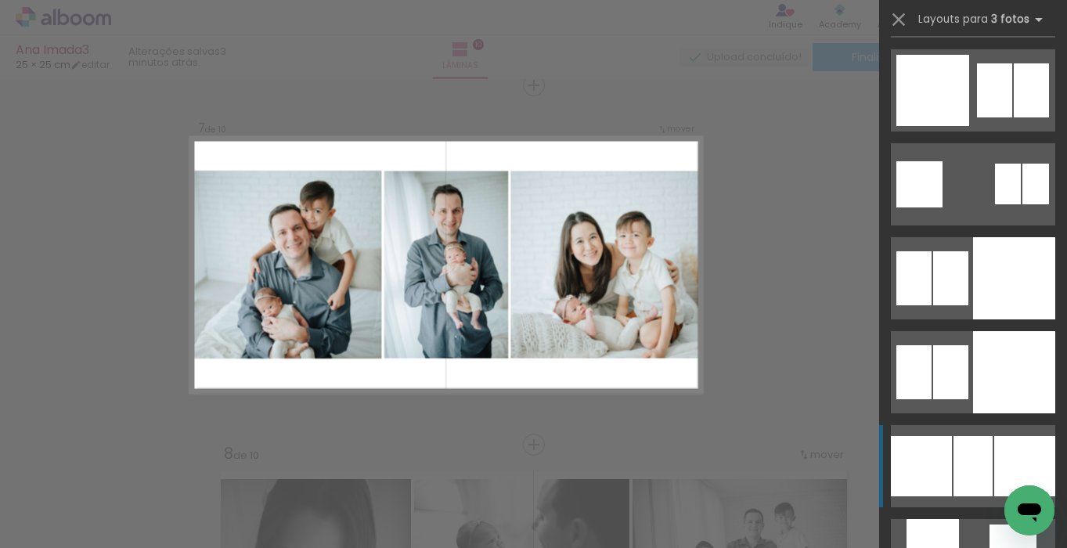
click at [950, 460] on div at bounding box center [921, 466] width 61 height 60
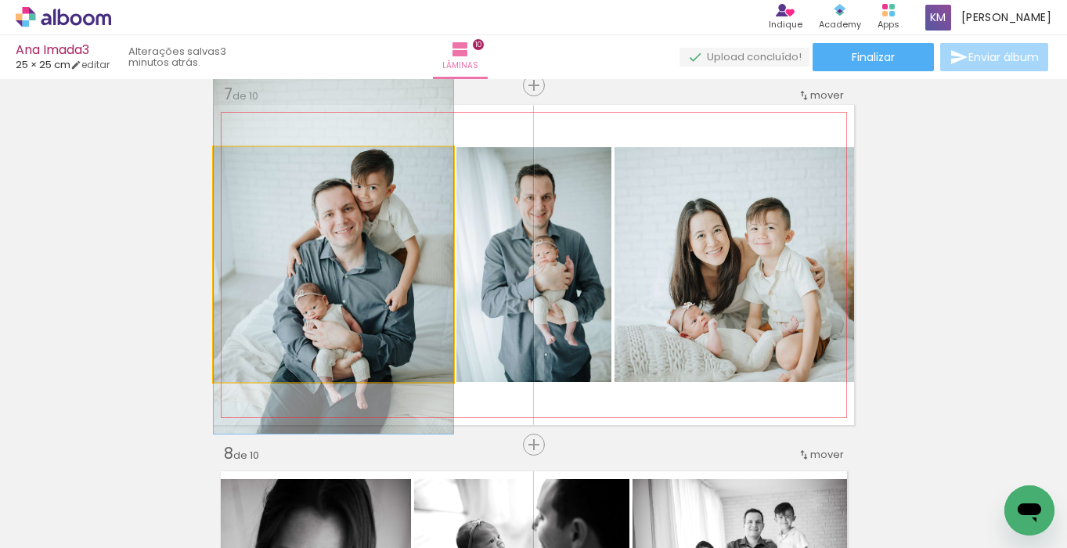
drag, startPoint x: 368, startPoint y: 312, endPoint x: 366, endPoint y: 302, distance: 10.3
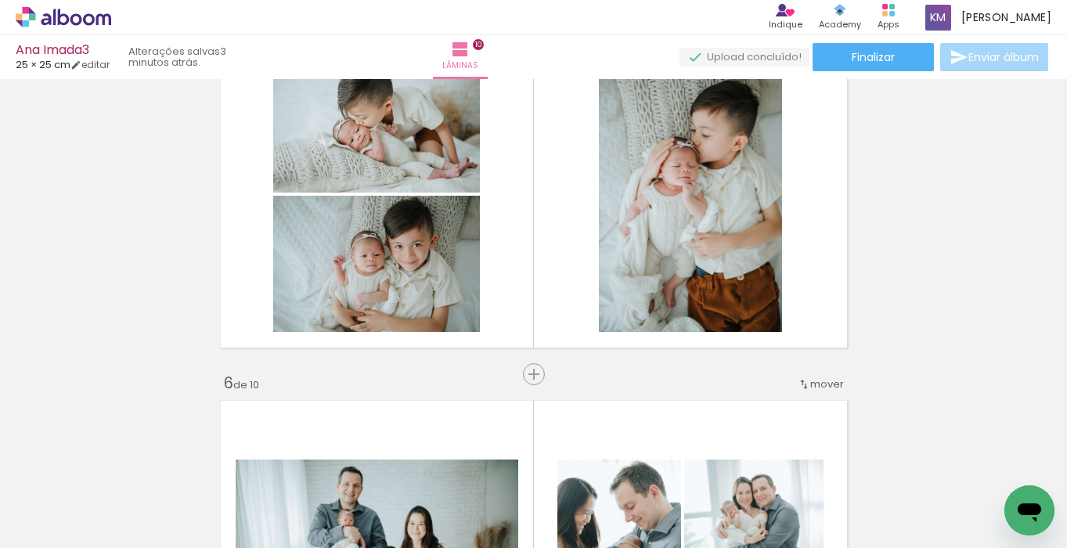
scroll to position [1532, 0]
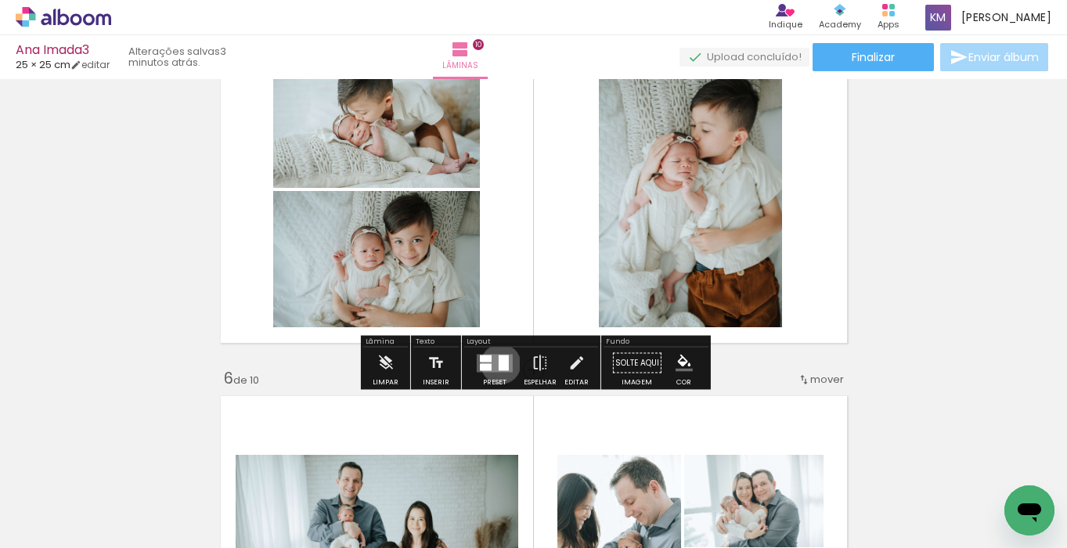
click at [499, 363] on div at bounding box center [504, 363] width 10 height 16
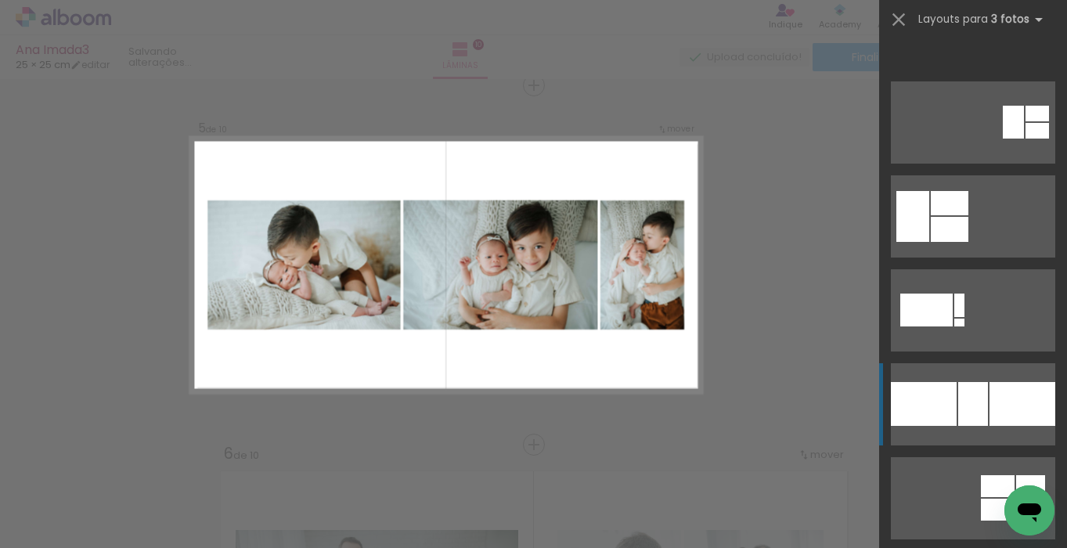
scroll to position [1114, 0]
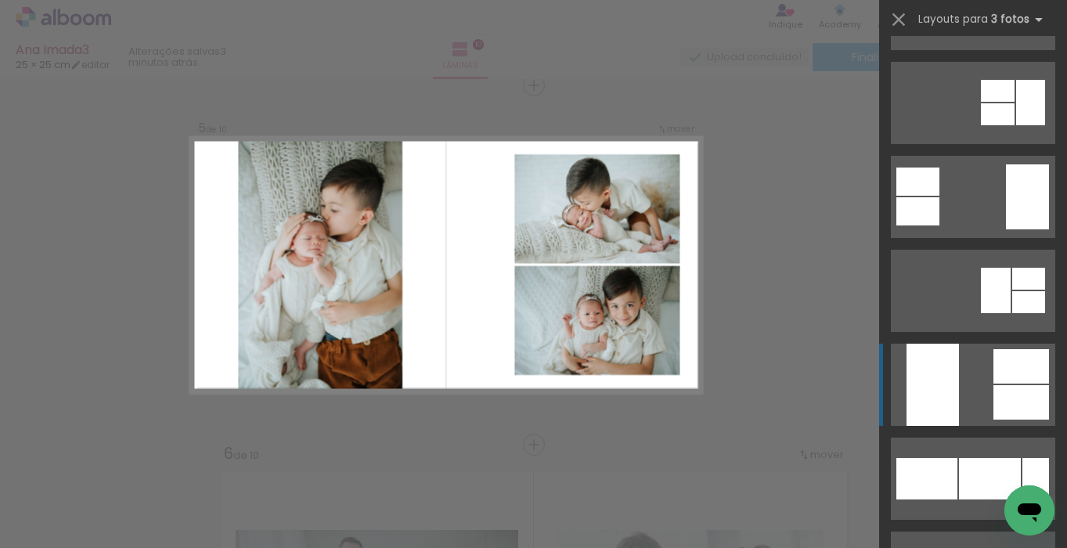
click at [950, 410] on div at bounding box center [933, 385] width 52 height 82
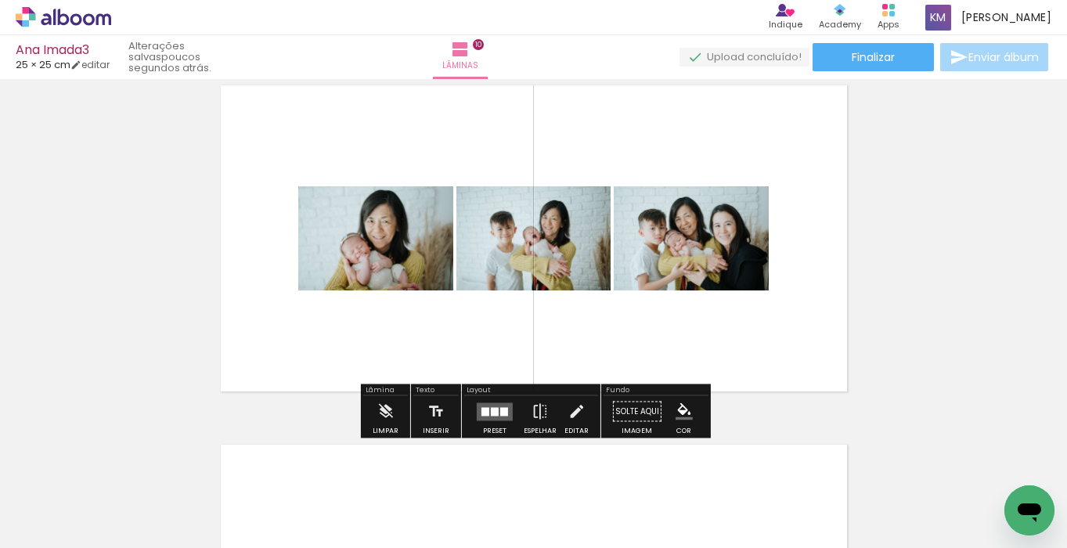
scroll to position [3275, 0]
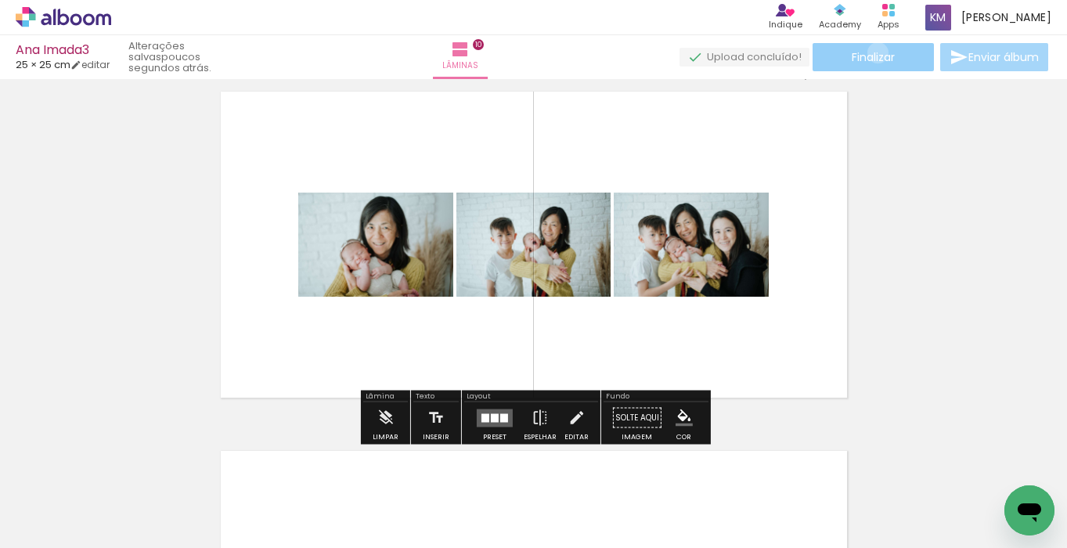
click at [872, 52] on span "Finalizar" at bounding box center [873, 57] width 43 height 11
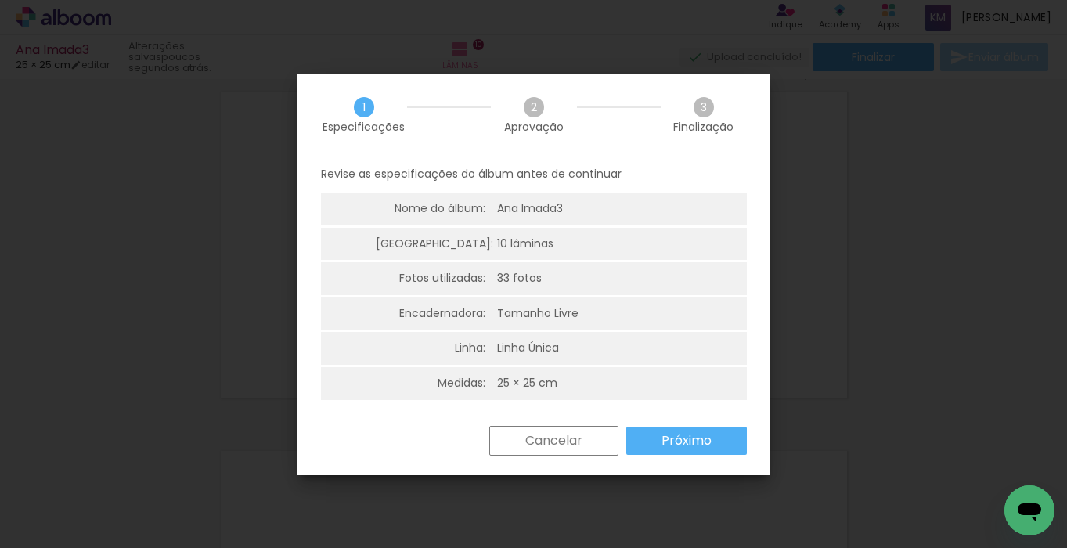
click at [0, 0] on slot "Próximo" at bounding box center [0, 0] width 0 height 0
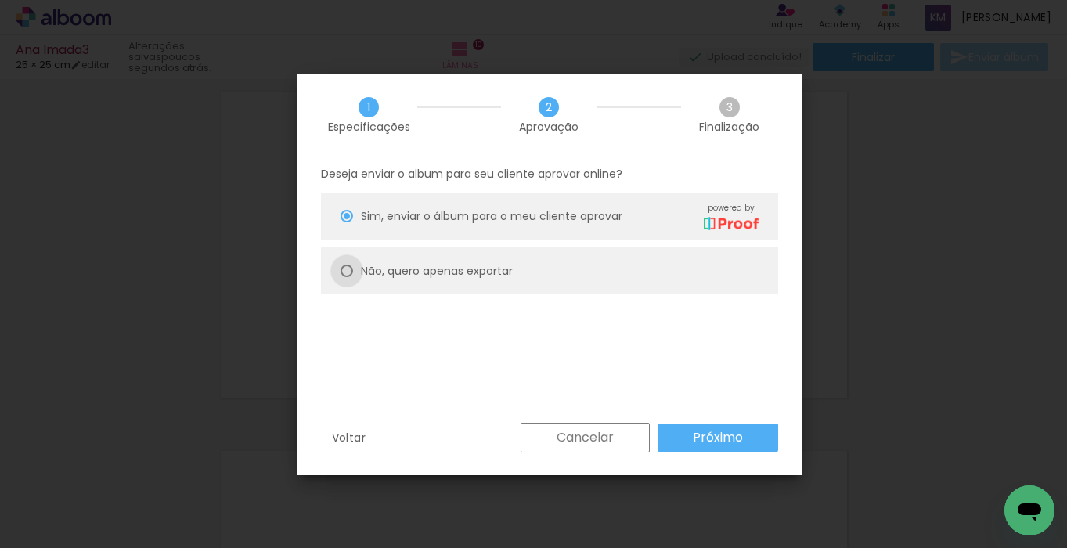
click at [348, 269] on div at bounding box center [347, 271] width 13 height 13
type paper-radio-button "on"
click at [0, 0] on slot "Próximo" at bounding box center [0, 0] width 0 height 0
type input "Alta, 300 DPI"
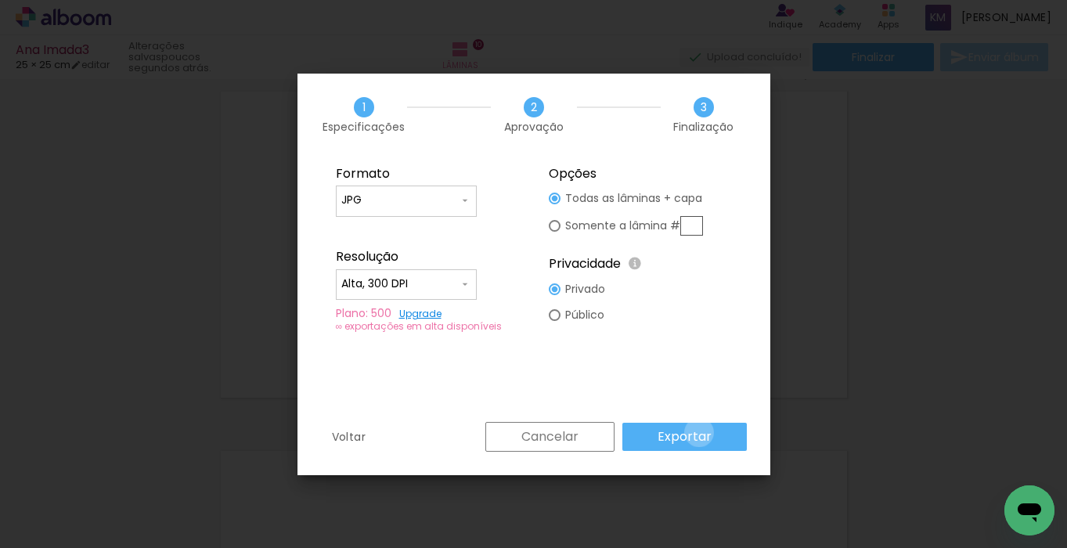
click at [0, 0] on slot "Exportar" at bounding box center [0, 0] width 0 height 0
